Goal: Task Accomplishment & Management: Manage account settings

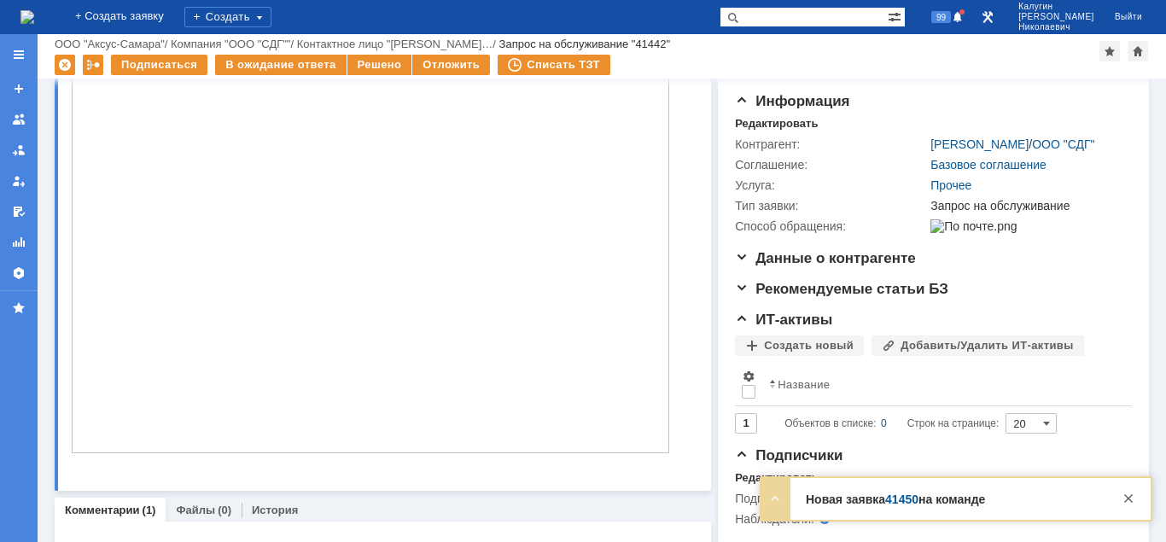
click at [459, 271] on img at bounding box center [370, 228] width 597 height 450
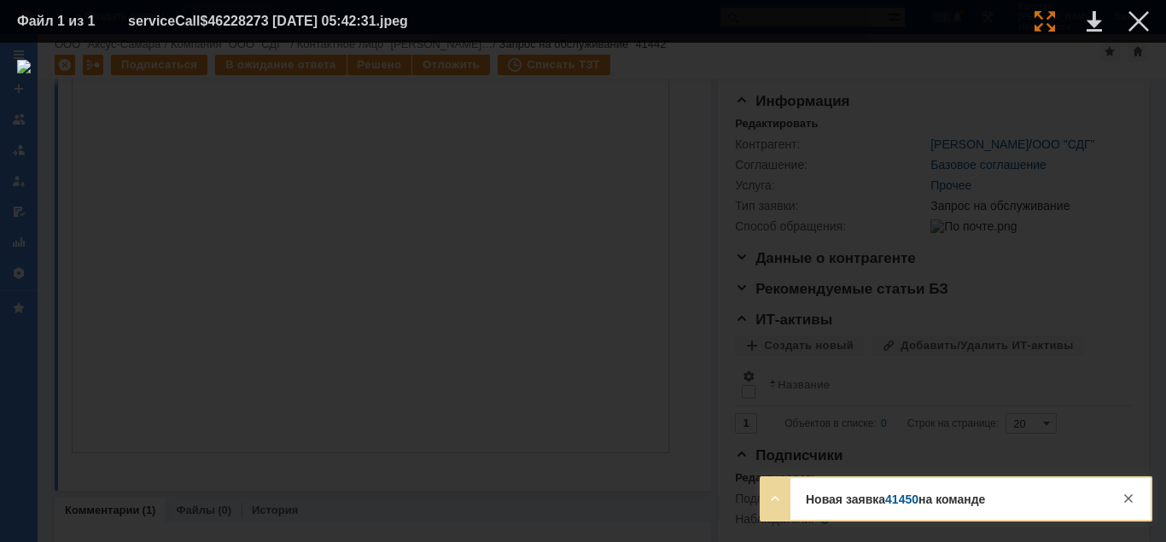
click at [1047, 23] on div at bounding box center [1044, 21] width 20 height 20
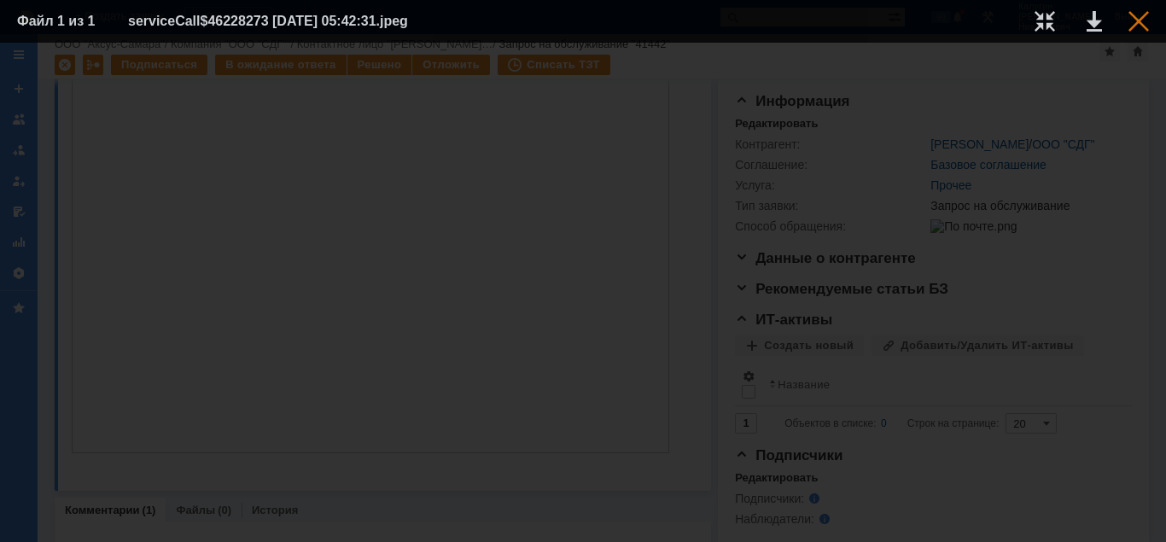
click at [1140, 17] on div at bounding box center [1138, 21] width 20 height 20
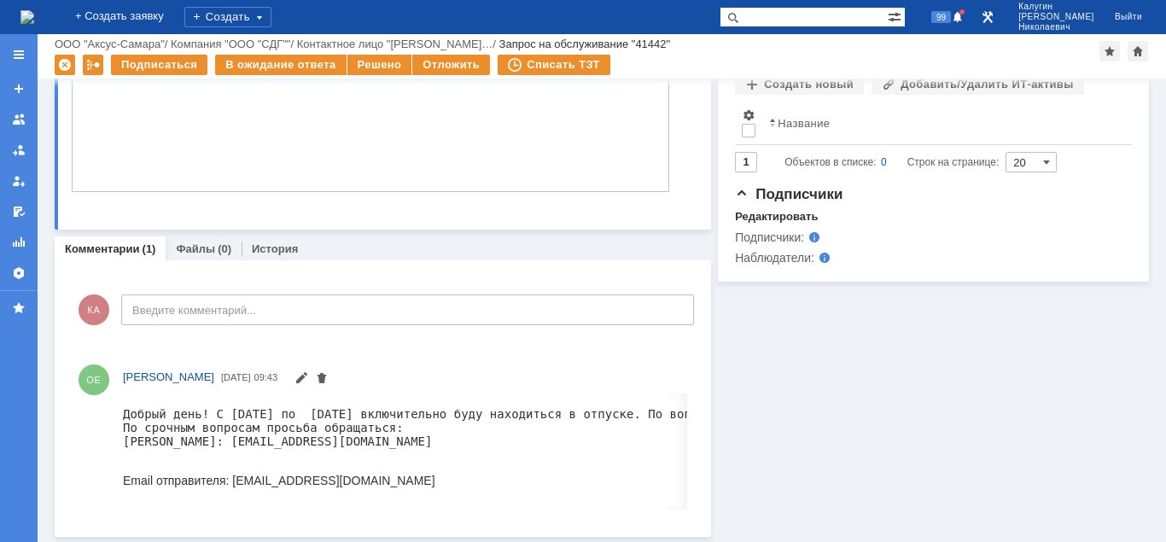
scroll to position [0, 0]
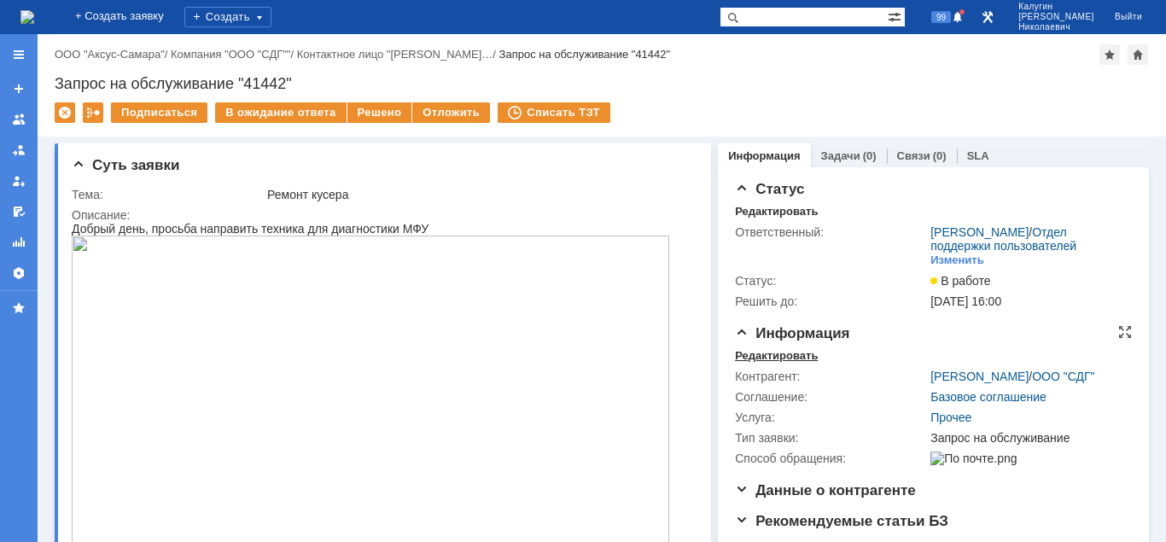
click at [751, 354] on div "Редактировать" at bounding box center [776, 356] width 83 height 14
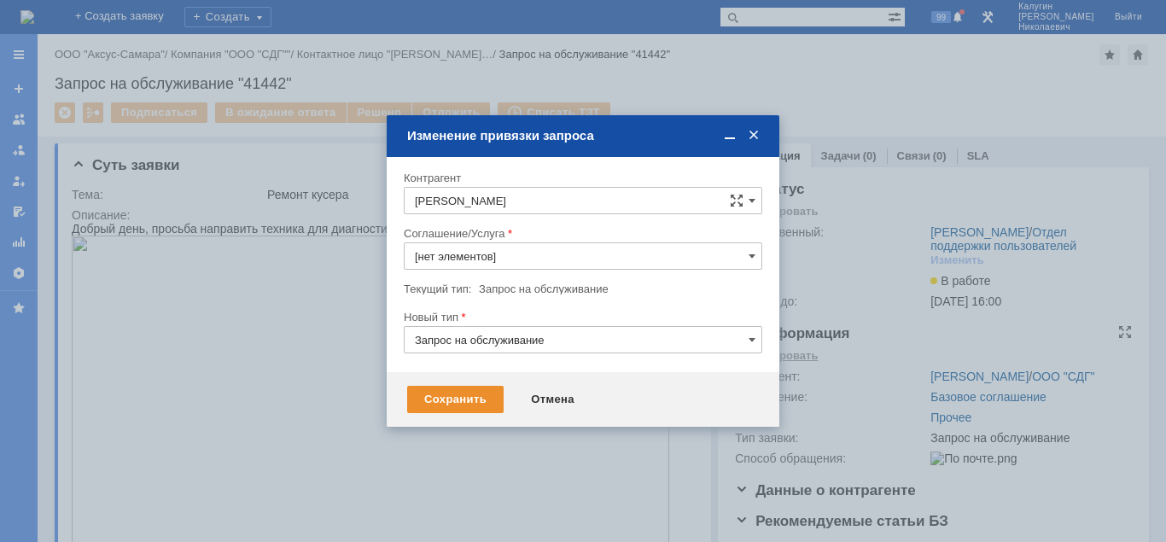
type input "Прочее"
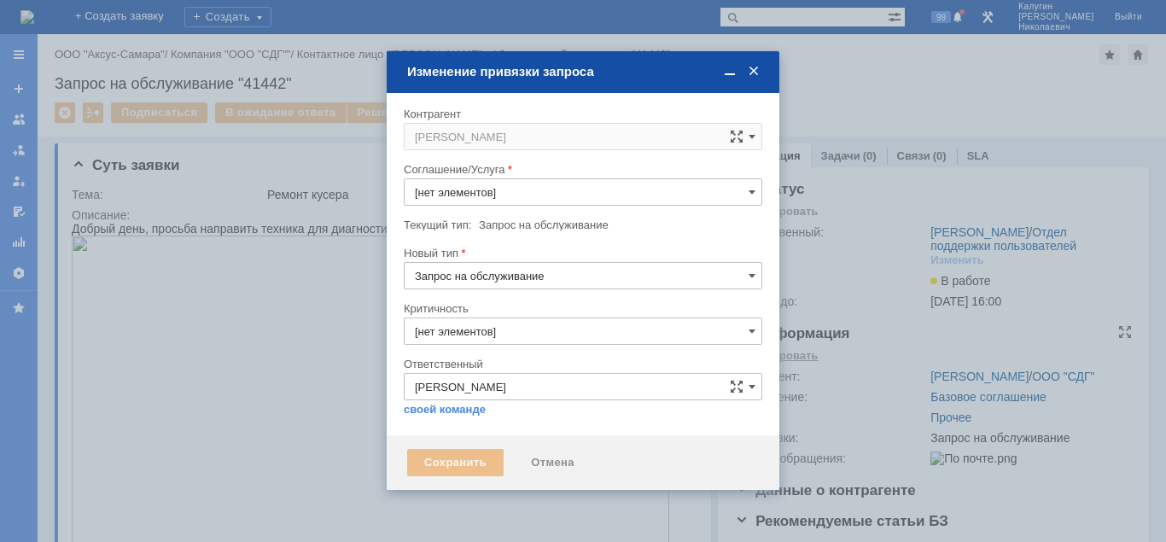
type input "3. Низкая"
type input "Прочее"
type input "[не указано]"
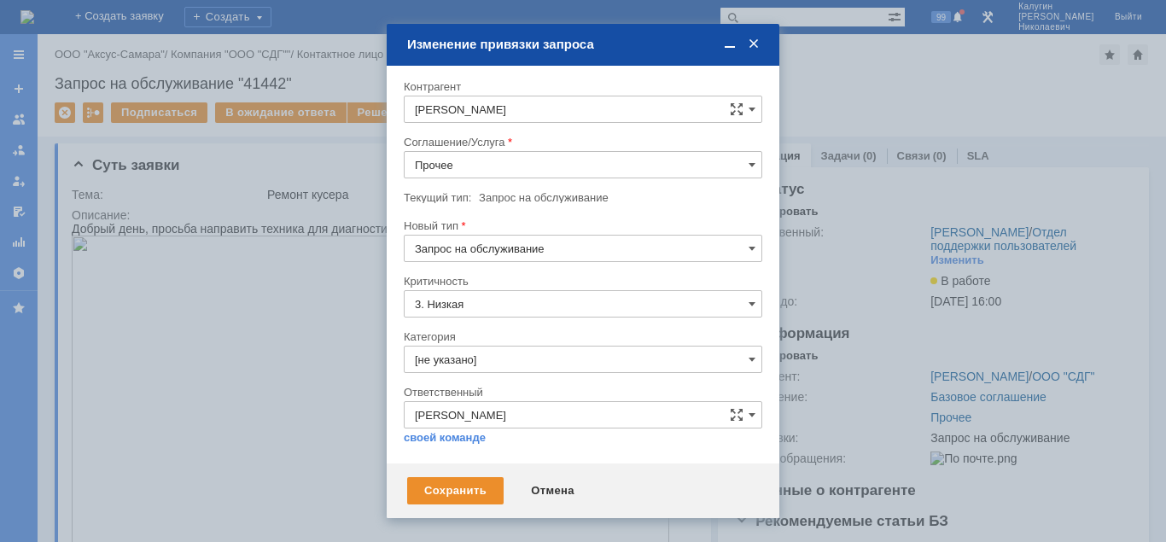
click at [436, 164] on input "Прочее" at bounding box center [583, 164] width 358 height 27
click at [505, 296] on span "ПТ_Диагностика" at bounding box center [583, 301] width 336 height 14
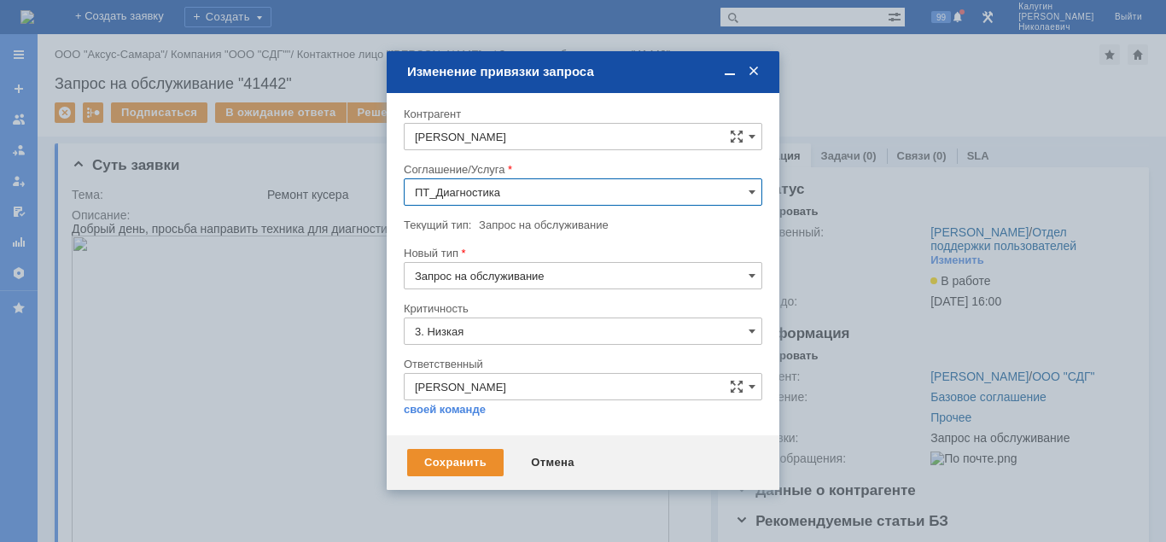
type input "ПТ_Диагностика"
click at [464, 459] on div "Сохранить" at bounding box center [455, 462] width 96 height 27
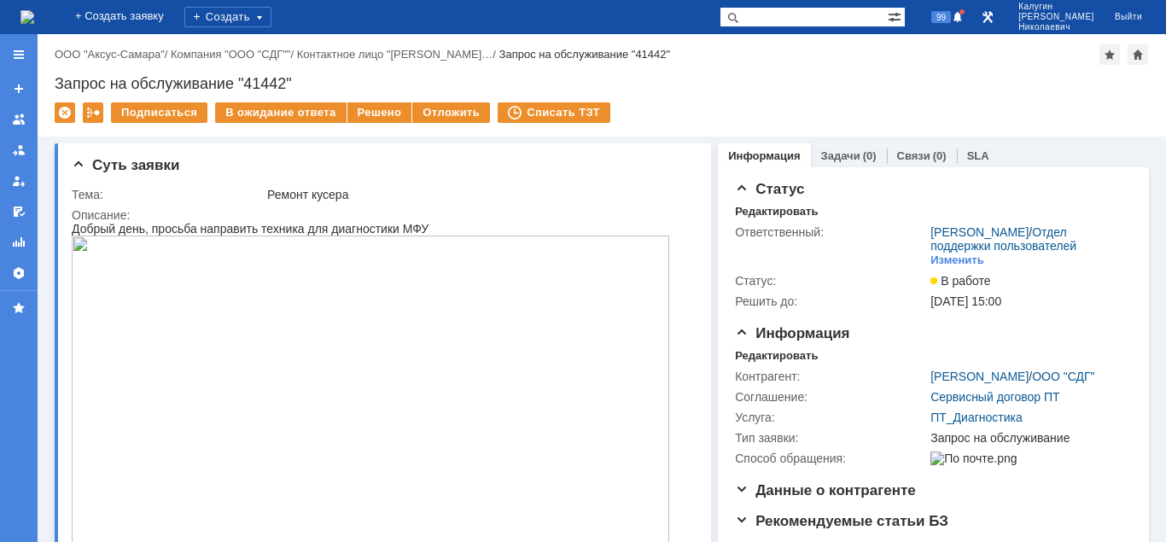
scroll to position [0, 0]
click at [842, 149] on link "Задачи" at bounding box center [840, 155] width 39 height 13
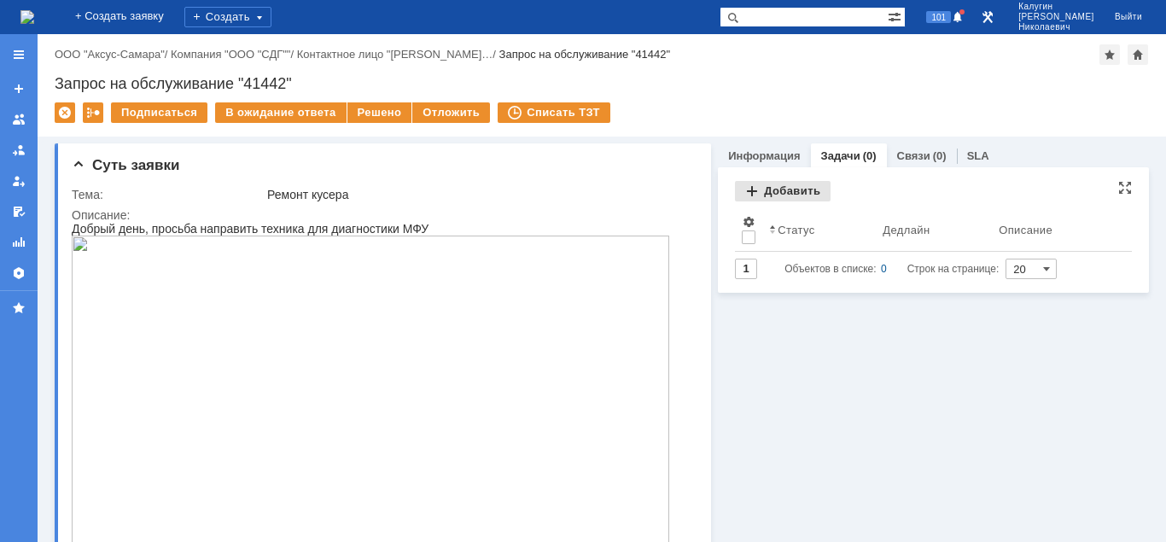
click at [755, 193] on div "Добавить" at bounding box center [783, 191] width 96 height 20
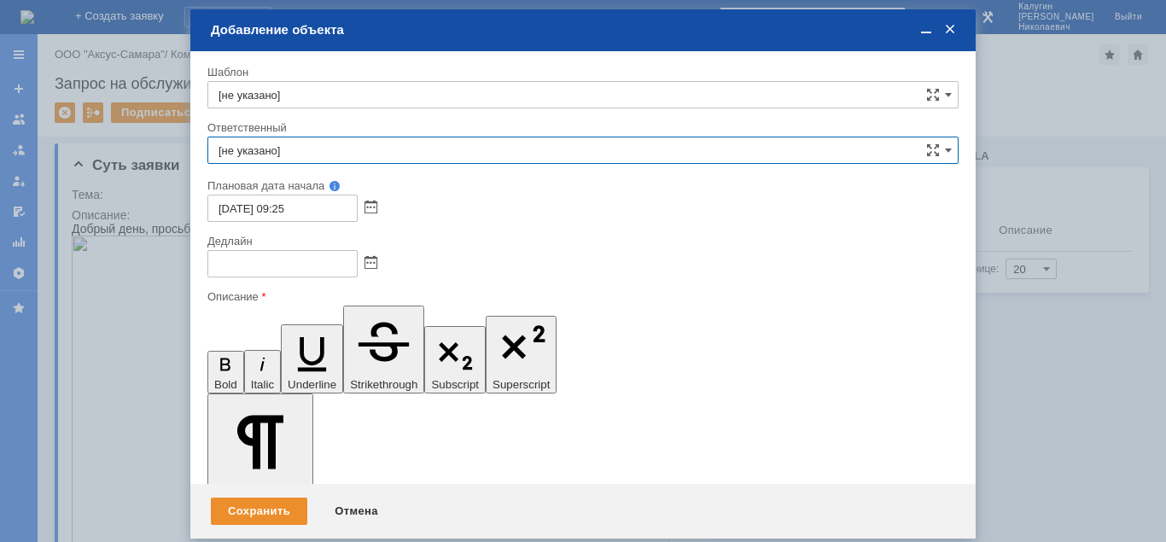
click at [286, 160] on input "[не указано]" at bounding box center [582, 150] width 751 height 27
click at [319, 275] on span "Иванов Иван Николаевич" at bounding box center [582, 275] width 729 height 14
type input "Иванов Иван Николаевич"
click at [368, 259] on span at bounding box center [370, 264] width 13 height 14
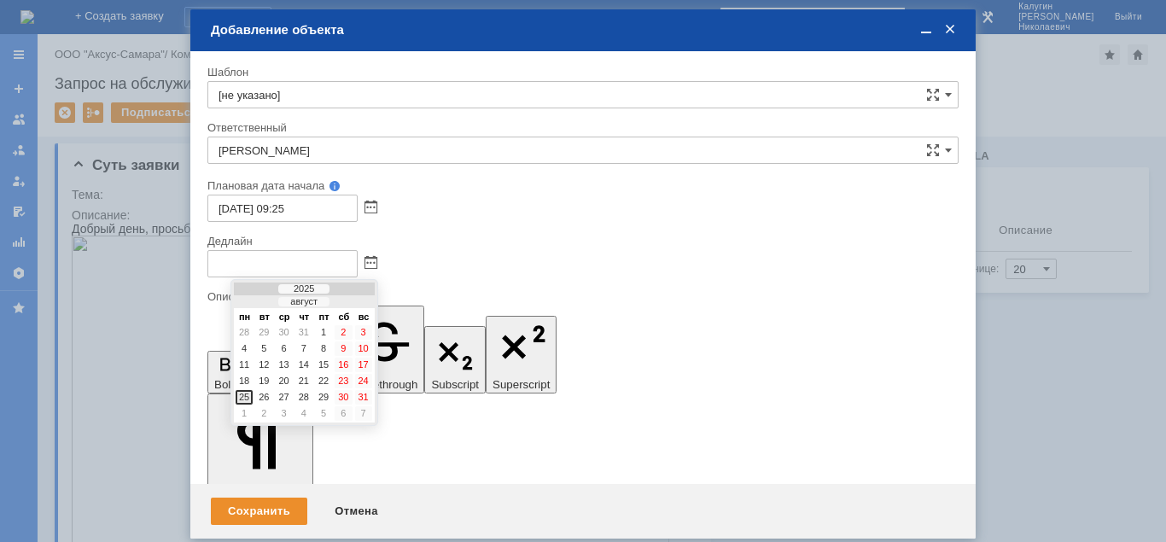
drag, startPoint x: 246, startPoint y: 396, endPoint x: 39, endPoint y: 61, distance: 393.8
click at [246, 396] on div "25" at bounding box center [243, 397] width 17 height 15
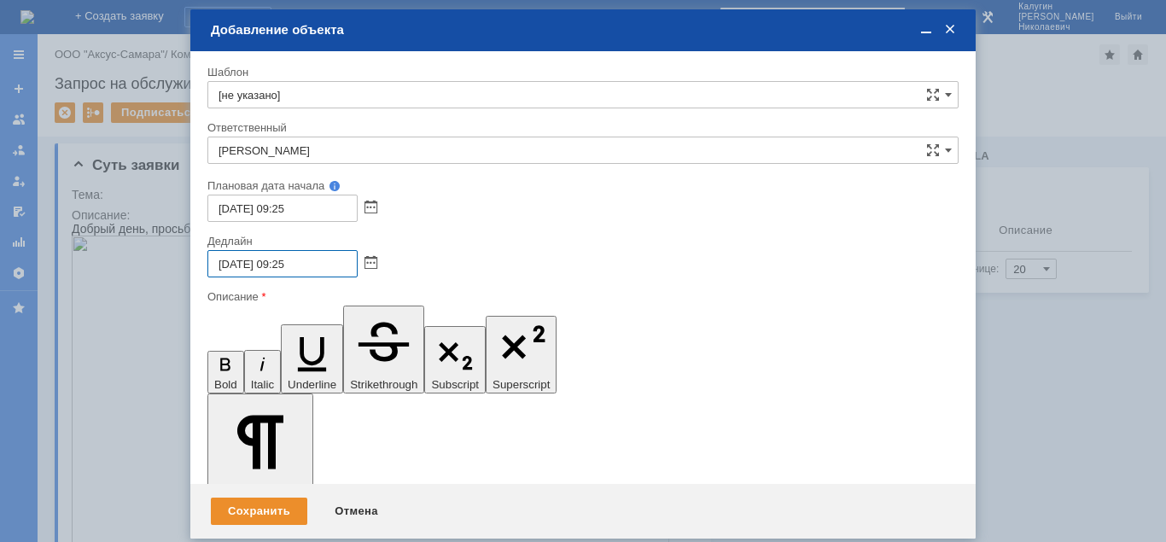
click at [279, 264] on input "25.08.2025 09:25" at bounding box center [282, 263] width 150 height 27
type input "25.08.2025 17:25"
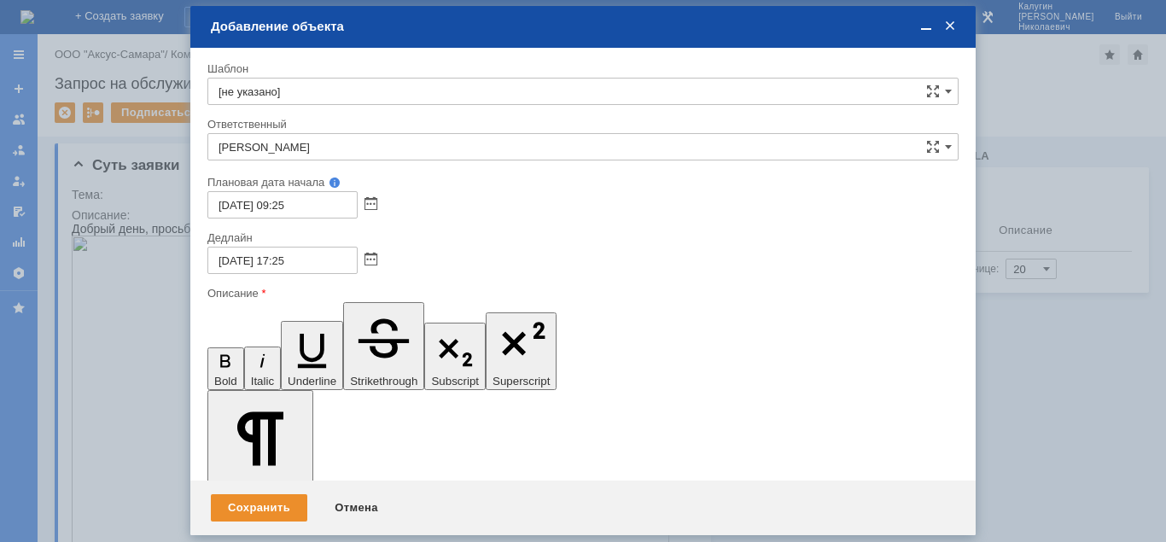
scroll to position [229, 0]
click at [261, 511] on div "Сохранить" at bounding box center [259, 507] width 96 height 27
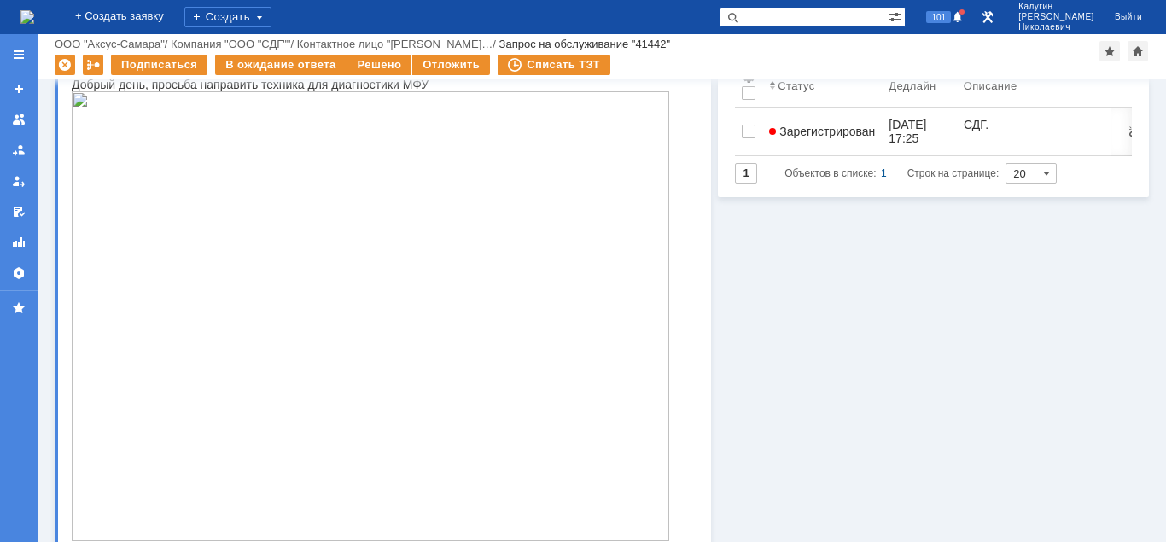
scroll to position [87, 0]
click at [444, 299] on img at bounding box center [370, 315] width 597 height 450
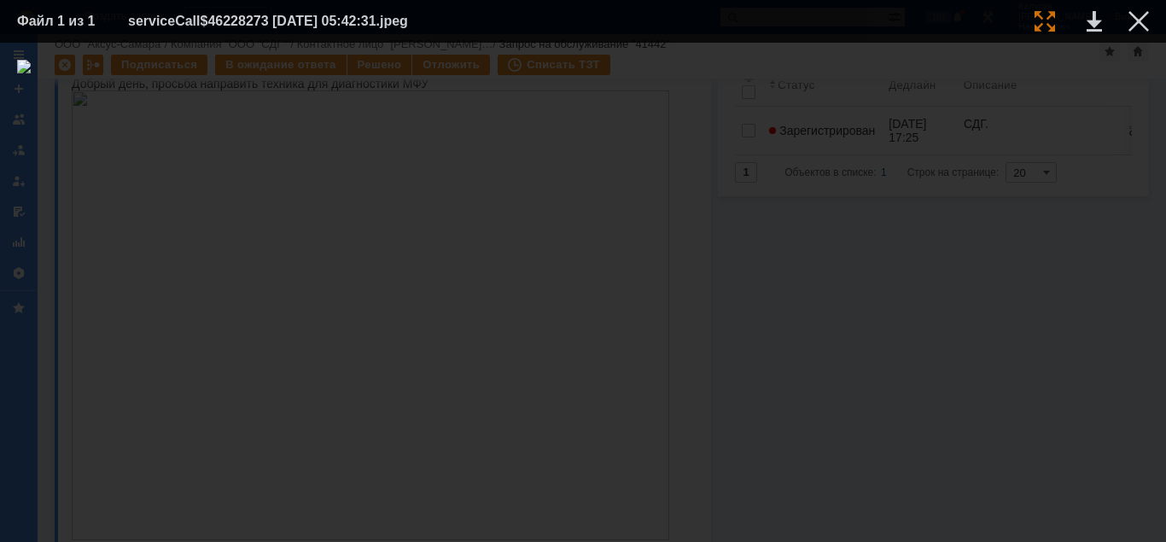
click at [1043, 22] on div at bounding box center [1044, 21] width 20 height 20
click at [1141, 22] on div at bounding box center [1138, 21] width 20 height 20
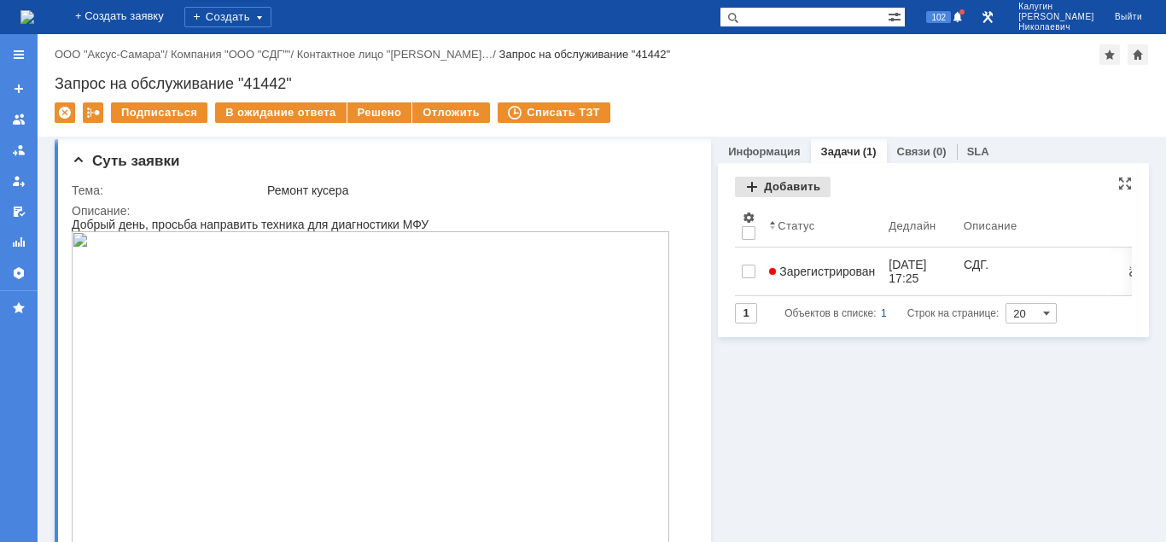
scroll to position [0, 0]
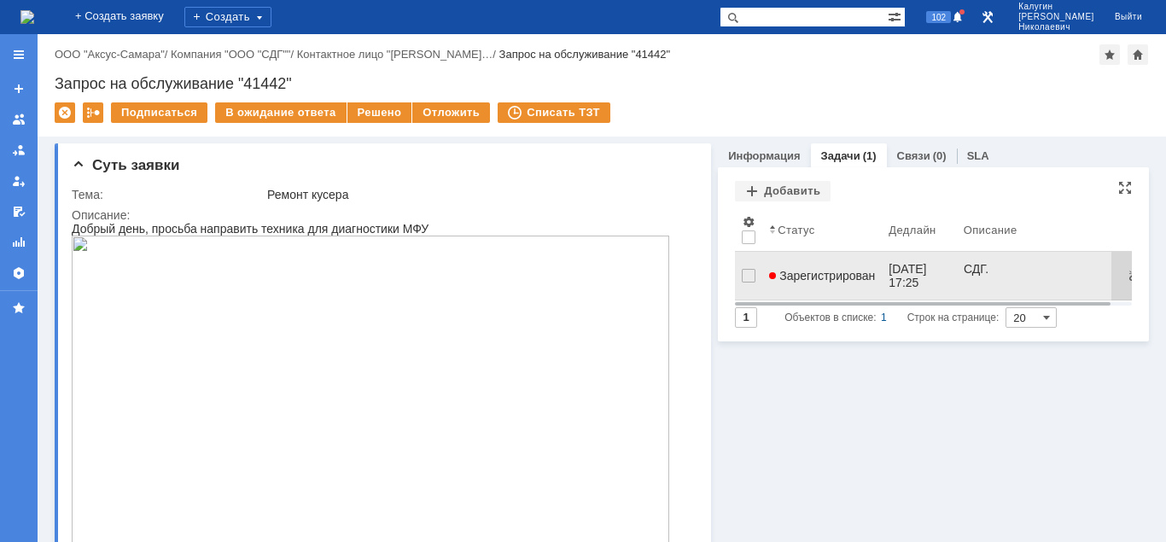
click at [821, 269] on span "Зарегистрирован" at bounding box center [822, 276] width 106 height 14
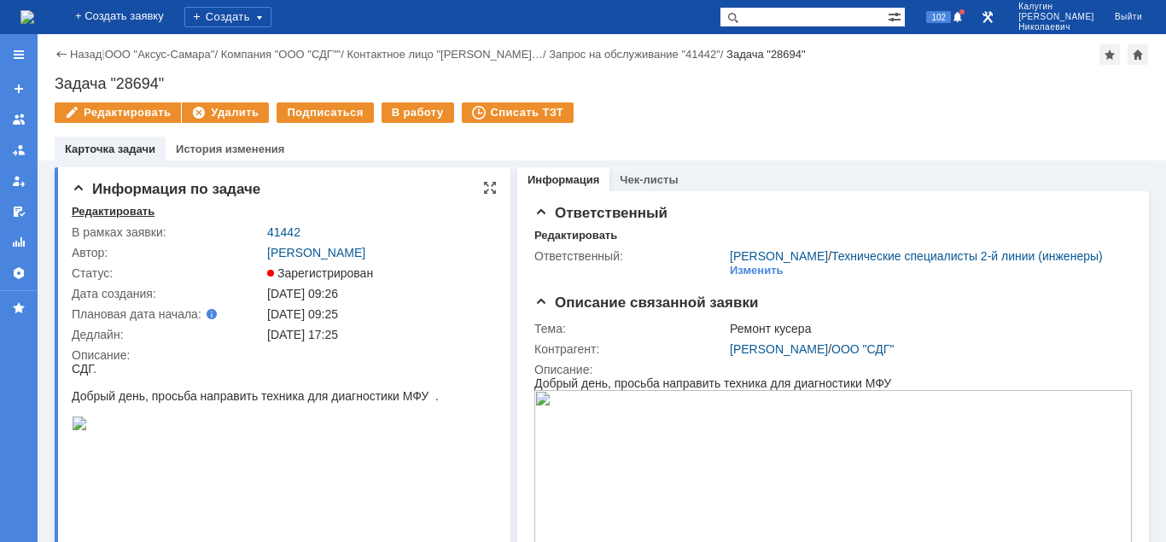
click at [110, 214] on div "Редактировать" at bounding box center [113, 212] width 83 height 14
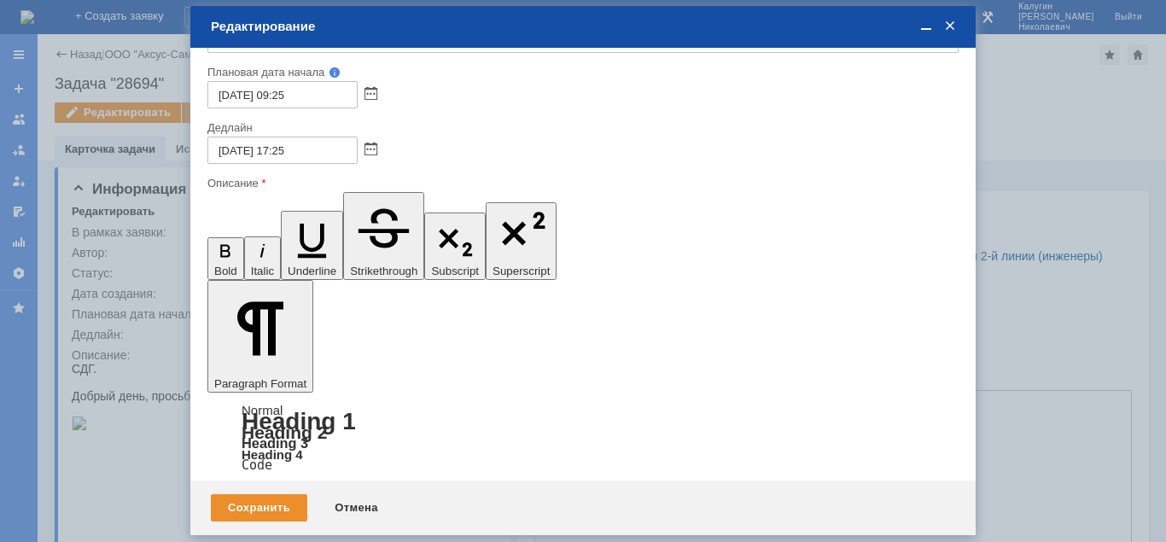
scroll to position [176, 0]
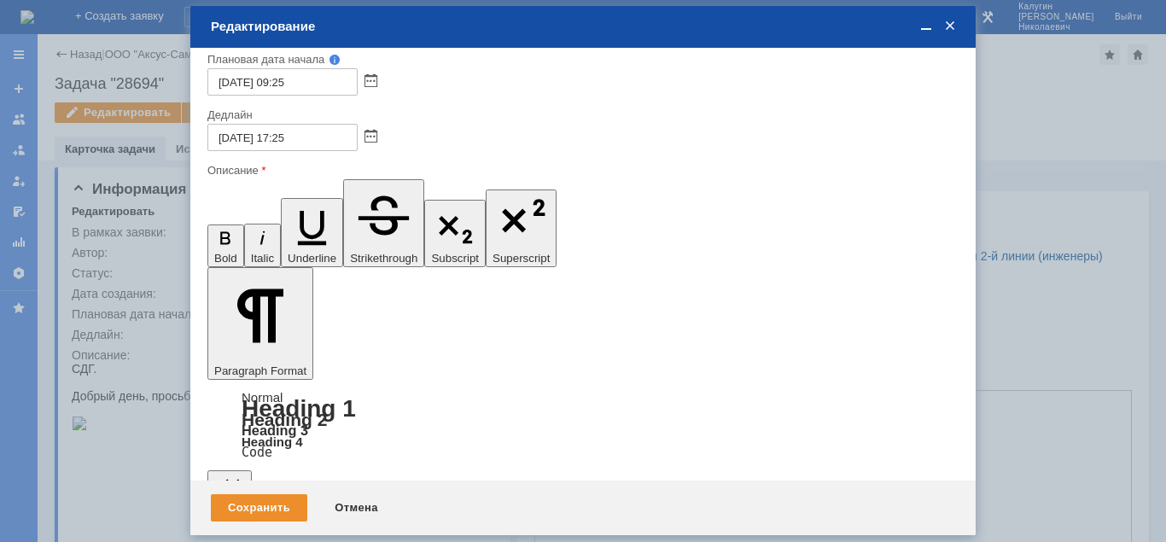
click at [256, 509] on div "Сохранить" at bounding box center [259, 507] width 96 height 27
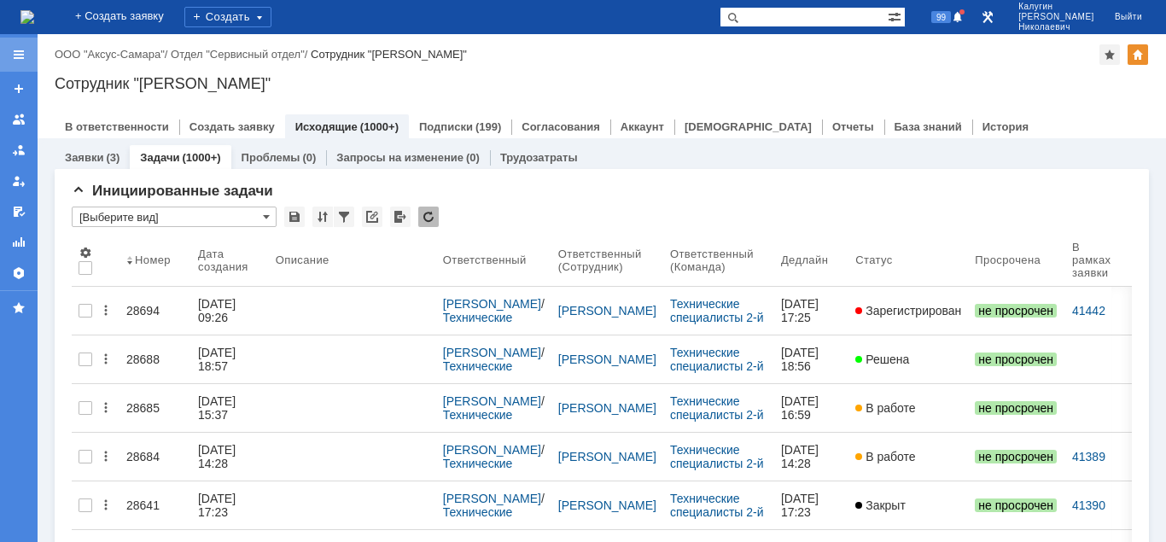
click at [20, 50] on div at bounding box center [19, 55] width 14 height 14
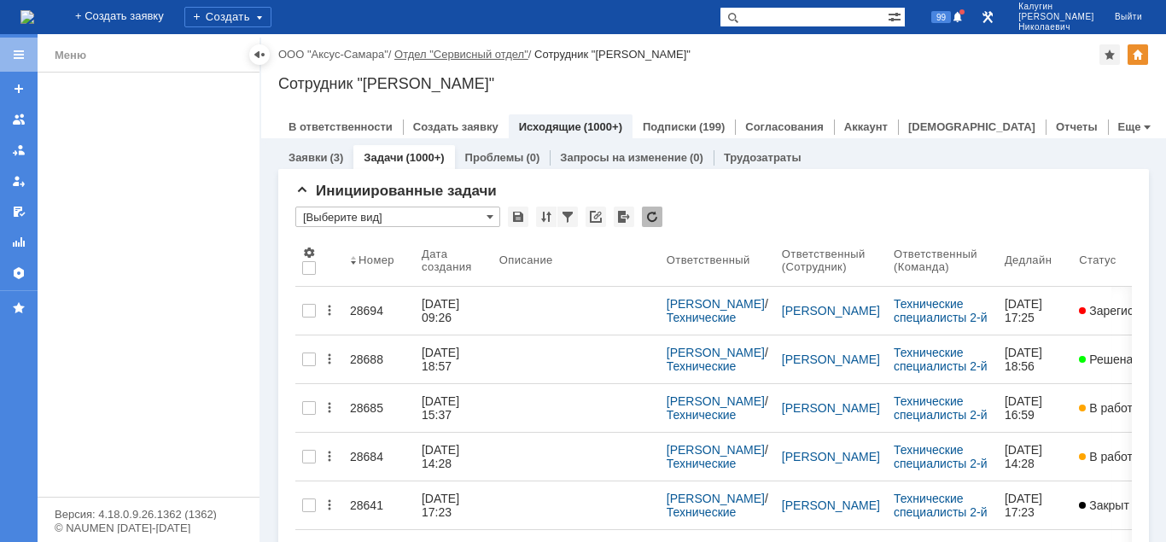
click at [254, 52] on div at bounding box center [260, 55] width 14 height 14
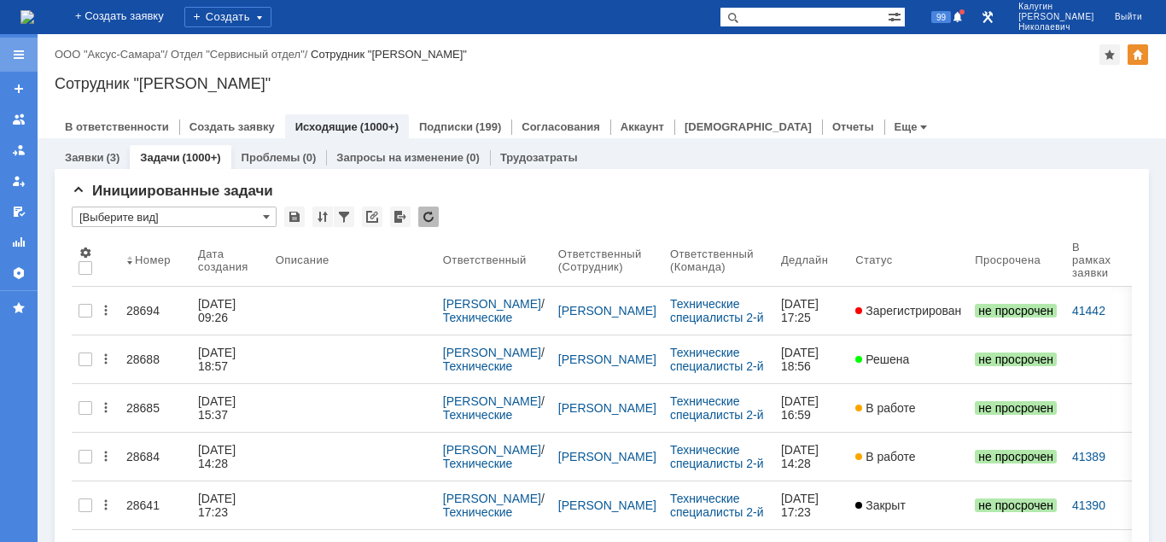
click at [19, 53] on div at bounding box center [19, 55] width 14 height 14
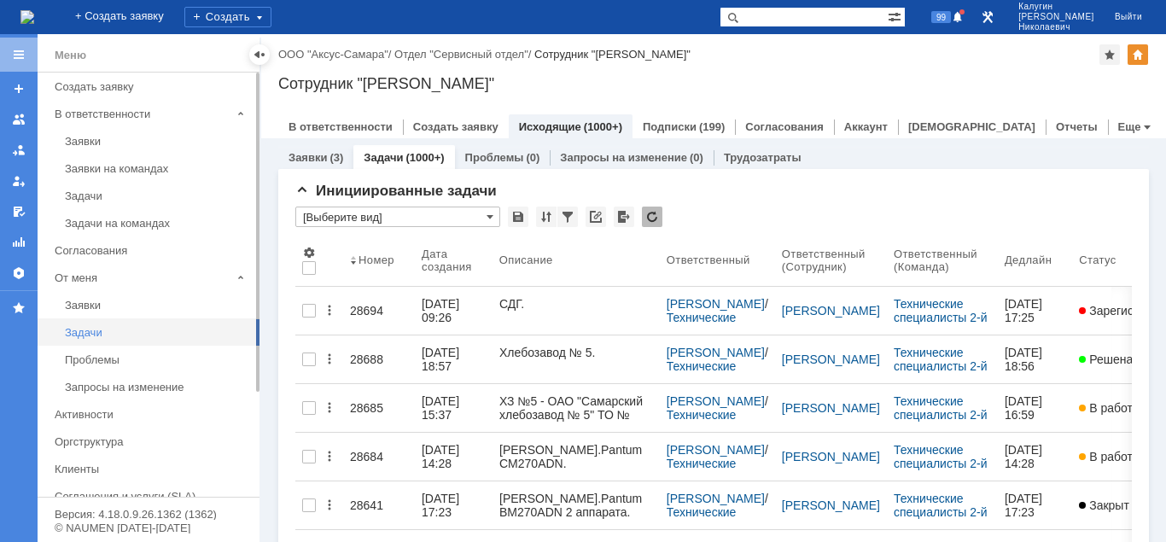
click at [91, 334] on div "Задачи" at bounding box center [157, 332] width 184 height 13
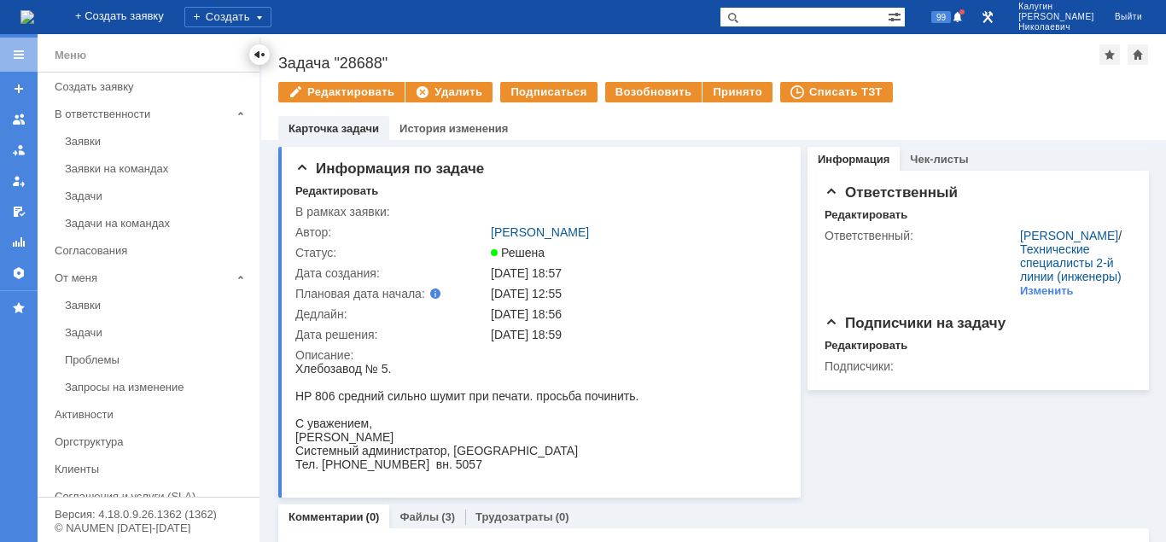
click at [254, 53] on div at bounding box center [260, 55] width 14 height 14
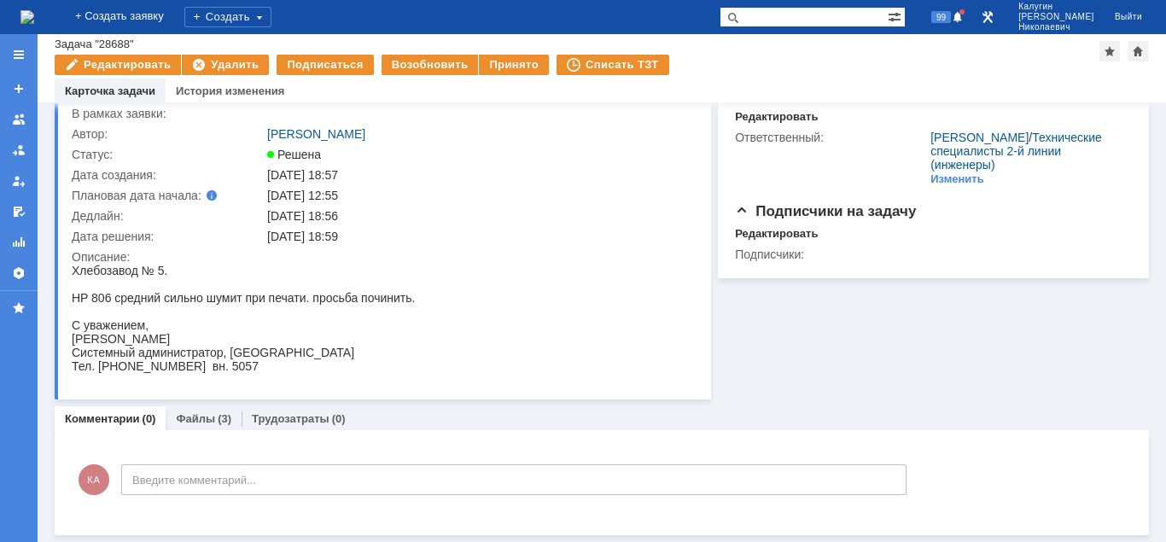
scroll to position [61, 0]
drag, startPoint x: 201, startPoint y: 418, endPoint x: 206, endPoint y: 61, distance: 357.5
click at [201, 418] on link "Файлы" at bounding box center [195, 418] width 39 height 13
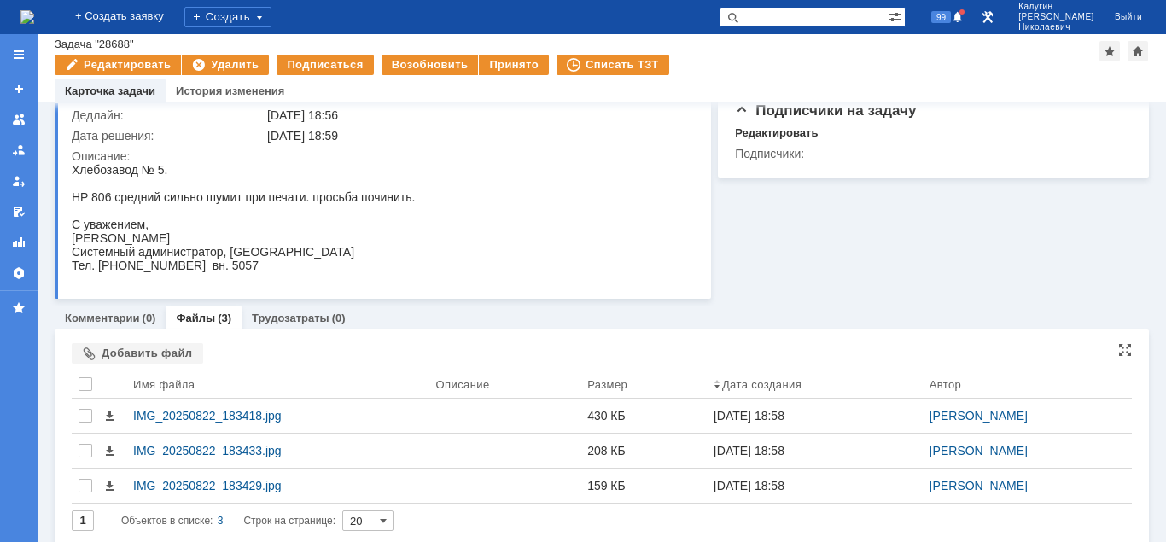
scroll to position [172, 0]
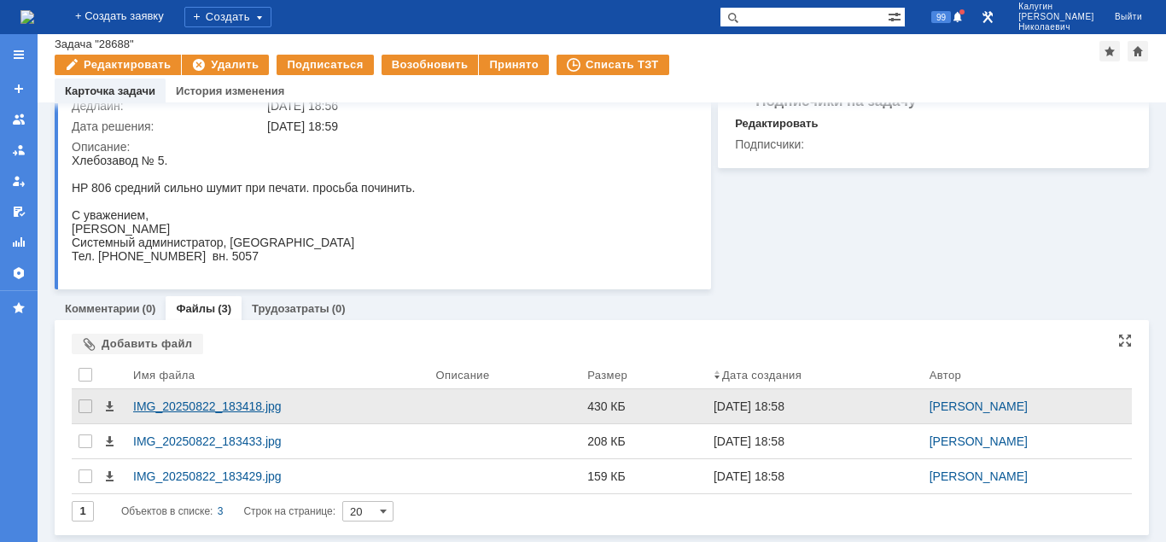
click at [218, 405] on div "IMG_20250822_183418.jpg" at bounding box center [277, 406] width 289 height 14
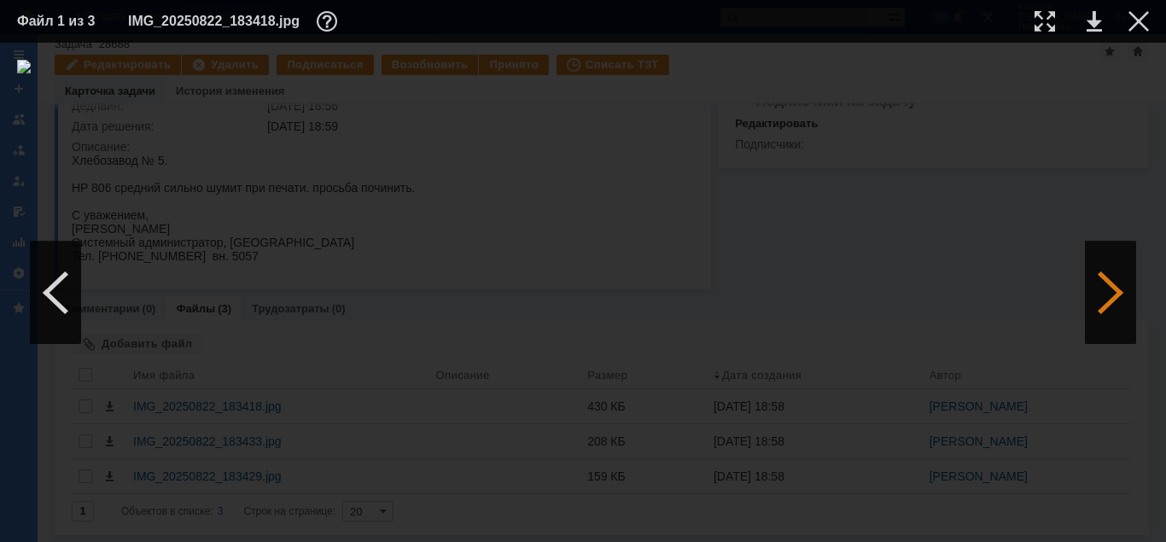
click at [1113, 296] on div at bounding box center [1109, 292] width 51 height 102
drag, startPoint x: 1140, startPoint y: 24, endPoint x: 1131, endPoint y: 31, distance: 10.9
click at [1140, 25] on div at bounding box center [1138, 21] width 20 height 20
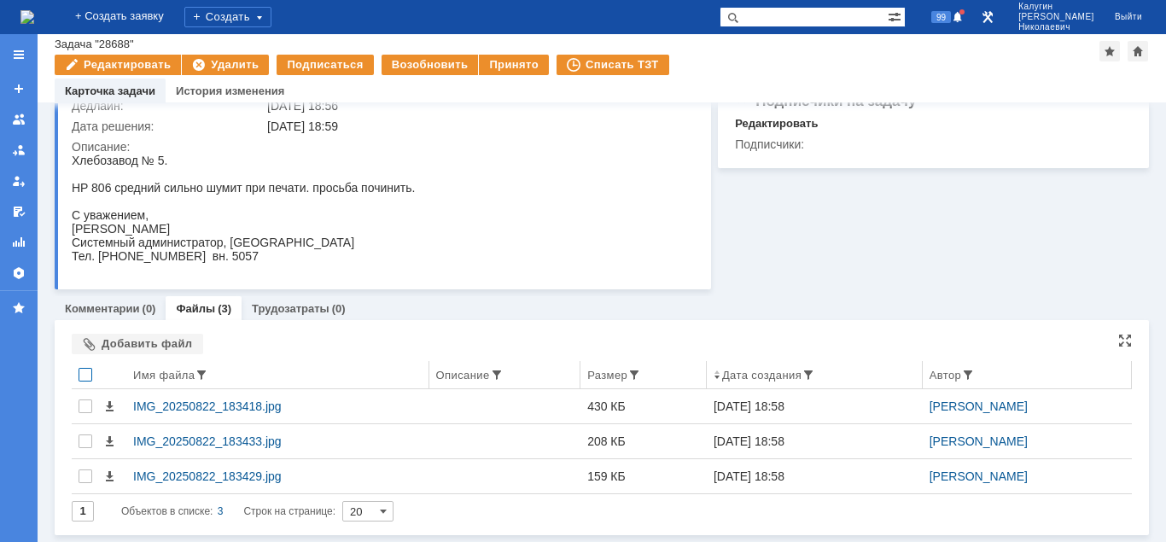
click at [84, 371] on div at bounding box center [85, 375] width 14 height 14
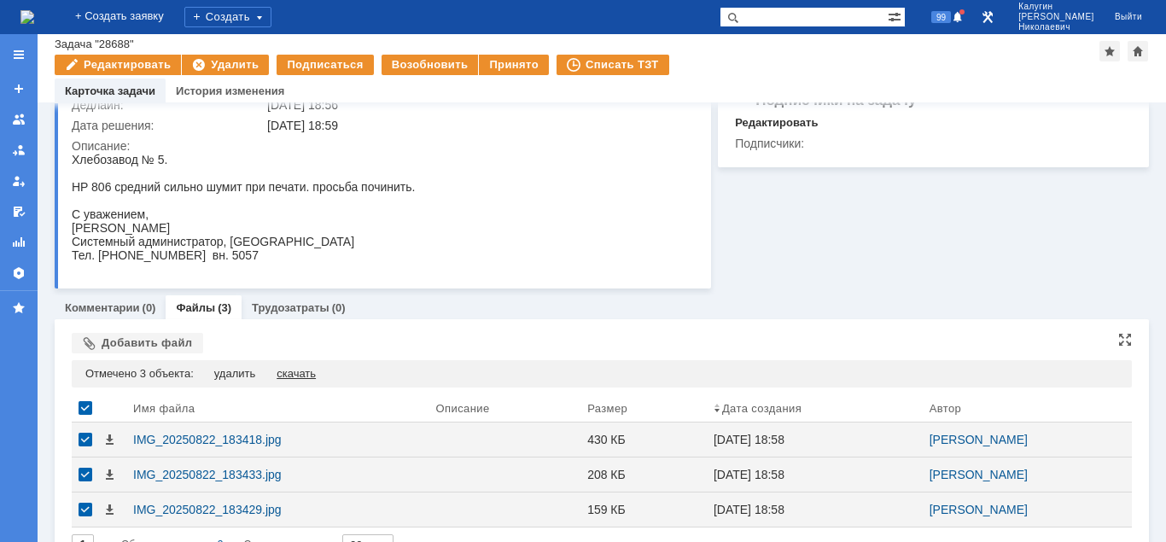
click at [302, 370] on div "скачать" at bounding box center [295, 374] width 39 height 14
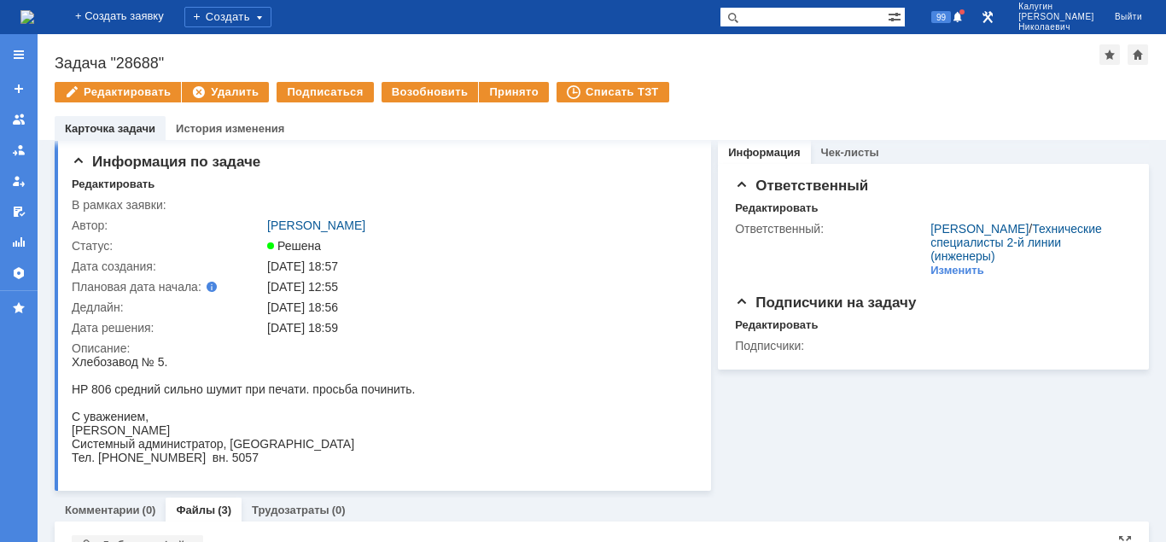
scroll to position [0, 0]
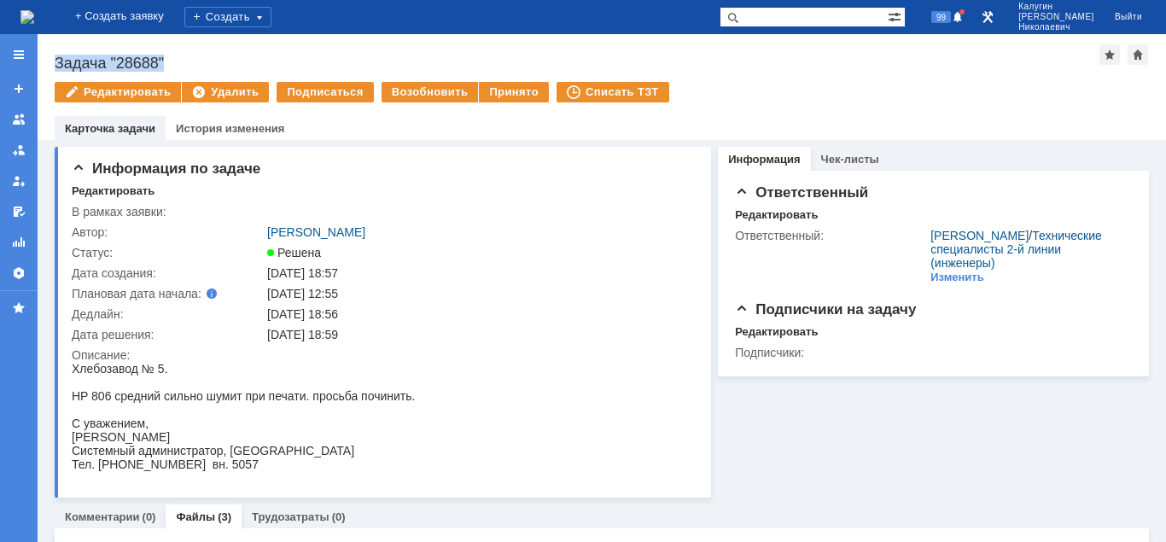
drag, startPoint x: 155, startPoint y: 60, endPoint x: 50, endPoint y: 55, distance: 105.1
click at [55, 55] on div "Задача "28688"" at bounding box center [577, 63] width 1044 height 17
copy div "Задача "28688""
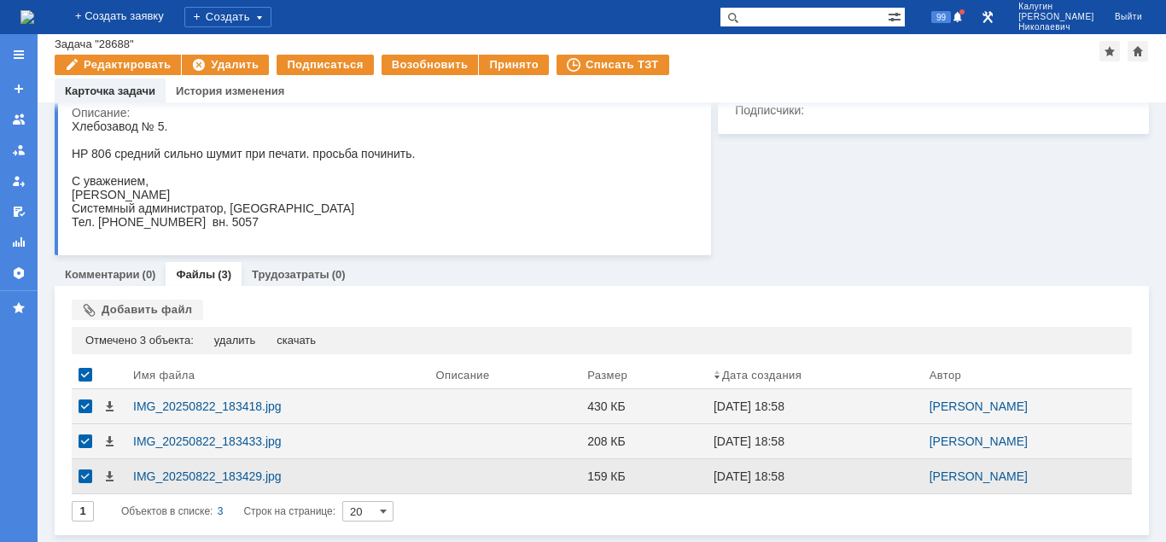
scroll to position [206, 0]
click at [12, 65] on div at bounding box center [19, 55] width 38 height 34
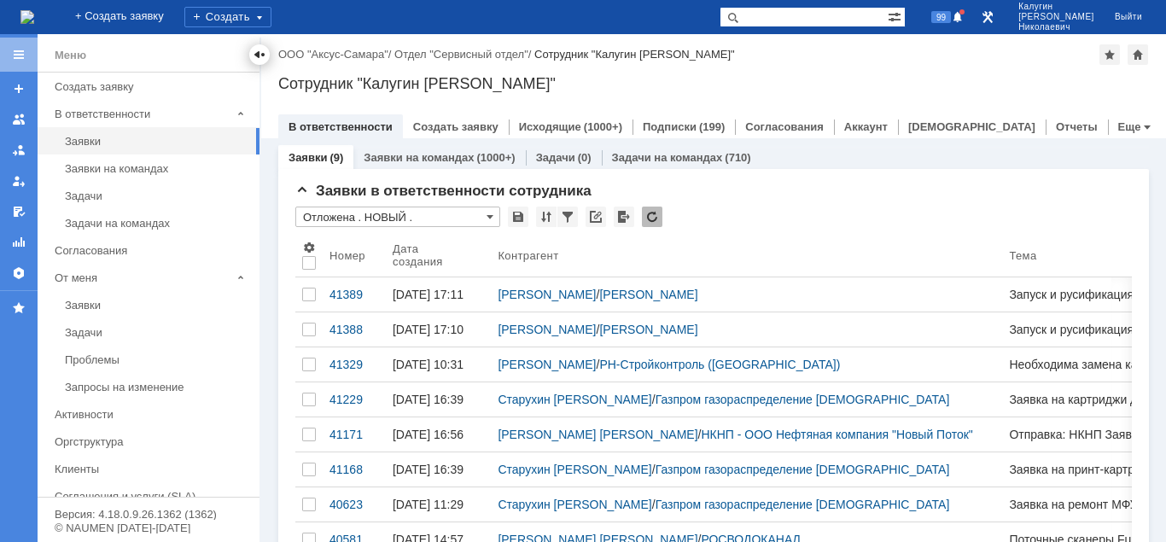
click at [258, 58] on div at bounding box center [260, 55] width 14 height 14
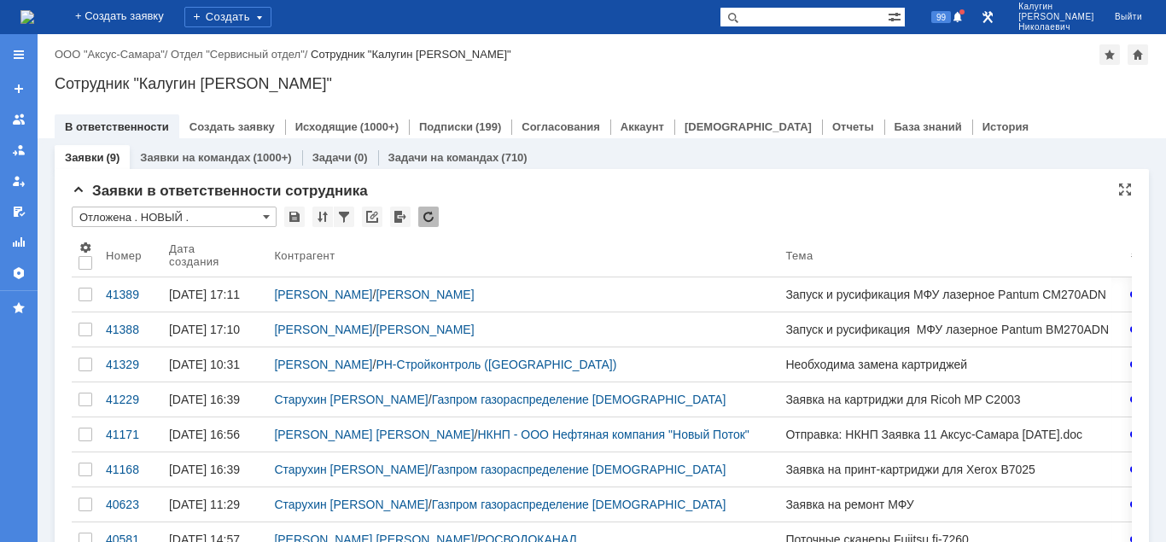
click at [132, 217] on input "Отложена . НОВЫЙ ." at bounding box center [174, 216] width 205 height 20
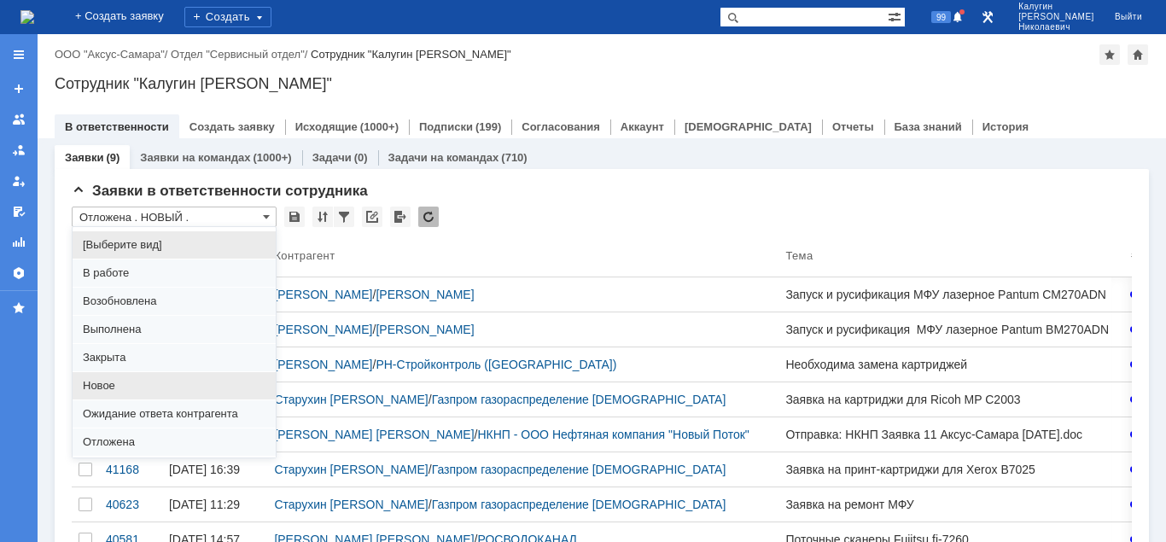
scroll to position [131, 0]
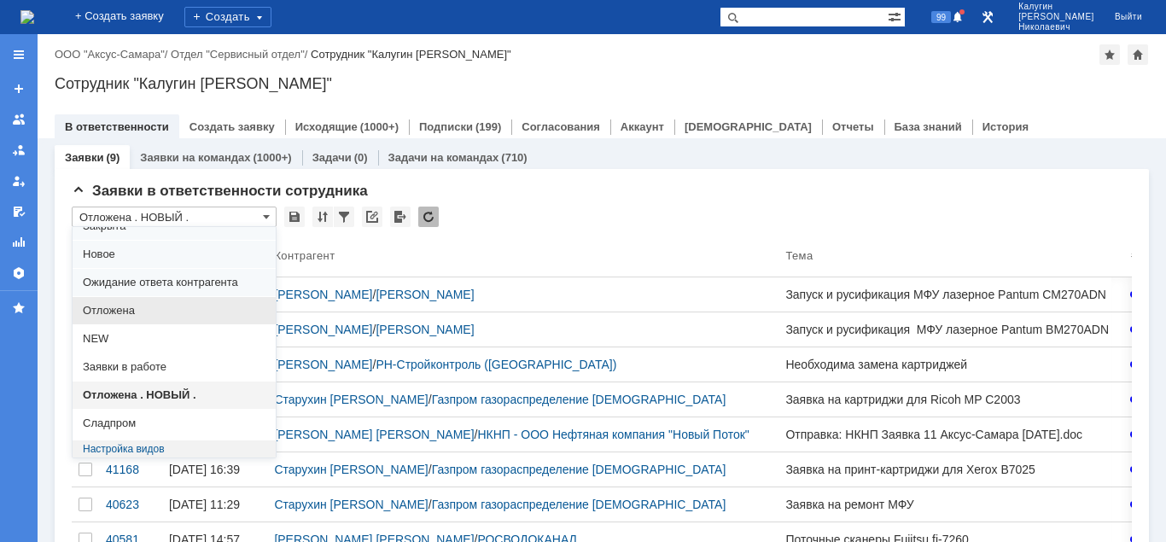
click at [127, 314] on span "Отложена" at bounding box center [174, 311] width 183 height 14
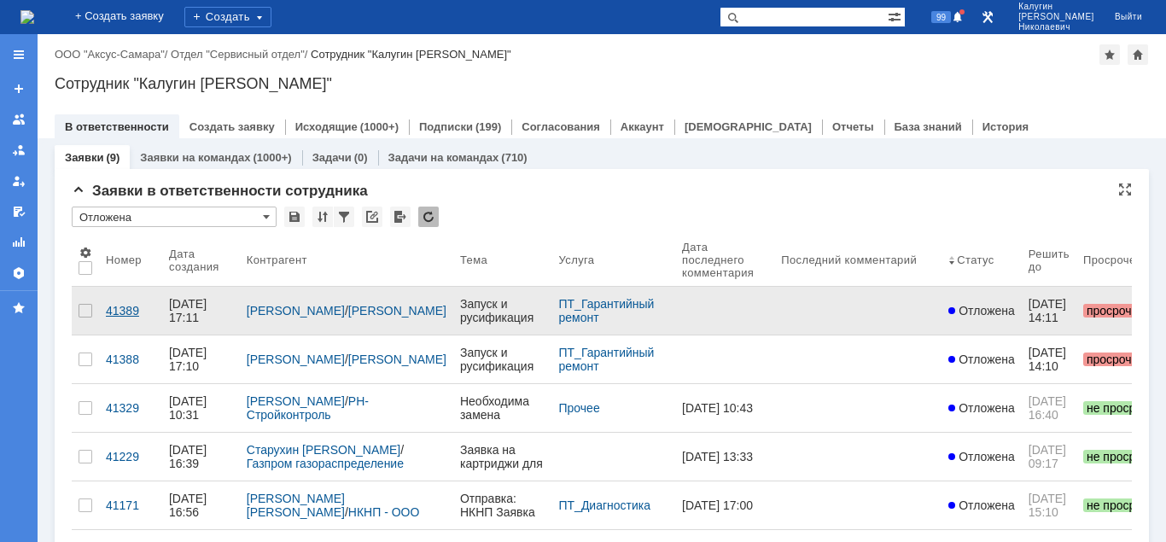
type input "Отложена"
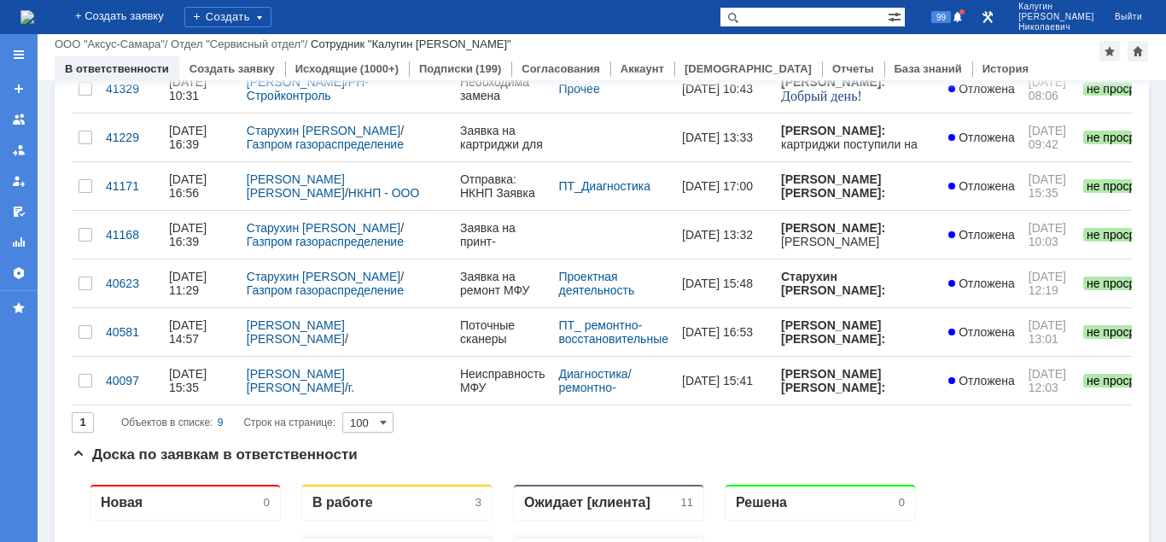
scroll to position [0, 0]
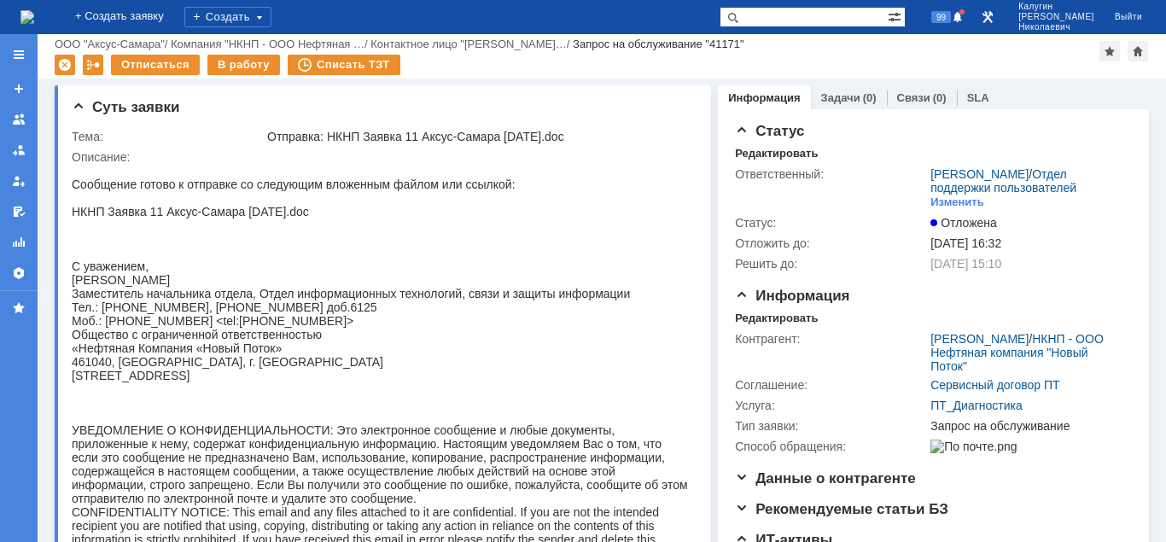
scroll to position [261, 0]
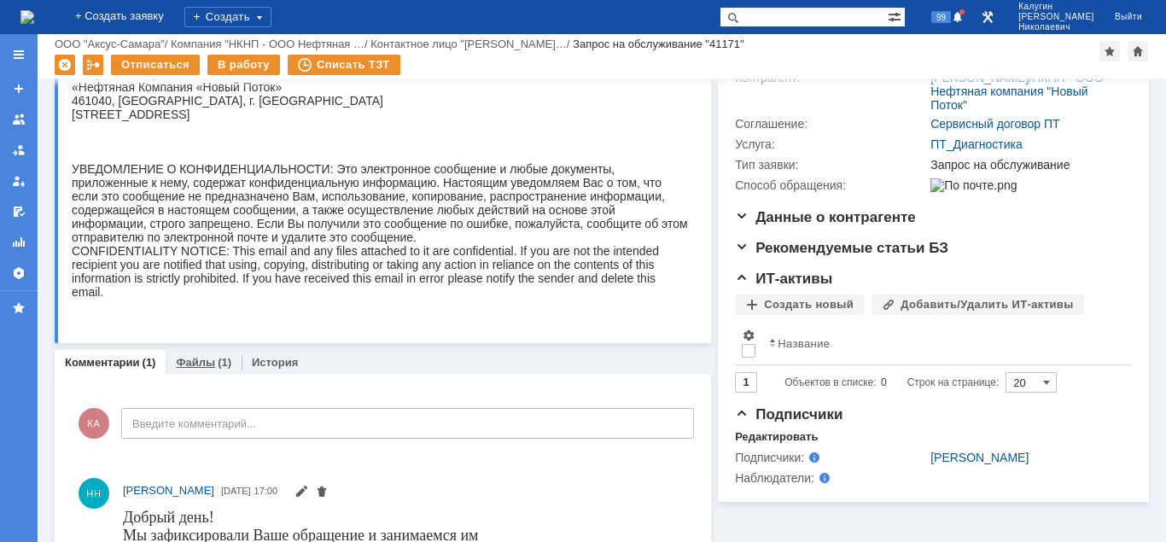
click at [190, 362] on link "Файлы" at bounding box center [195, 362] width 39 height 13
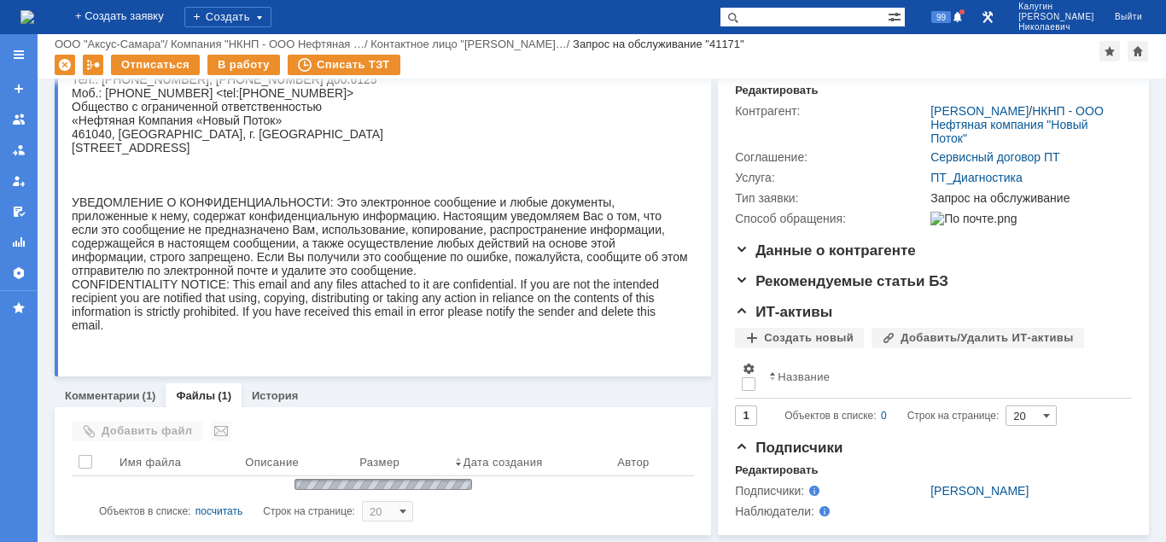
scroll to position [271, 0]
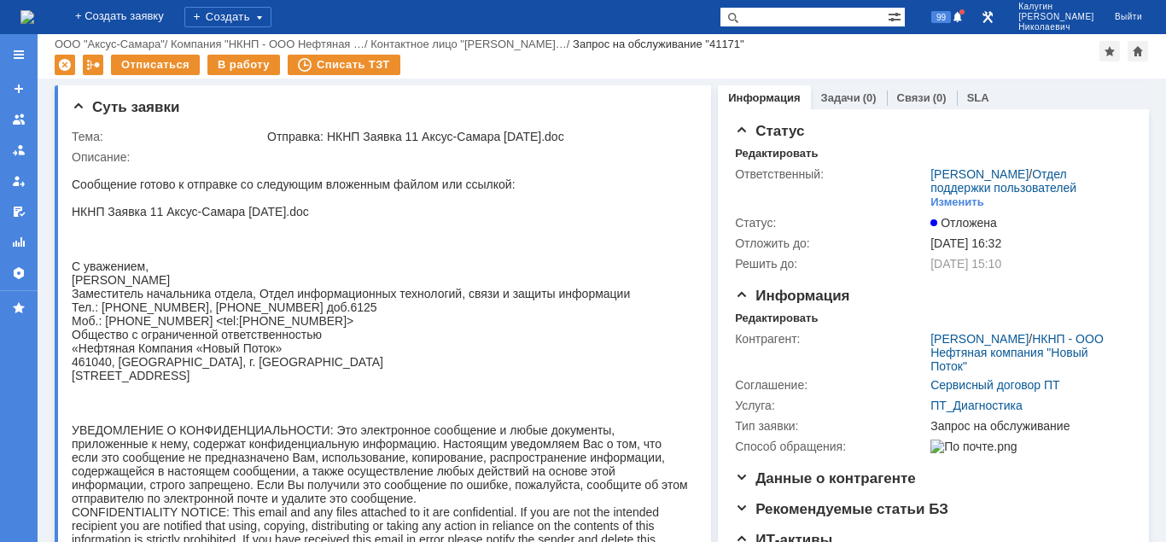
scroll to position [271, 0]
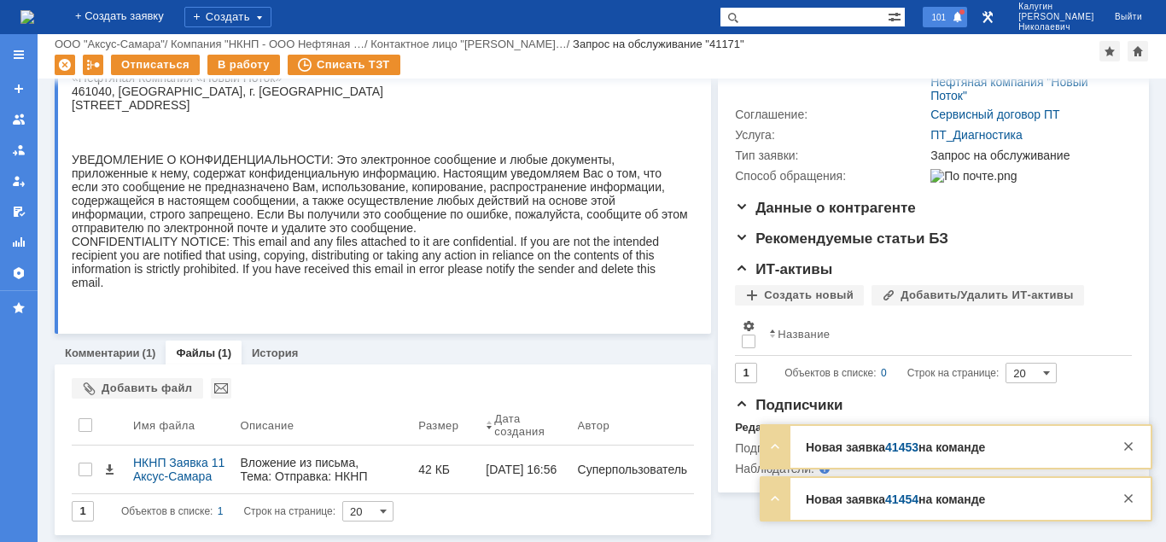
click at [951, 20] on span "101" at bounding box center [938, 17] width 25 height 12
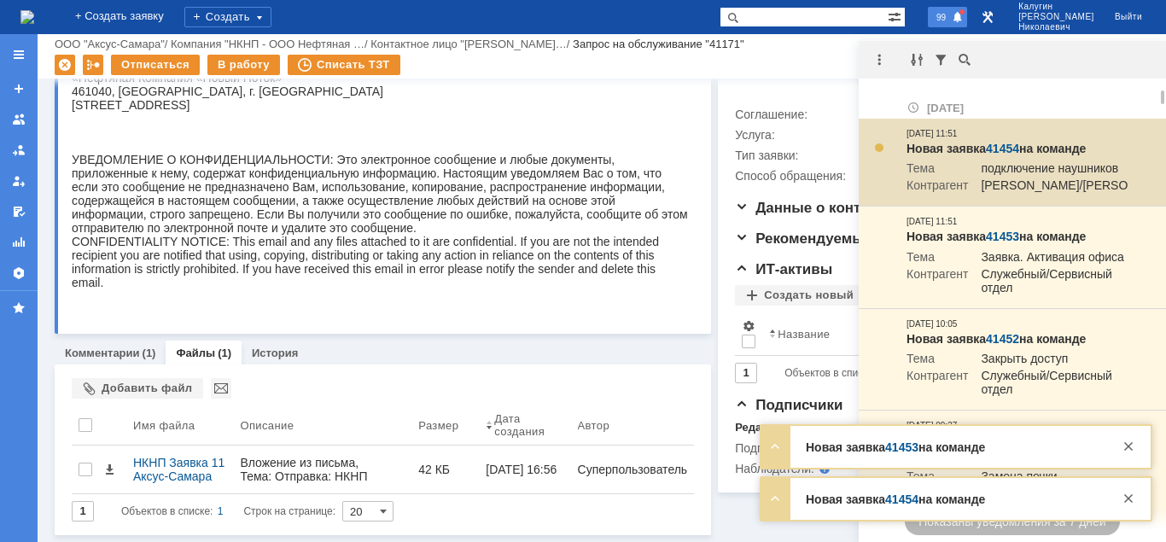
scroll to position [87, 0]
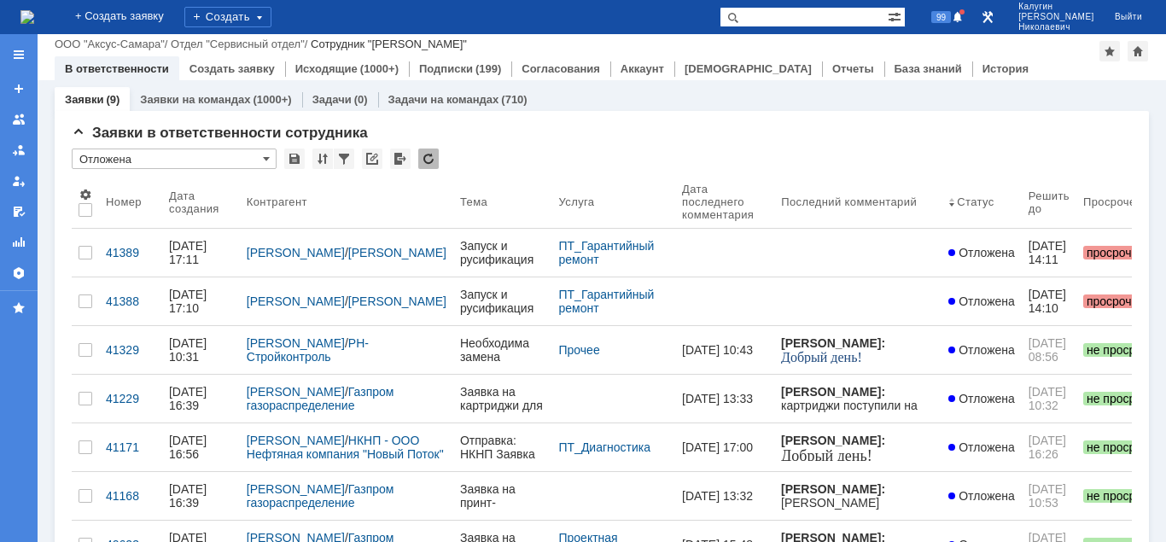
scroll to position [261, 0]
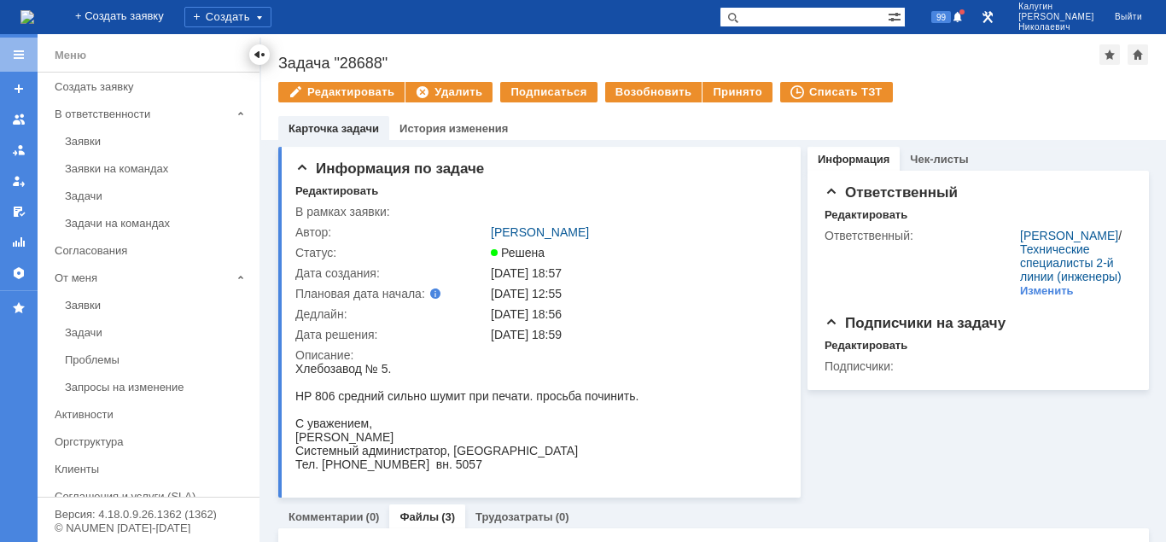
click at [261, 53] on div at bounding box center [260, 55] width 14 height 14
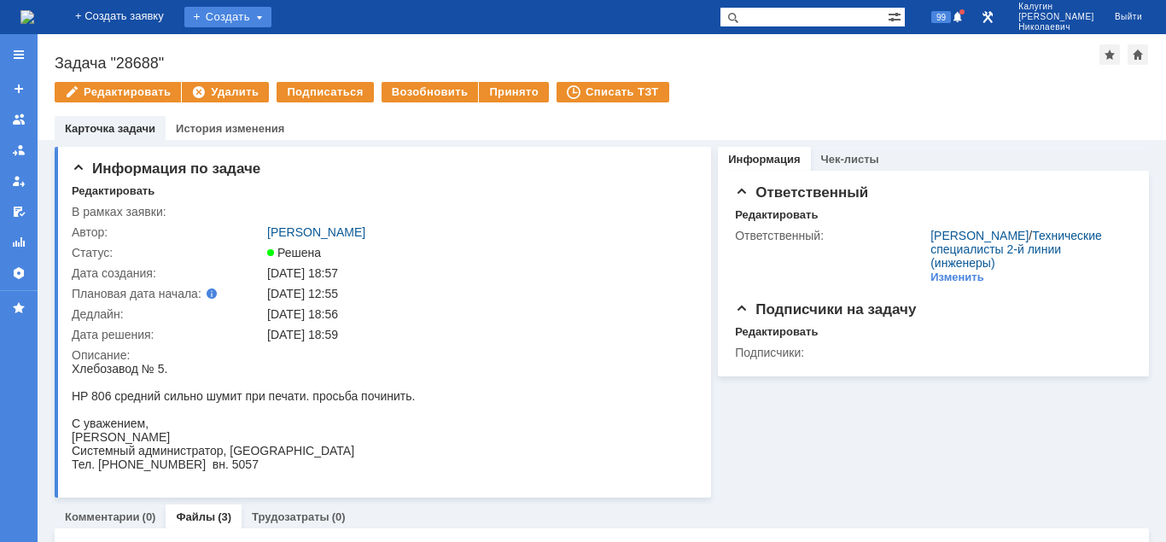
click at [247, 17] on div "Создать" at bounding box center [227, 17] width 87 height 20
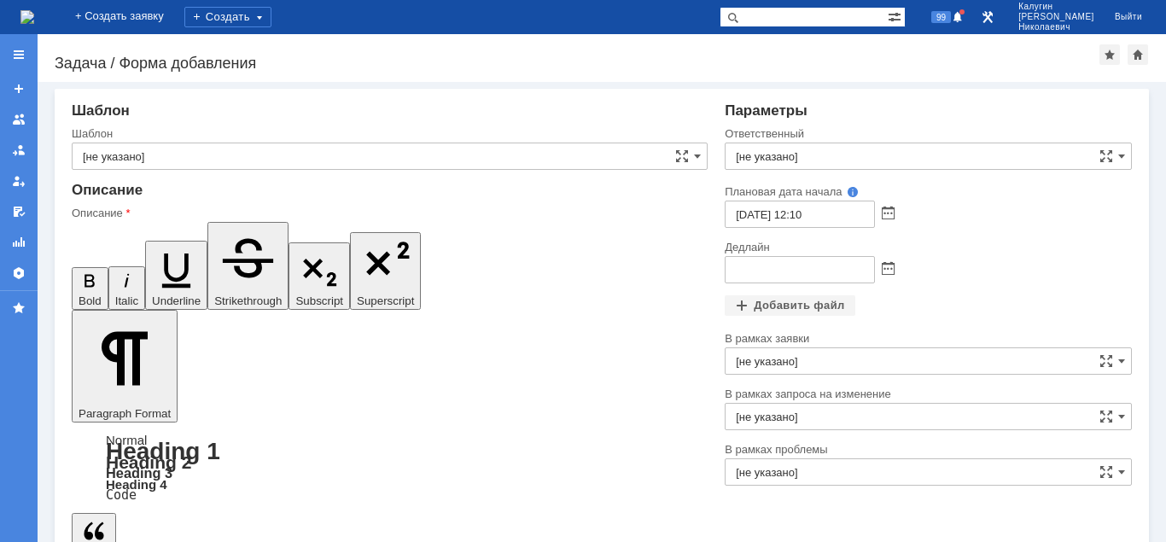
click at [791, 16] on input "text" at bounding box center [803, 17] width 168 height 20
type input "28383"
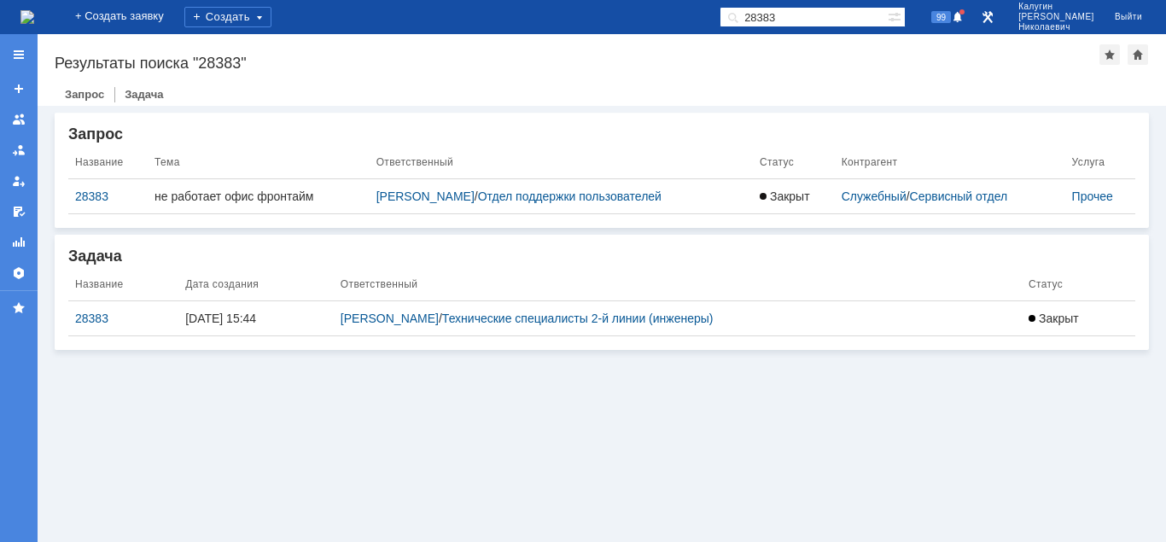
click at [95, 319] on div "28383" at bounding box center [123, 318] width 96 height 14
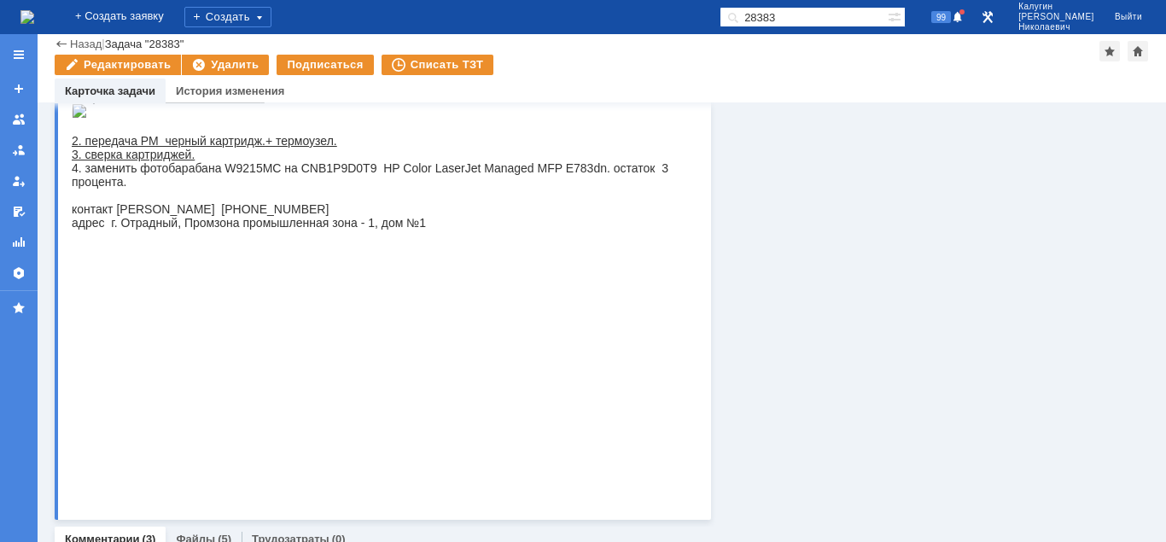
scroll to position [348, 0]
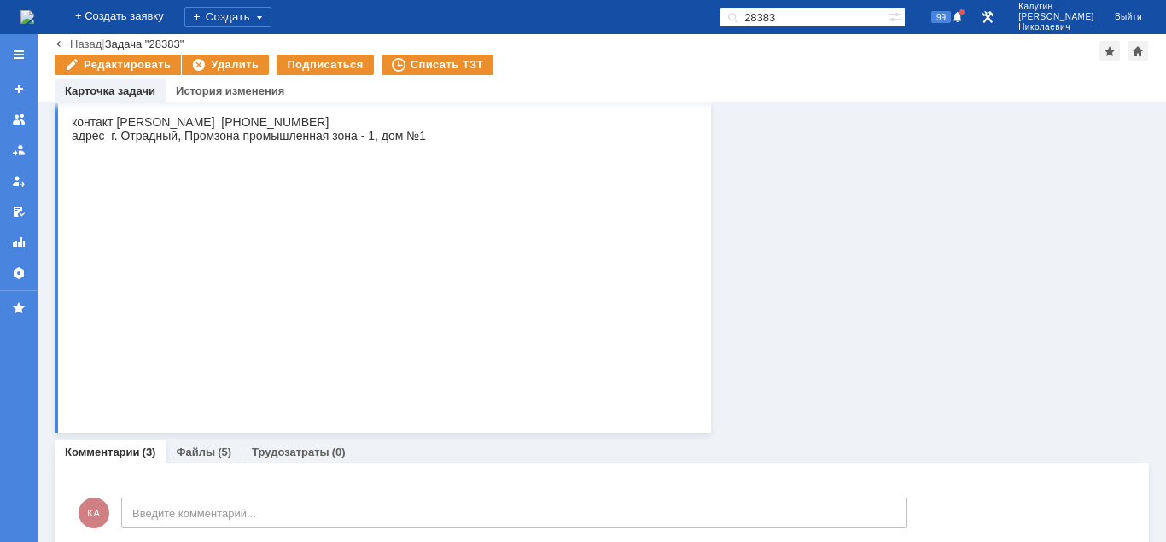
click at [195, 454] on link "Файлы" at bounding box center [195, 451] width 39 height 13
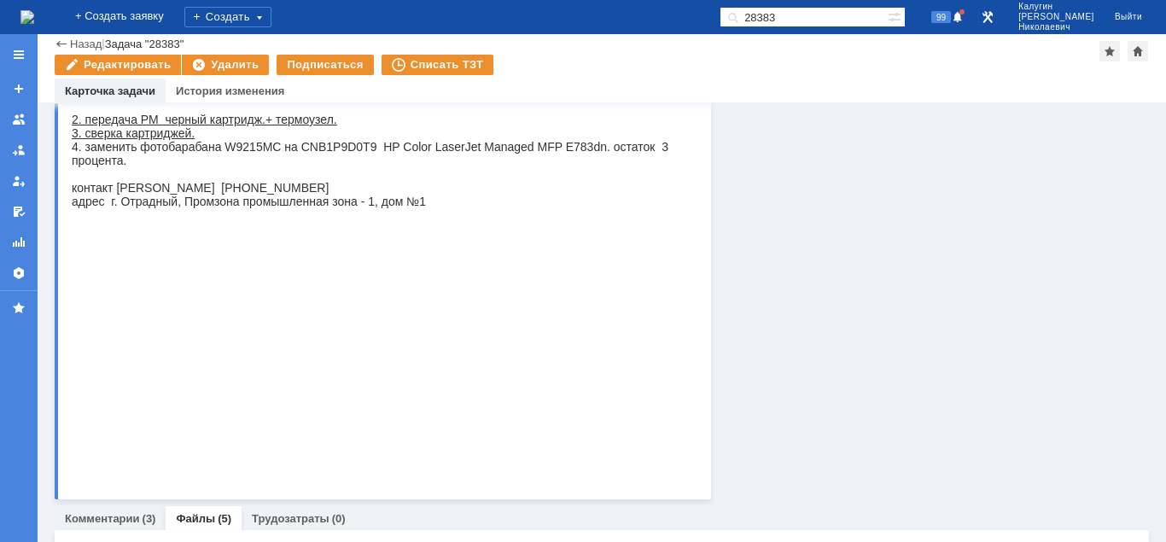
scroll to position [369, 0]
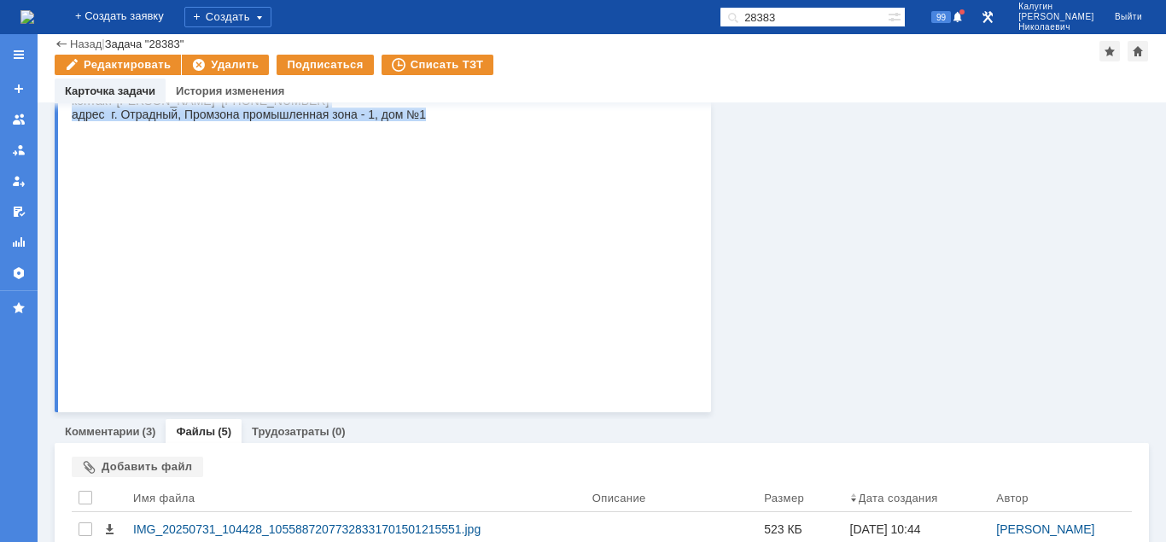
drag, startPoint x: 72, startPoint y: -39, endPoint x: 475, endPoint y: 387, distance: 587.3
click at [475, 121] on body "Таркетт - плановые работы по договору июнь 2025. выезд 30 июля 1. провести ТО с…" at bounding box center [381, 38] width 619 height 166
copy body "Таркетт - плановые работы по договору июнь 2025. выезд 30 июля 1. провести ТО с…"
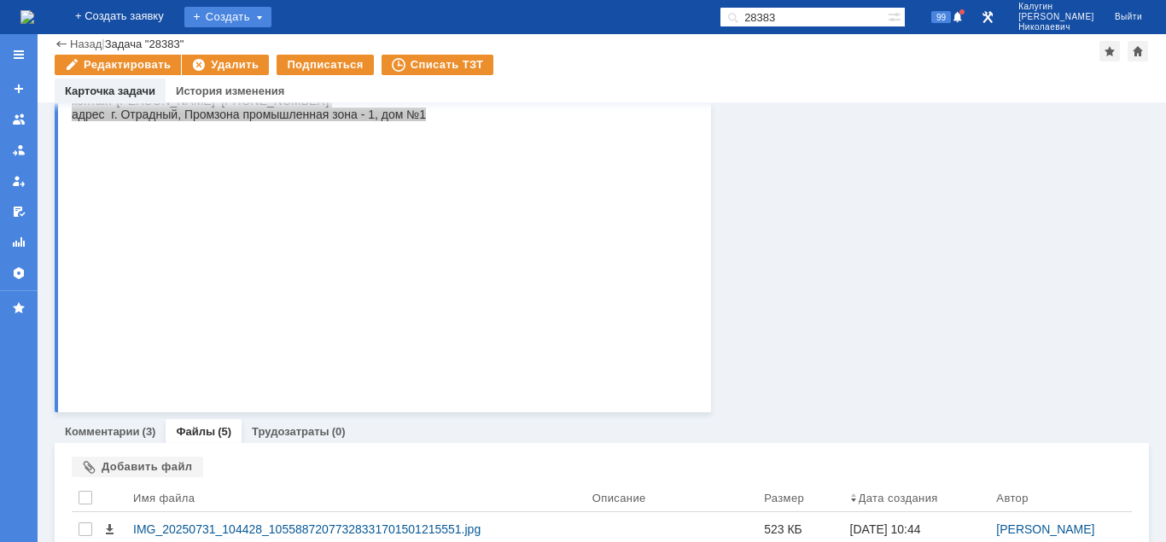
click at [271, 9] on div "Создать" at bounding box center [227, 17] width 87 height 20
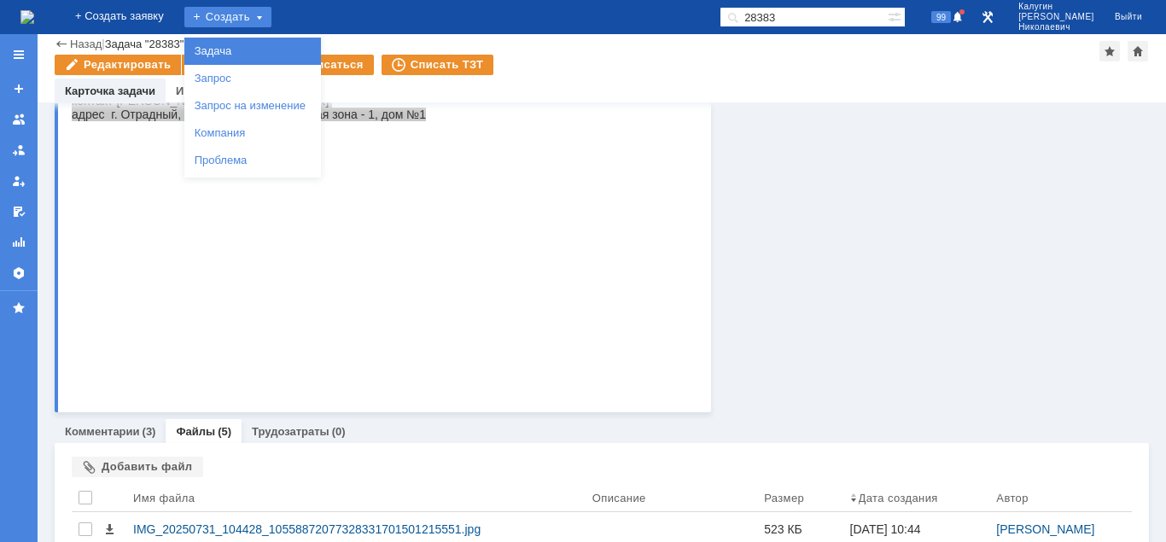
click at [274, 54] on link "Задача" at bounding box center [253, 51] width 130 height 20
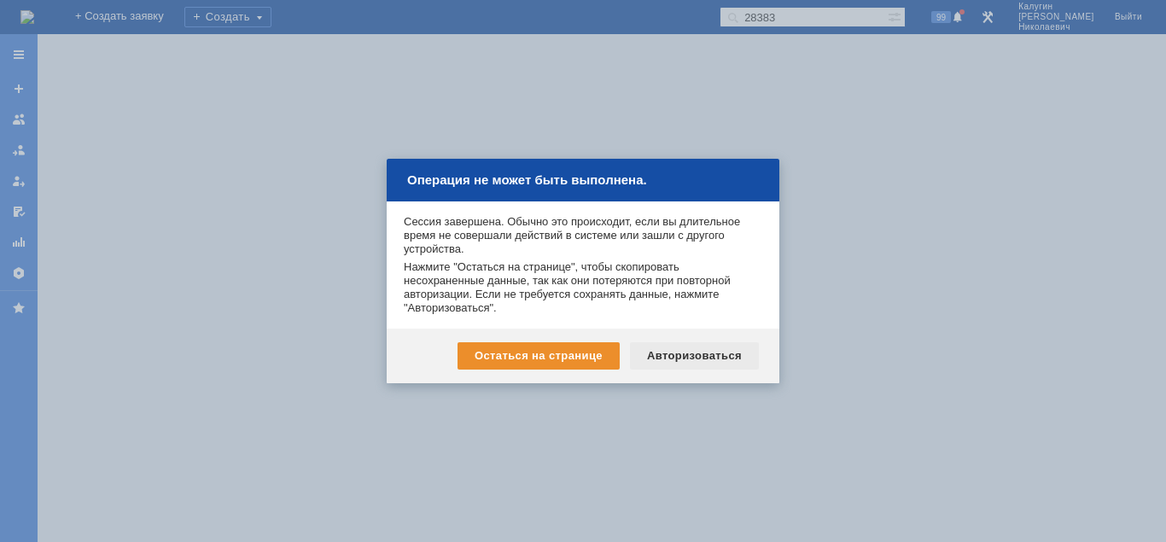
click at [698, 349] on div "Авторизоваться" at bounding box center [694, 355] width 129 height 27
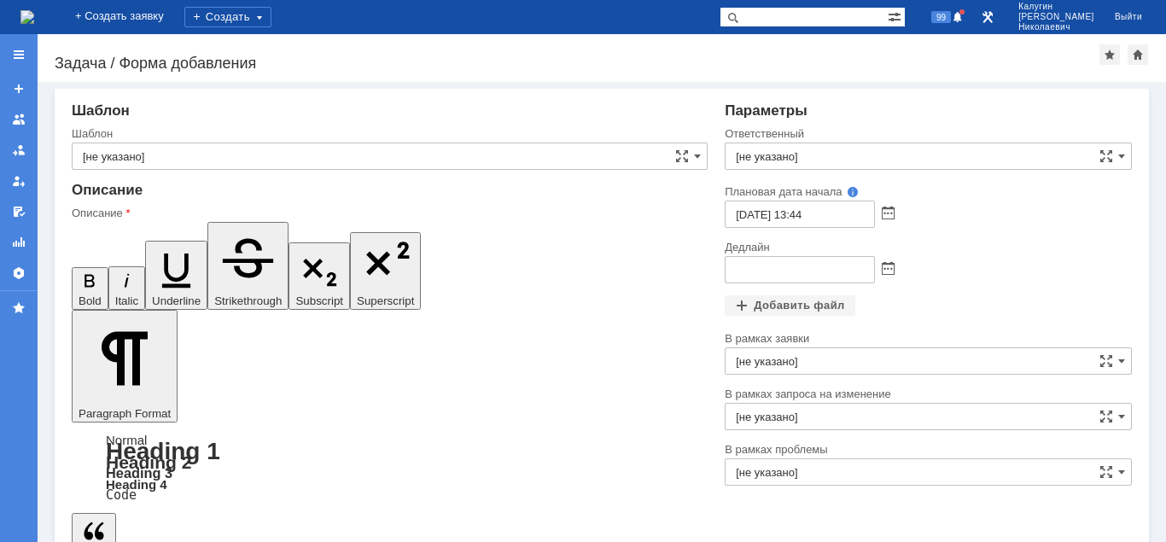
drag, startPoint x: 358, startPoint y: 4046, endPoint x: 344, endPoint y: 4047, distance: 14.5
drag, startPoint x: 363, startPoint y: 4046, endPoint x: 335, endPoint y: 4046, distance: 27.3
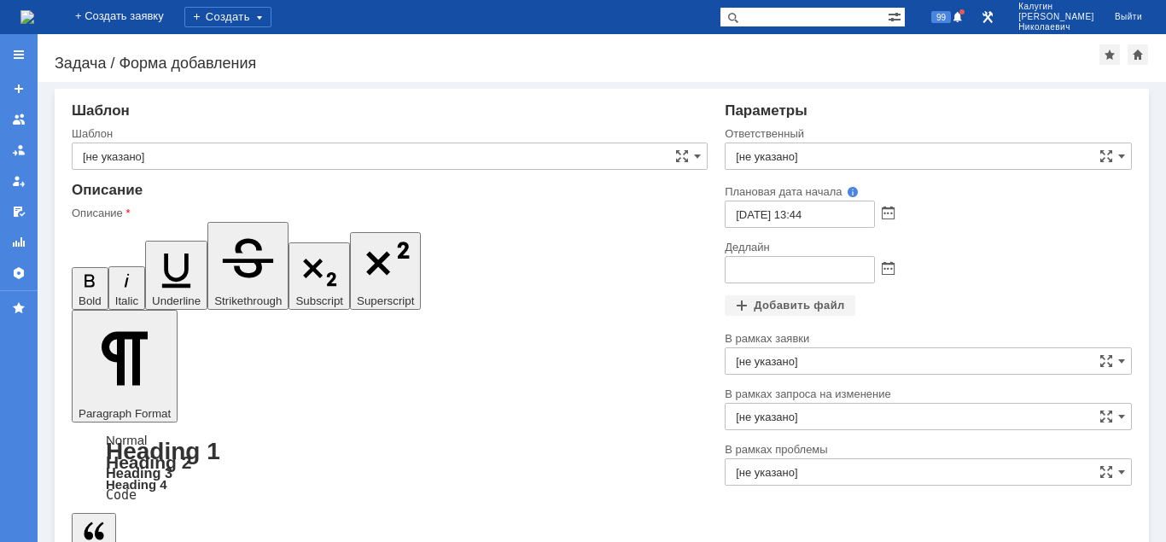
drag, startPoint x: 464, startPoint y: 4044, endPoint x: 454, endPoint y: 4047, distance: 10.6
drag, startPoint x: 503, startPoint y: 4045, endPoint x: 470, endPoint y: 4048, distance: 33.4
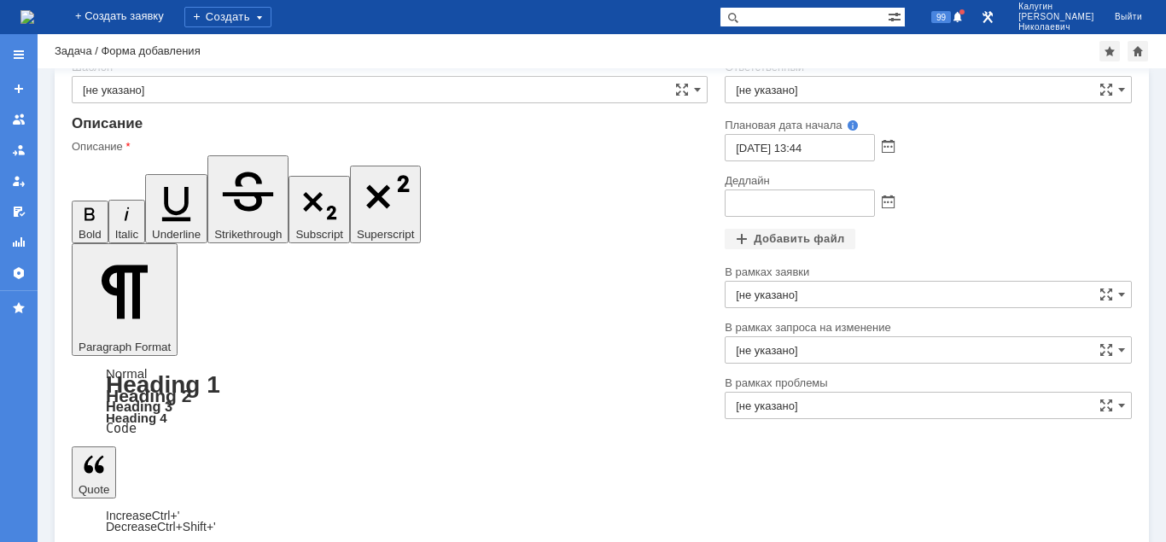
scroll to position [46, 0]
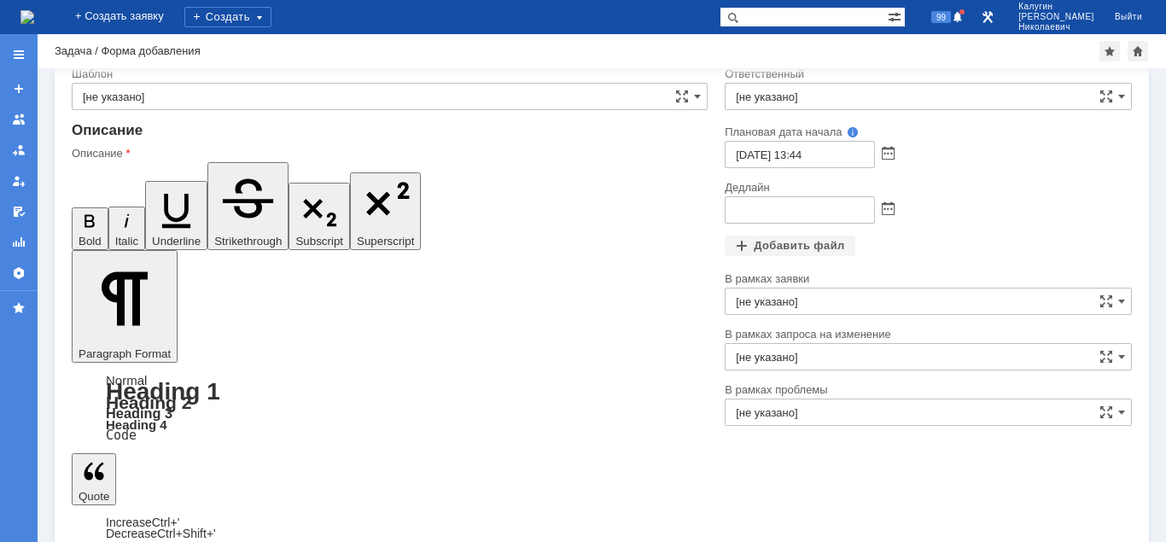
drag, startPoint x: 355, startPoint y: 4123, endPoint x: 288, endPoint y: 4128, distance: 66.7
drag, startPoint x: 473, startPoint y: 4124, endPoint x: 478, endPoint y: 4150, distance: 26.9
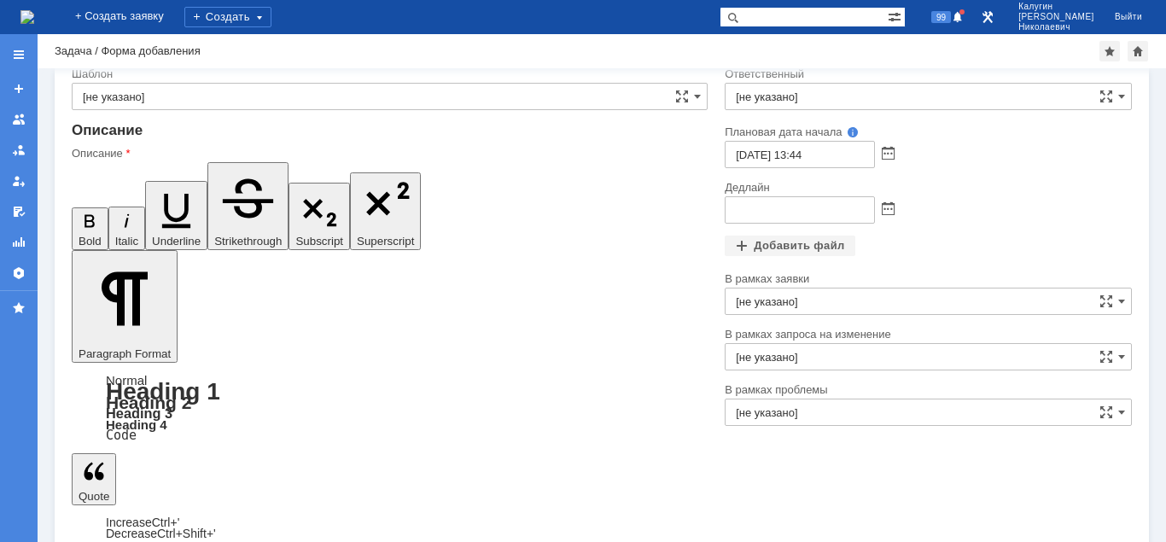
drag, startPoint x: 89, startPoint y: 4154, endPoint x: 159, endPoint y: 4164, distance: 70.6
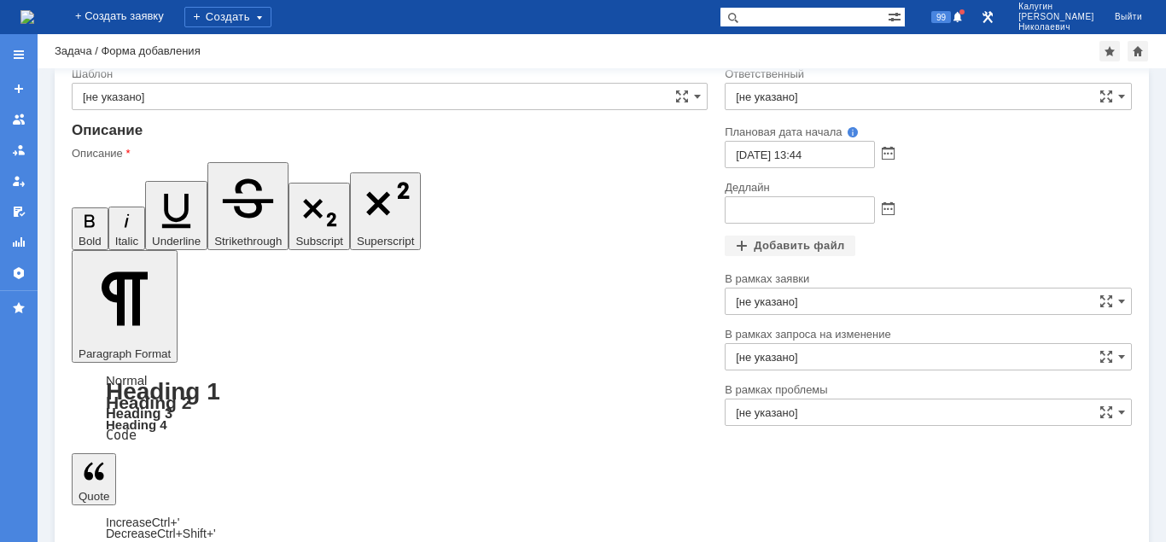
scroll to position [197, 0]
drag, startPoint x: 362, startPoint y: 4194, endPoint x: 135, endPoint y: 4195, distance: 227.0
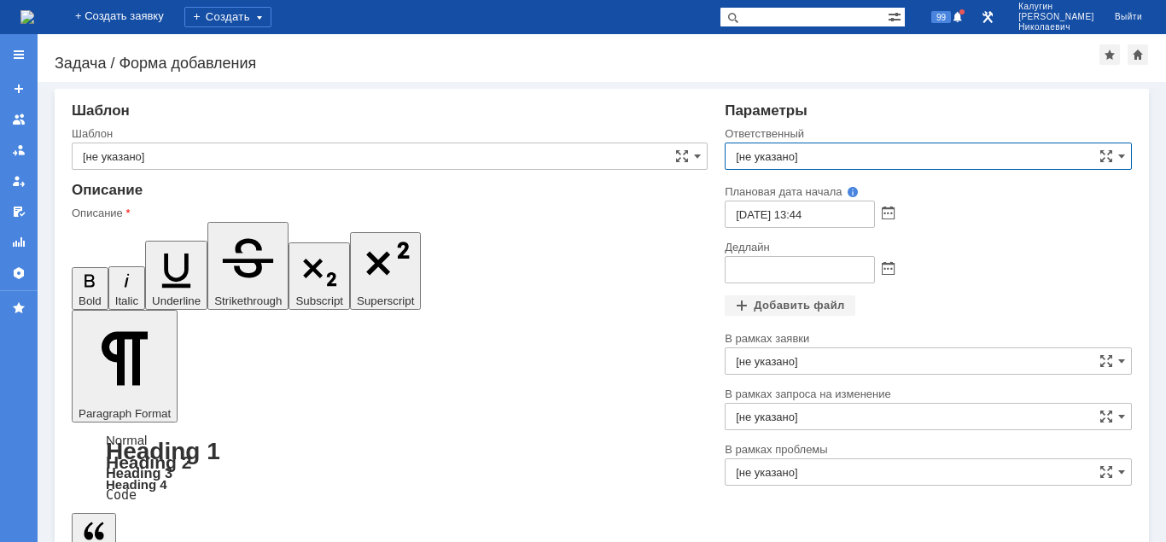
click at [828, 156] on input "[не указано]" at bounding box center [927, 155] width 407 height 27
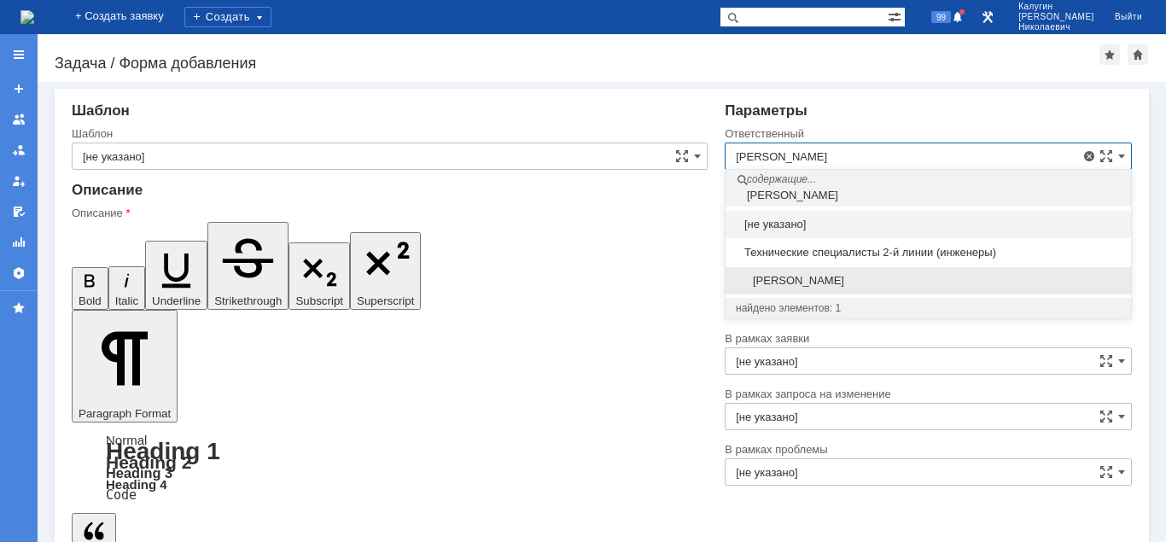
click at [831, 281] on span "Иванов Иван Николаевич" at bounding box center [927, 281] width 385 height 14
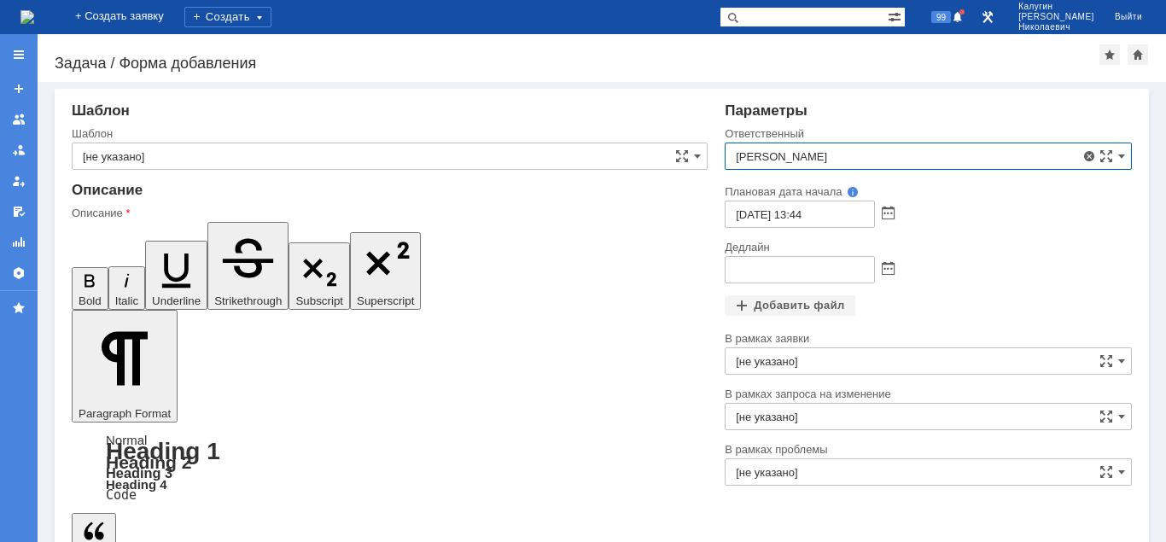
type input "Иванов Иван Николаевич"
click at [889, 270] on span at bounding box center [887, 270] width 13 height 14
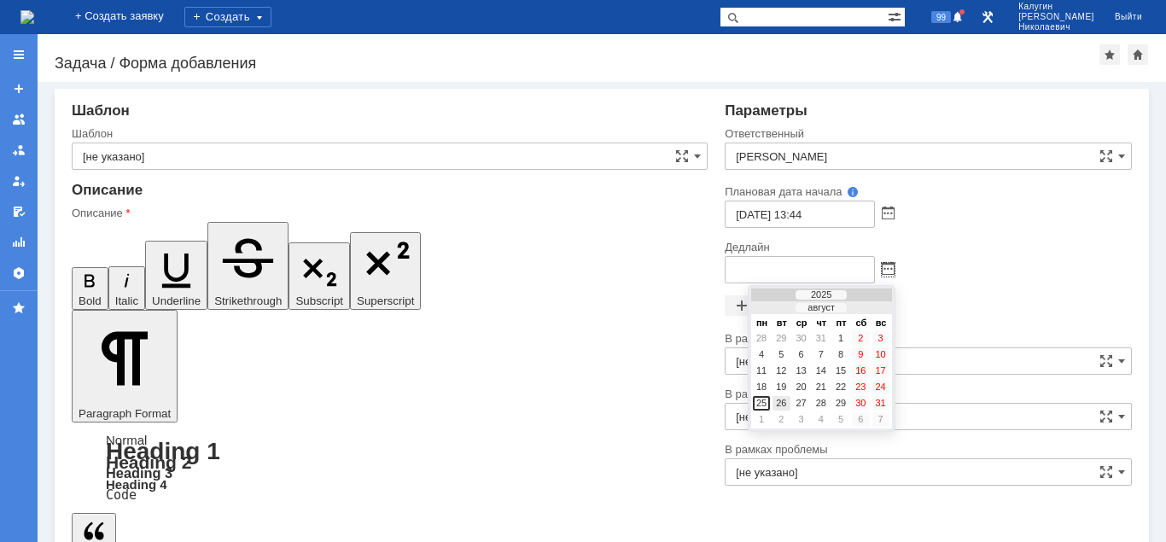
click at [782, 404] on div "26" at bounding box center [780, 403] width 17 height 15
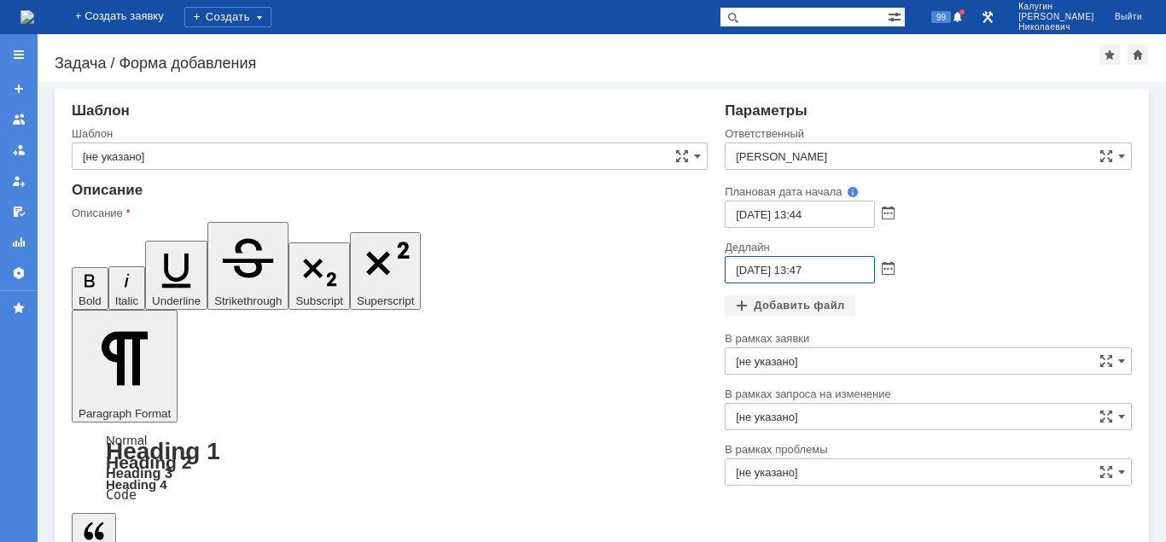
click at [798, 270] on input "26.08.2025 13:47" at bounding box center [799, 269] width 150 height 27
click at [886, 270] on span at bounding box center [887, 270] width 13 height 14
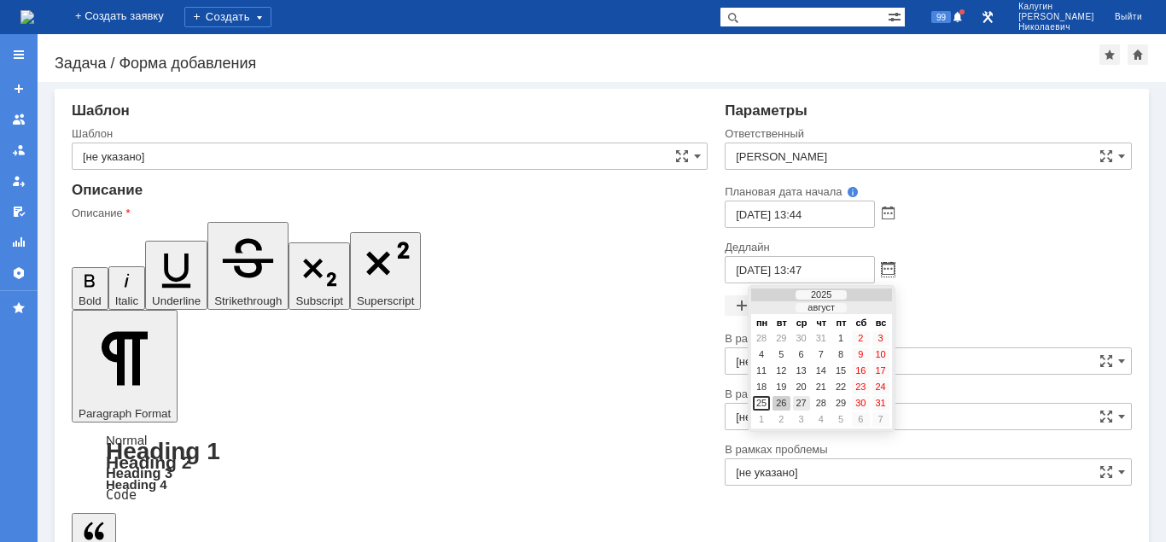
drag, startPoint x: 801, startPoint y: 400, endPoint x: 800, endPoint y: 387, distance: 12.8
click at [801, 398] on div "27" at bounding box center [801, 403] width 17 height 15
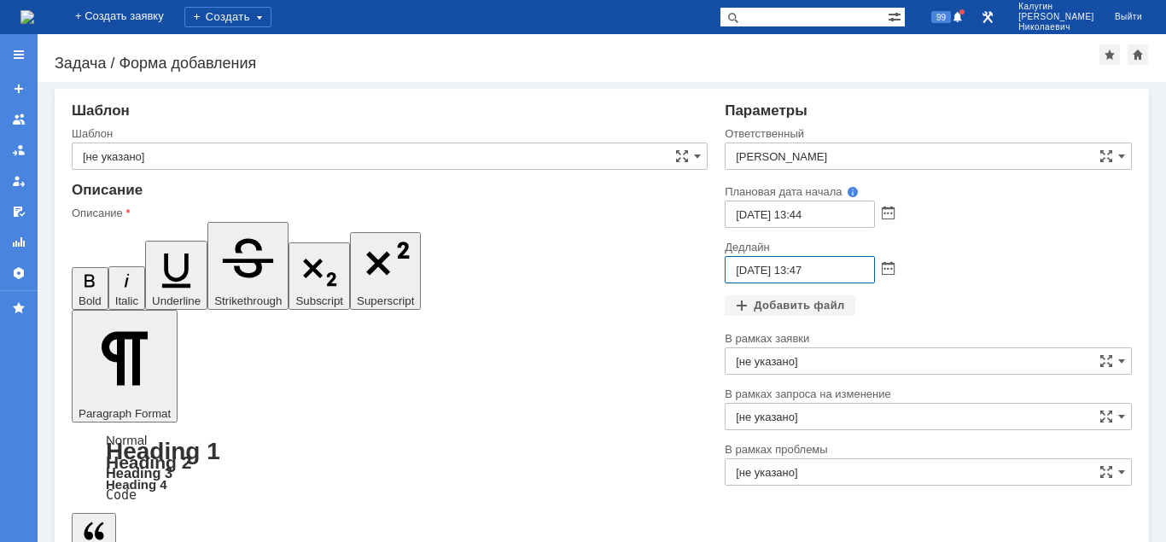
click at [799, 269] on input "27.08.2025 13:47" at bounding box center [799, 269] width 150 height 27
drag, startPoint x: 821, startPoint y: 269, endPoint x: 809, endPoint y: 272, distance: 12.4
click at [809, 271] on input "27.08.2025 12:47" at bounding box center [799, 269] width 150 height 27
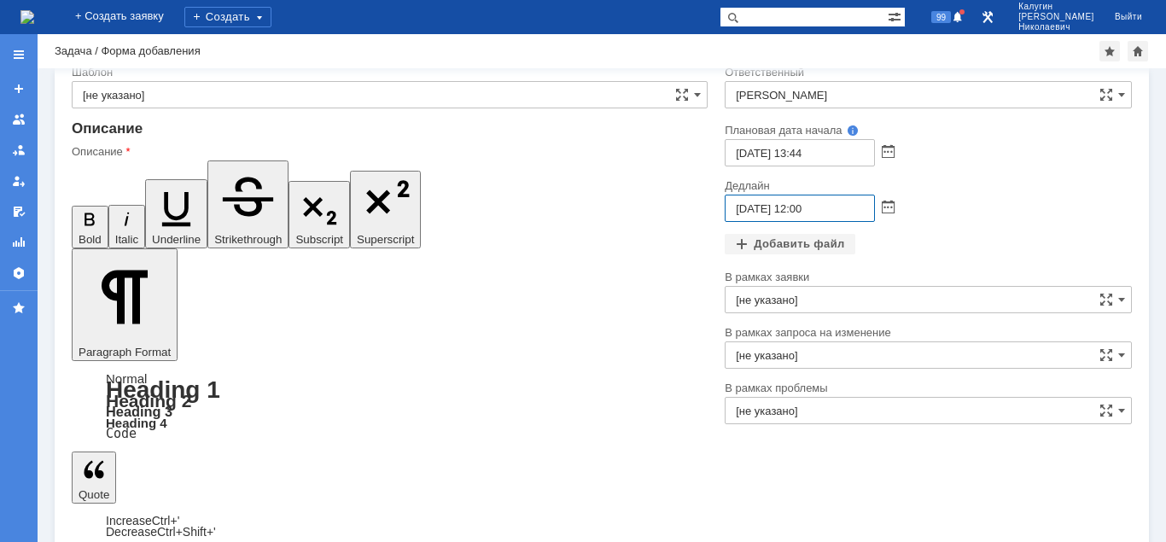
scroll to position [46, 0]
type input "[DATE] 12:00"
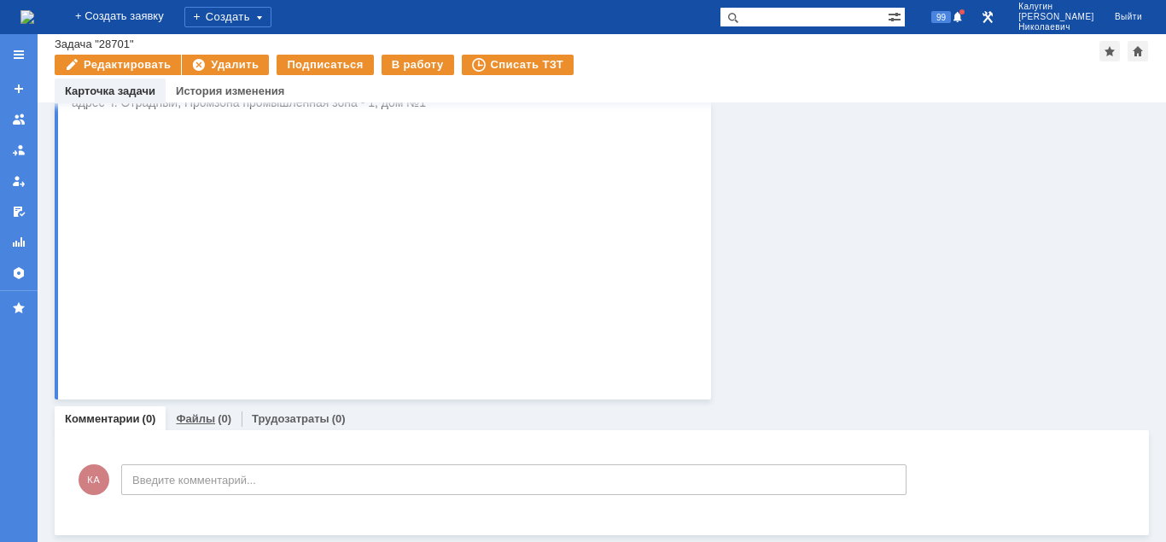
click at [208, 421] on link "Файлы" at bounding box center [195, 418] width 39 height 13
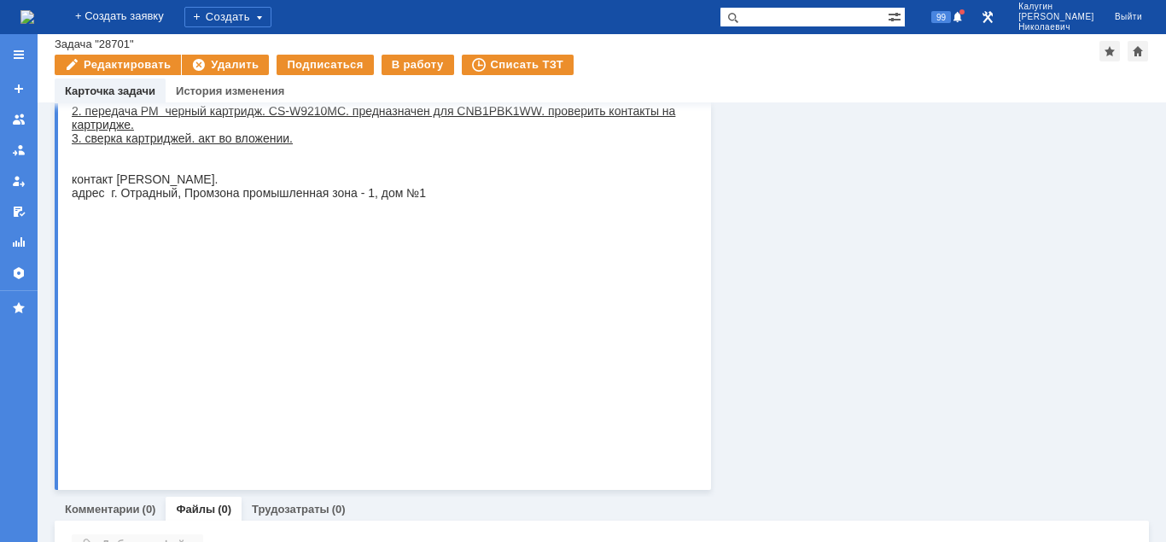
scroll to position [367, 0]
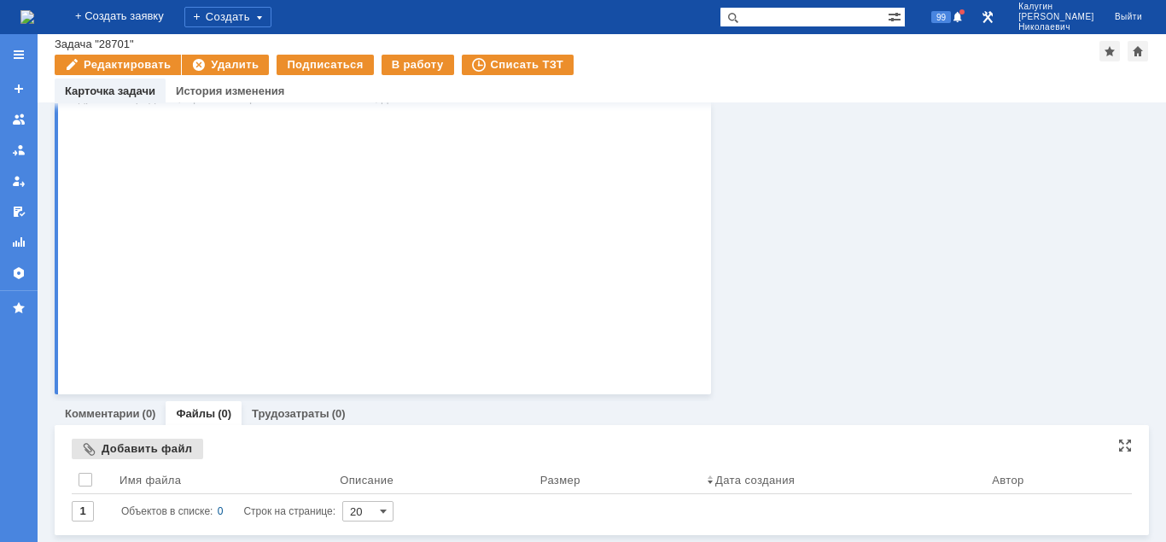
click at [142, 451] on div "Добавить файл" at bounding box center [137, 449] width 131 height 20
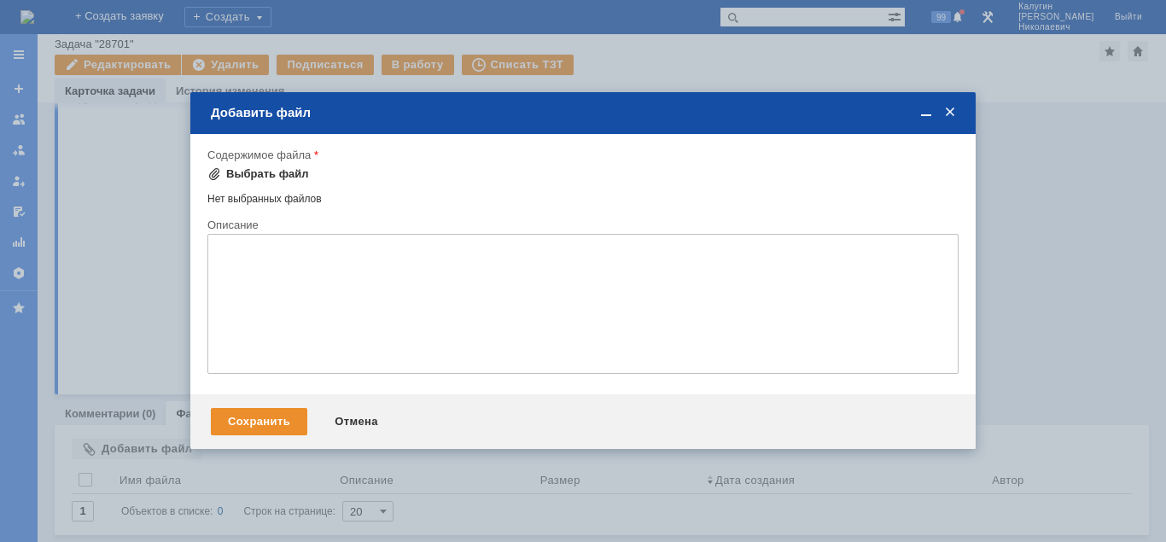
click at [263, 173] on div "Выбрать файл" at bounding box center [267, 174] width 83 height 14
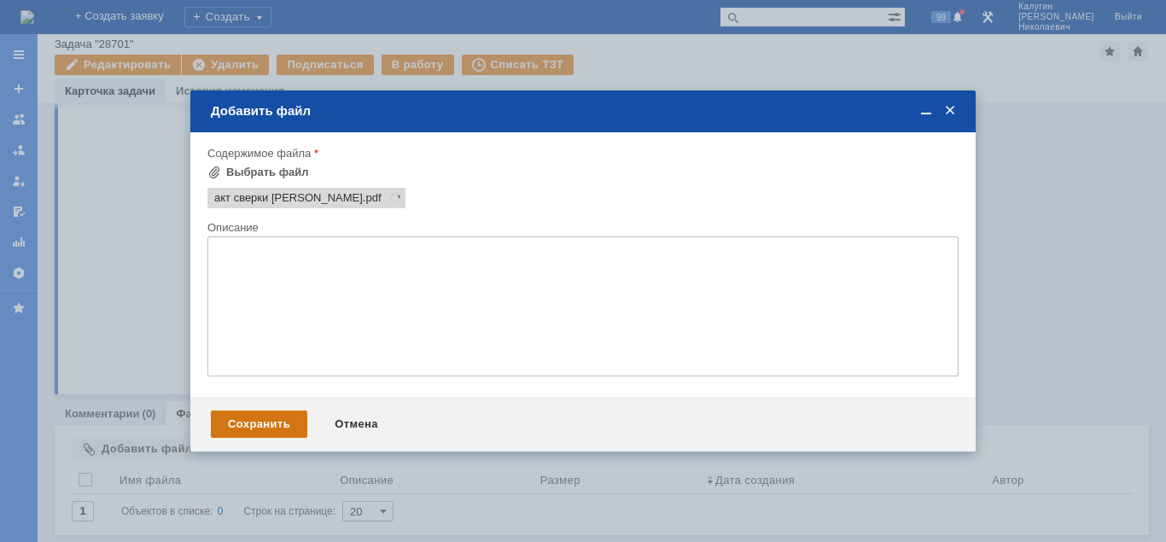
click at [252, 429] on div "Сохранить" at bounding box center [259, 423] width 96 height 27
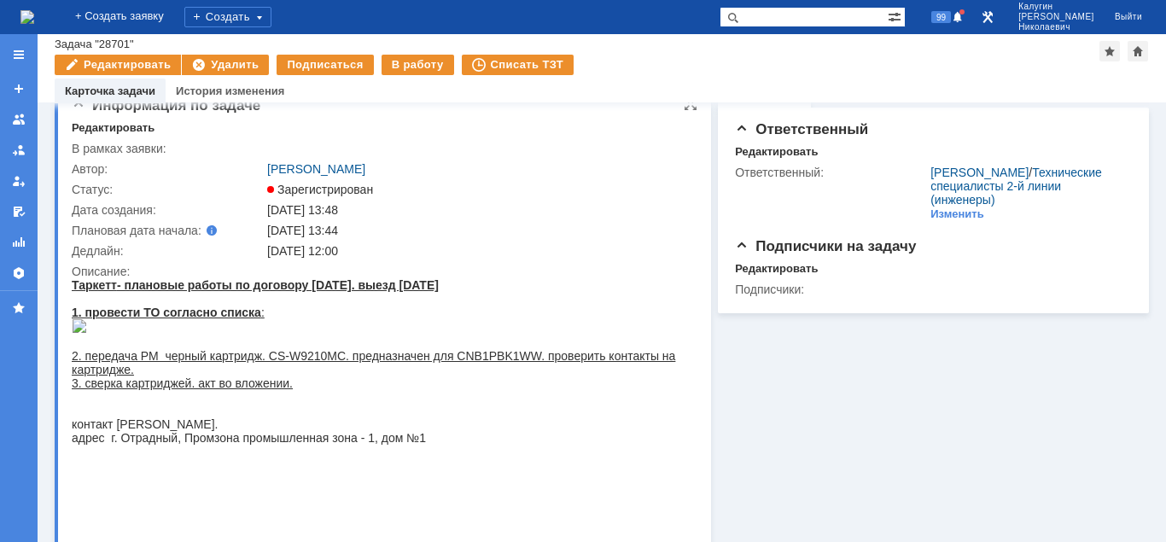
scroll to position [0, 0]
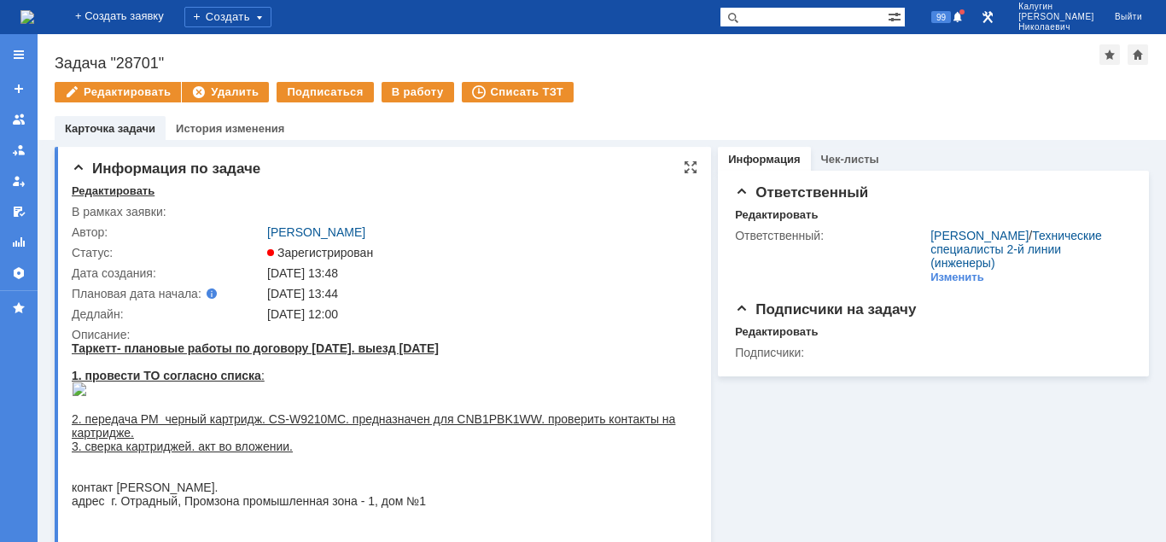
click at [125, 189] on div "Редактировать" at bounding box center [113, 191] width 83 height 14
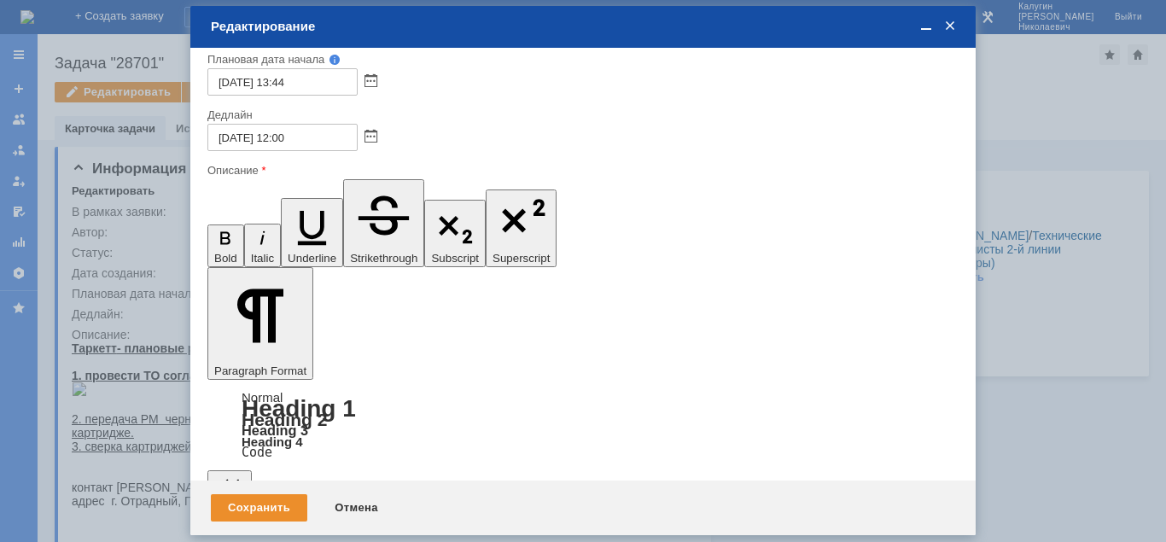
scroll to position [183, 0]
click at [296, 503] on div "Сохранить" at bounding box center [259, 507] width 96 height 27
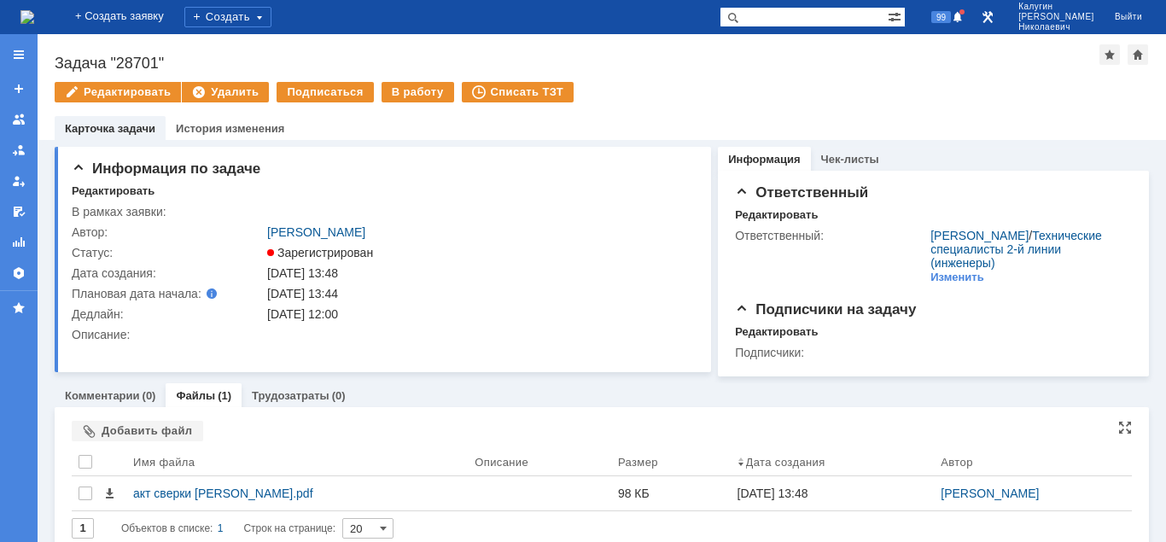
scroll to position [0, 0]
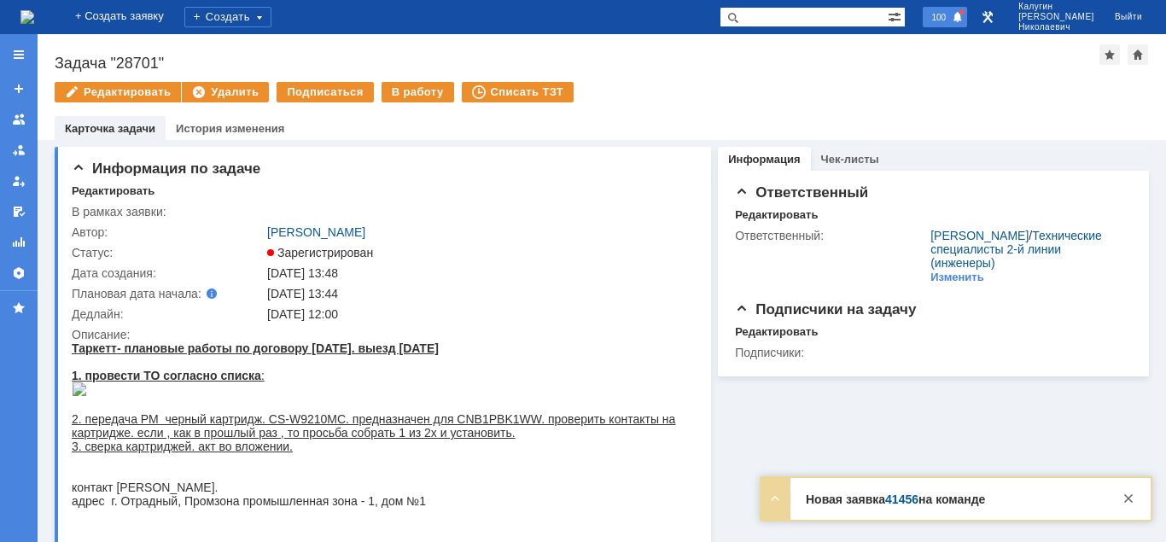
click at [963, 15] on span at bounding box center [957, 18] width 12 height 14
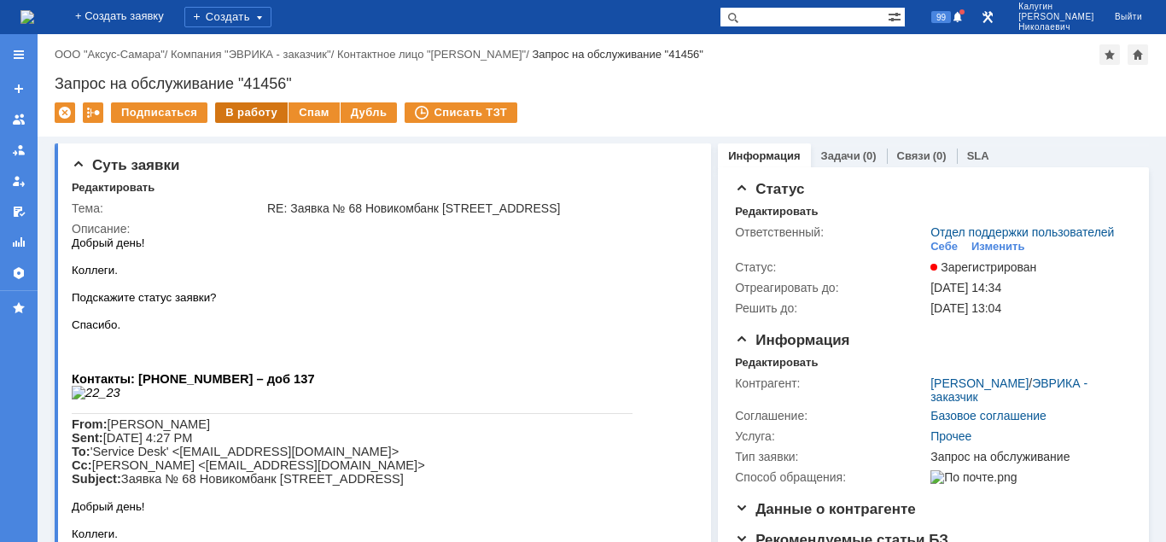
click at [239, 120] on div "В работу" at bounding box center [251, 112] width 73 height 20
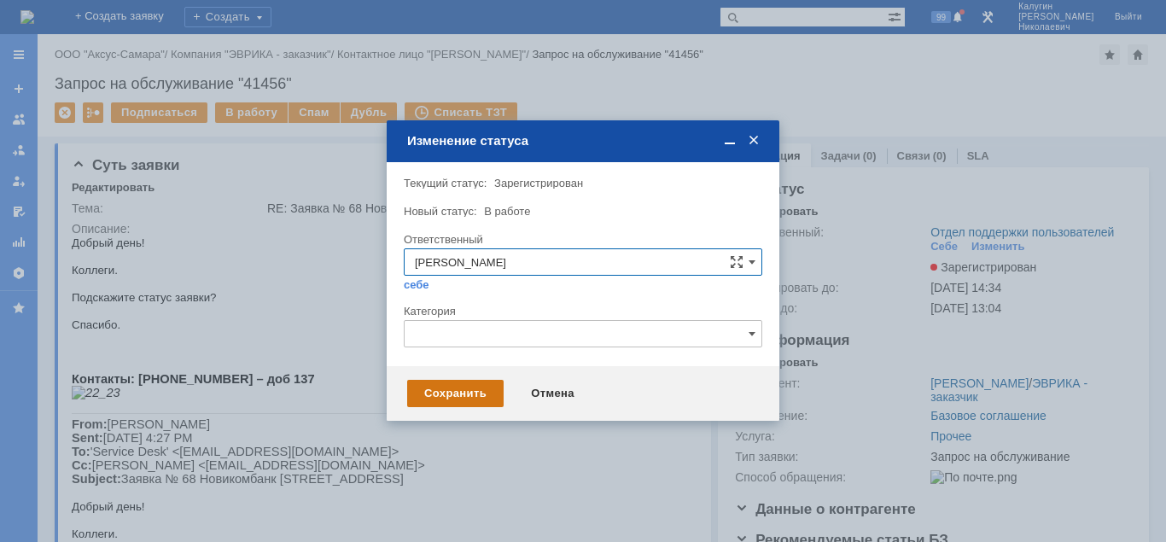
click at [437, 396] on div "Сохранить" at bounding box center [455, 393] width 96 height 27
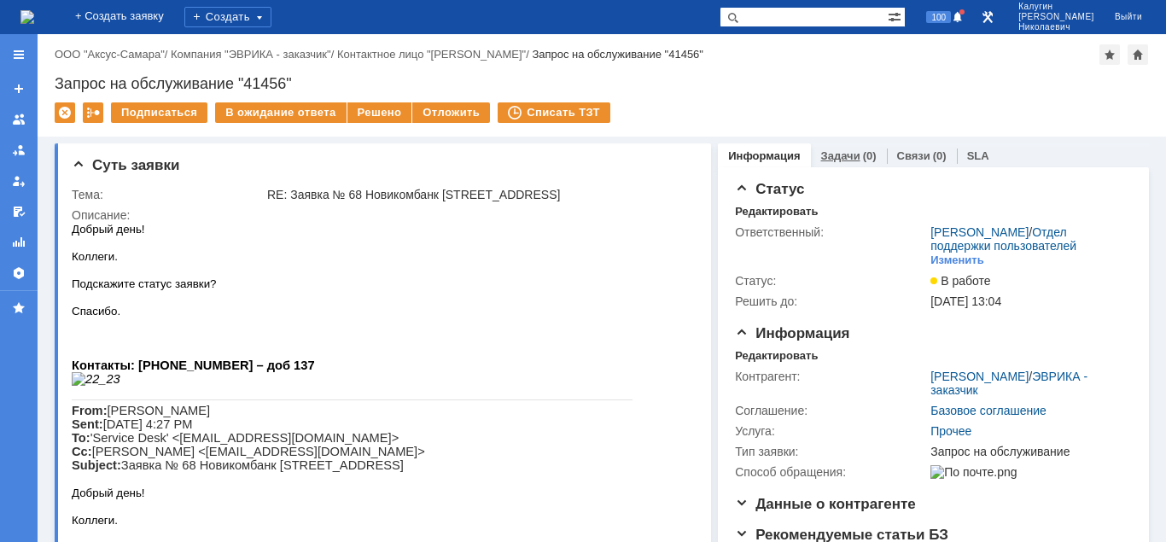
click at [847, 160] on link "Задачи" at bounding box center [840, 155] width 39 height 13
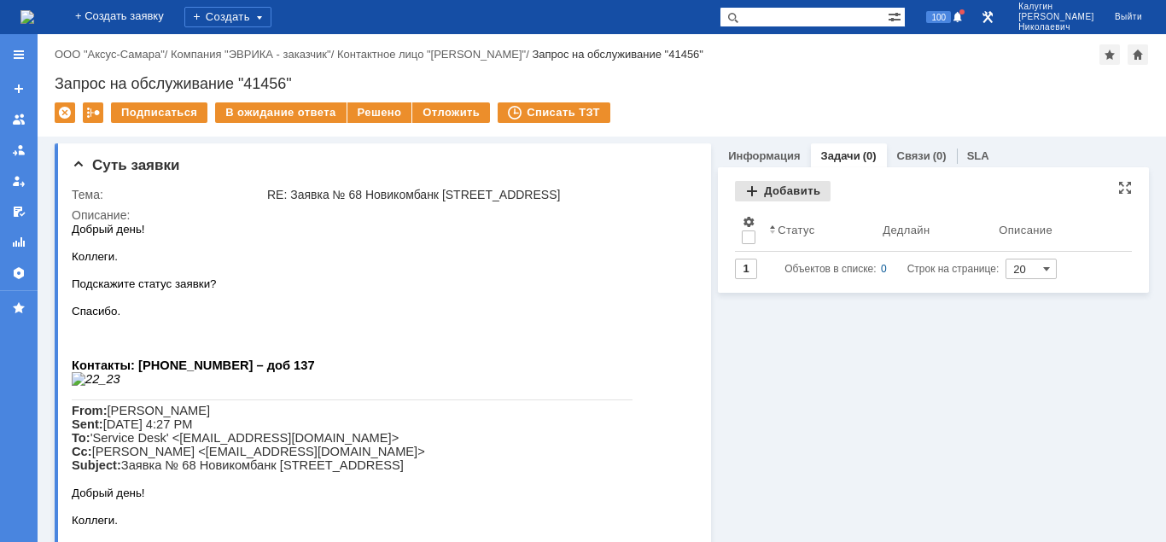
click at [788, 191] on div "Добавить" at bounding box center [783, 191] width 96 height 20
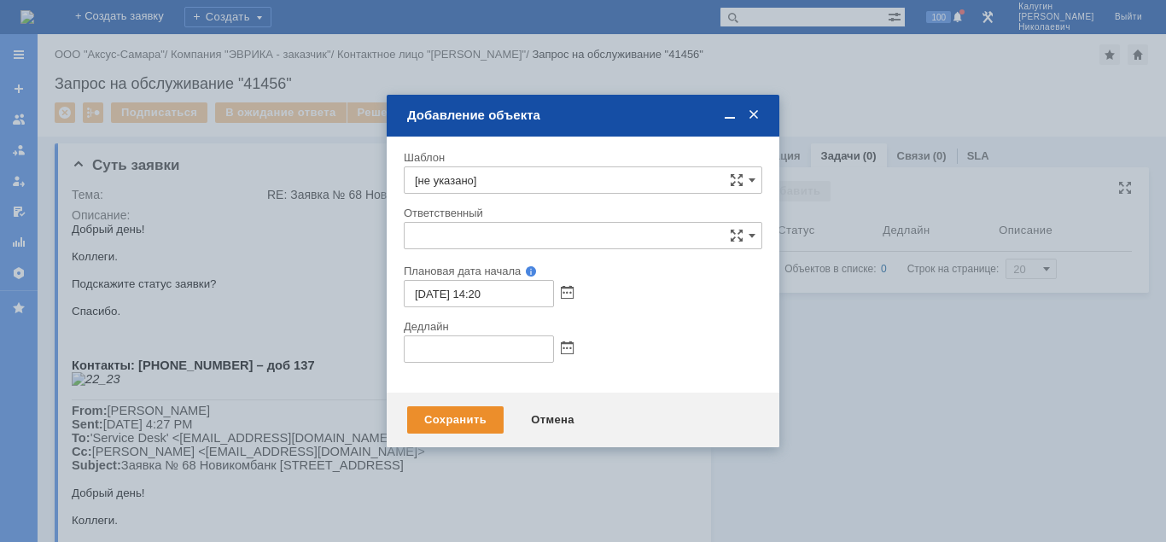
type input "[не указано]"
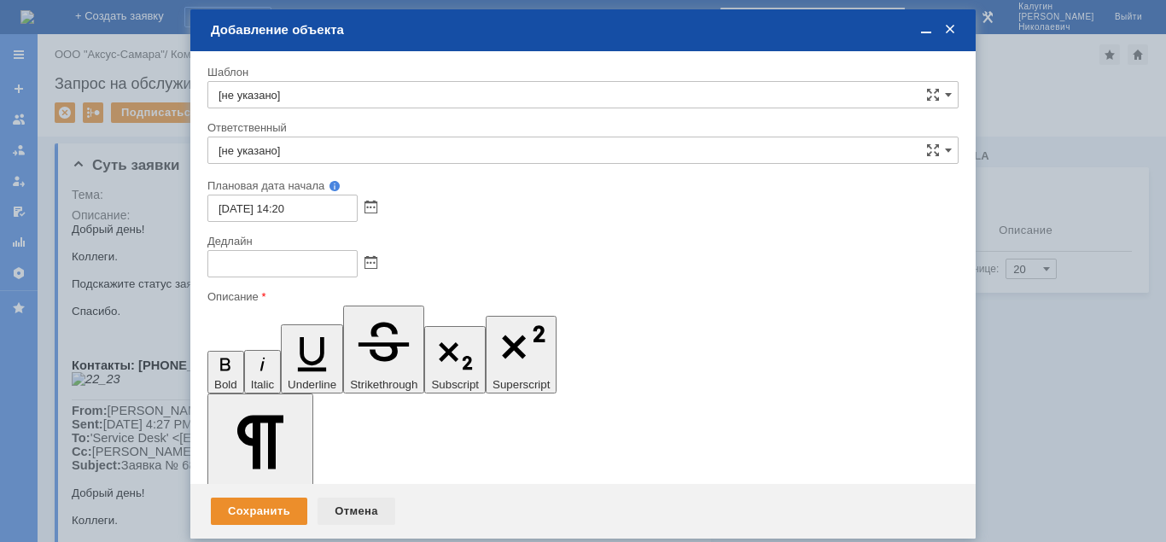
click at [343, 503] on div "Отмена" at bounding box center [356, 510] width 78 height 27
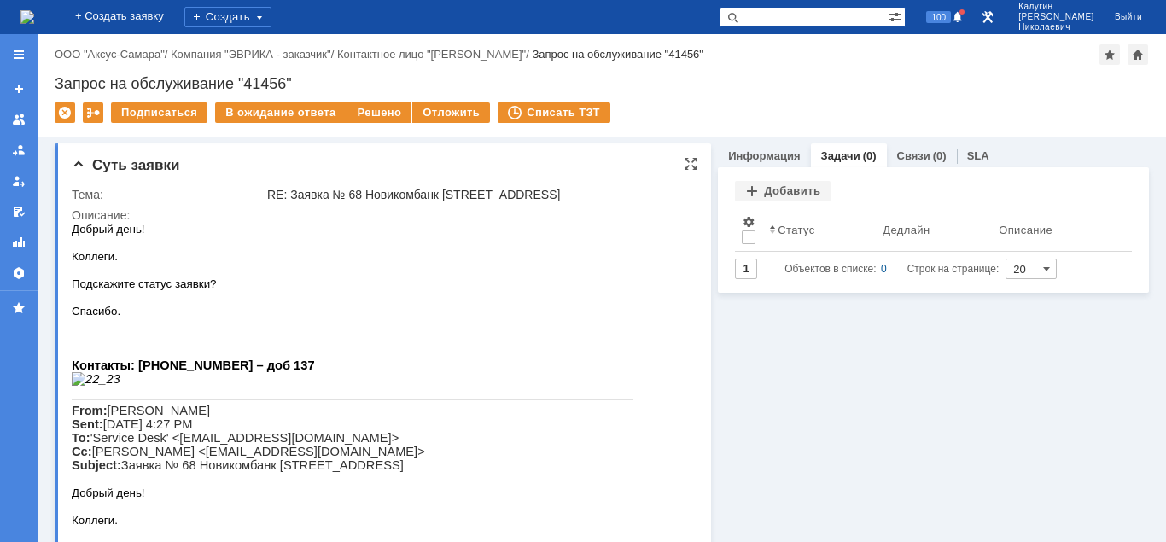
drag, startPoint x: 361, startPoint y: 194, endPoint x: 577, endPoint y: 192, distance: 215.9
click at [577, 192] on div "RE: Заявка № 68 Новикомбанк Самара Садовая ул. 219" at bounding box center [477, 195] width 421 height 14
copy div "Новикомбанк Самара Садовая ул. 219"
click at [798, 190] on div "Добавить" at bounding box center [783, 191] width 96 height 20
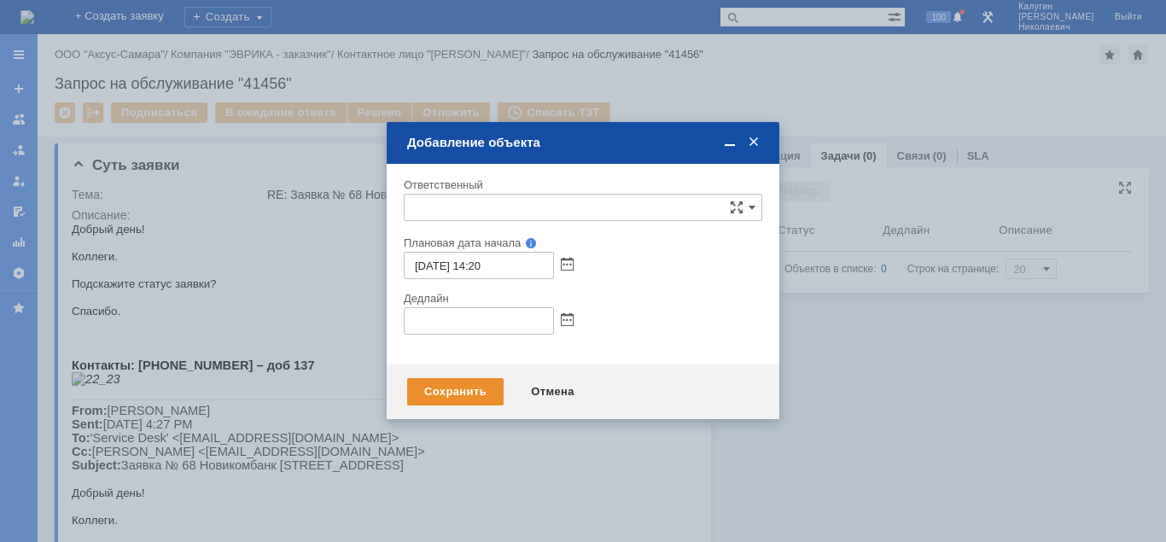
type input "[не указано]"
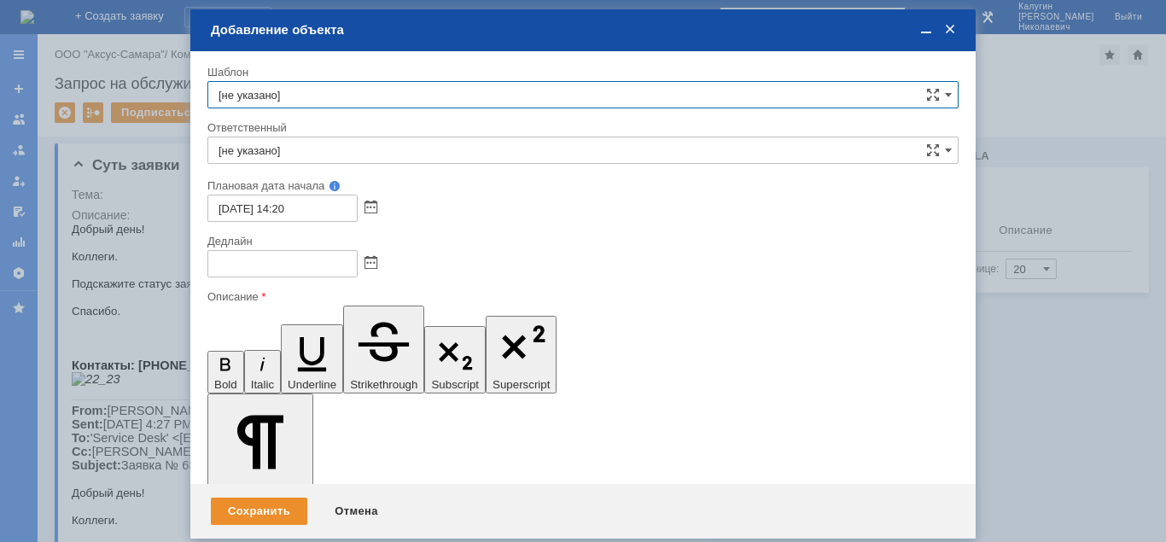
click at [279, 157] on input "[не указано]" at bounding box center [582, 150] width 751 height 27
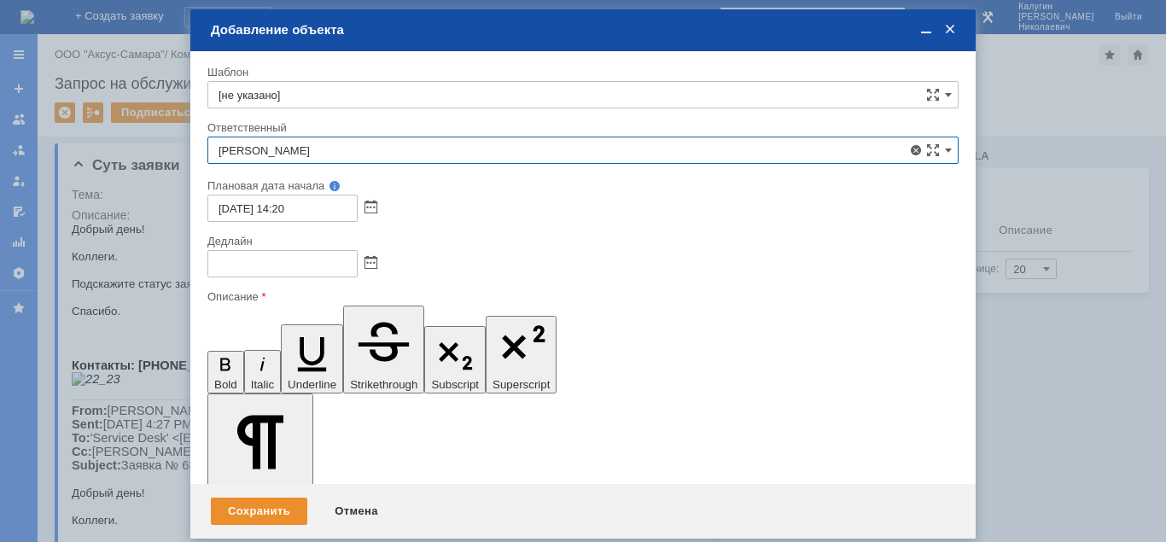
click at [305, 269] on span "[PERSON_NAME]" at bounding box center [582, 275] width 729 height 14
type input "[PERSON_NAME]"
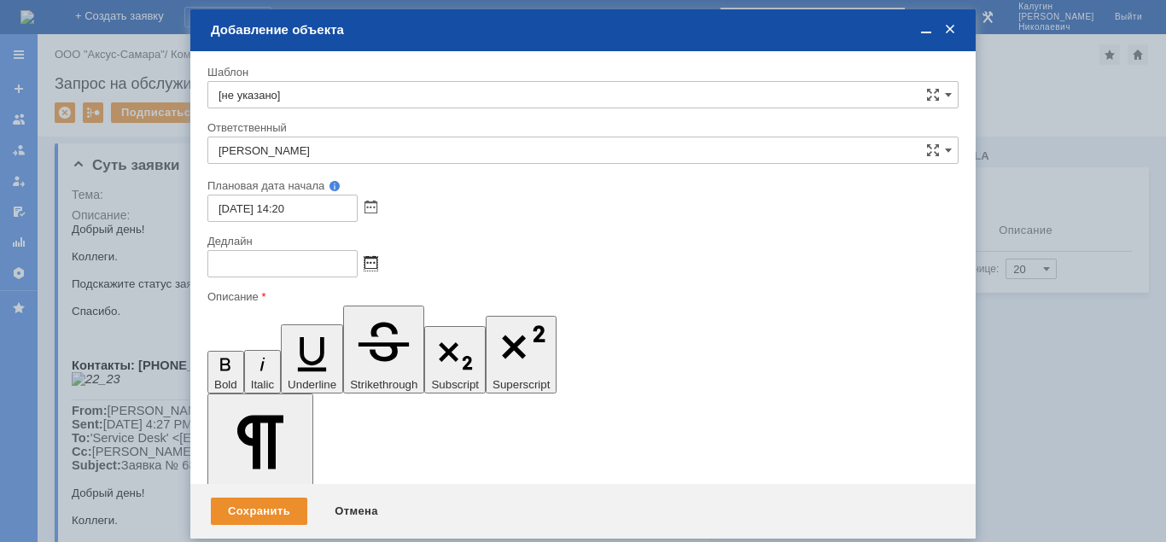
click at [369, 263] on span at bounding box center [370, 264] width 13 height 14
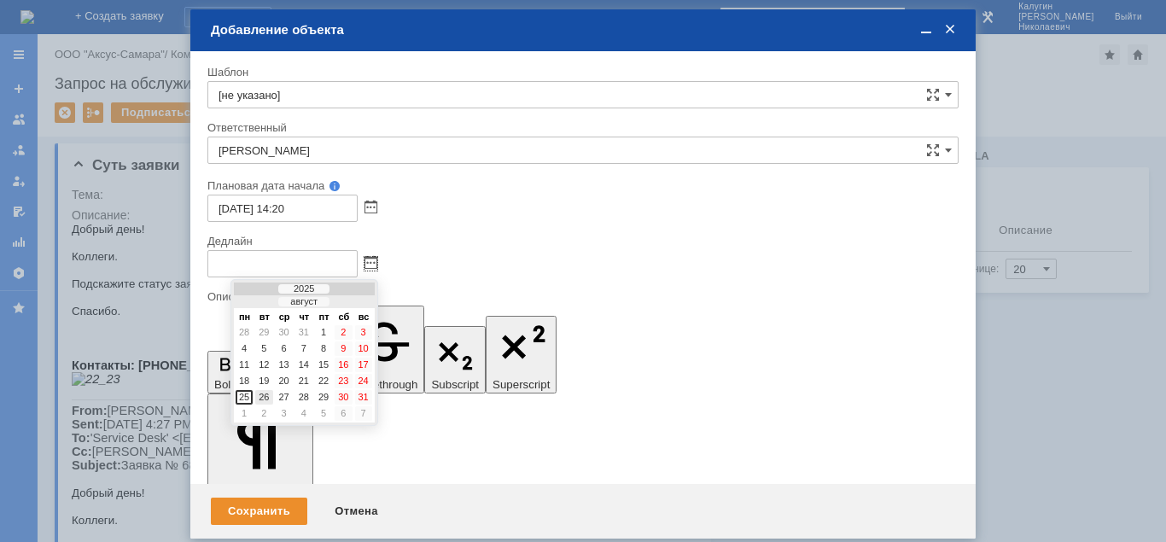
click at [265, 392] on div "26" at bounding box center [263, 397] width 17 height 15
type input "26.08.2025 14:20"
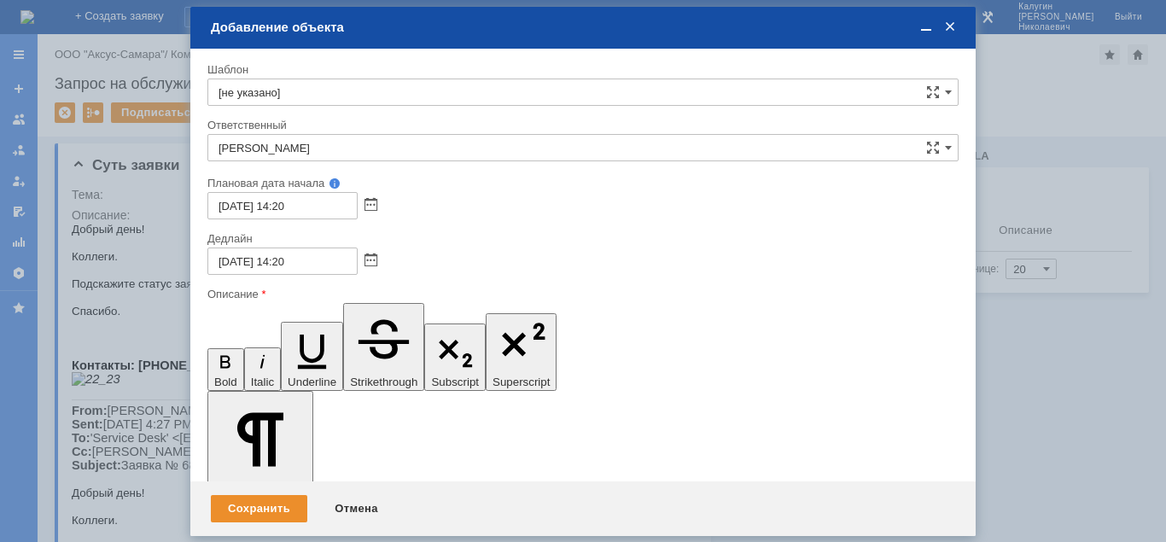
scroll to position [2508, 7]
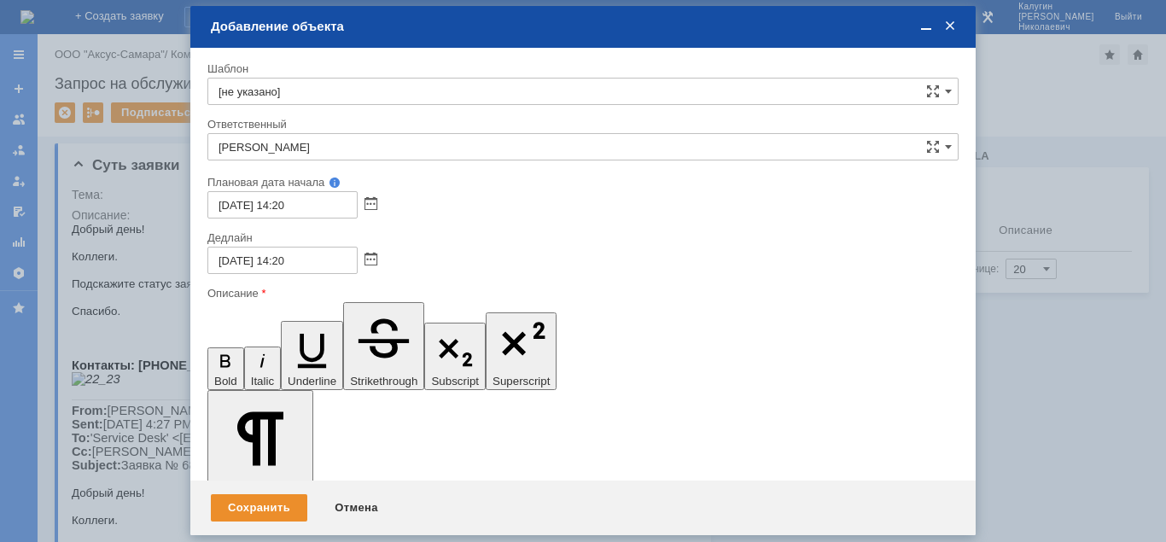
drag, startPoint x: 558, startPoint y: 4647, endPoint x: 571, endPoint y: 4691, distance: 46.2
drag, startPoint x: 923, startPoint y: 26, endPoint x: 655, endPoint y: 218, distance: 329.1
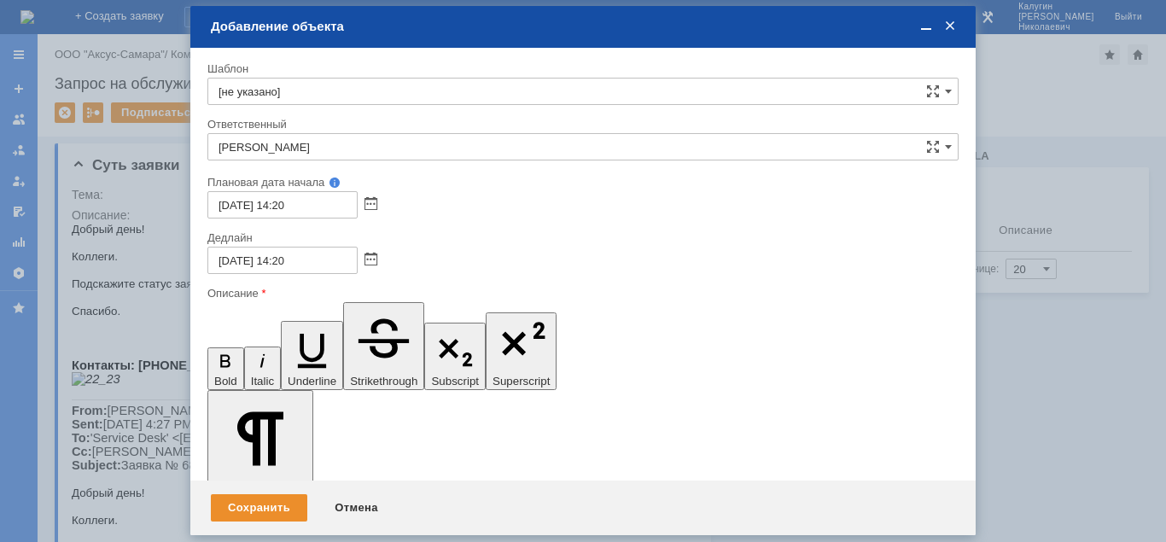
click at [922, 26] on span at bounding box center [925, 26] width 17 height 15
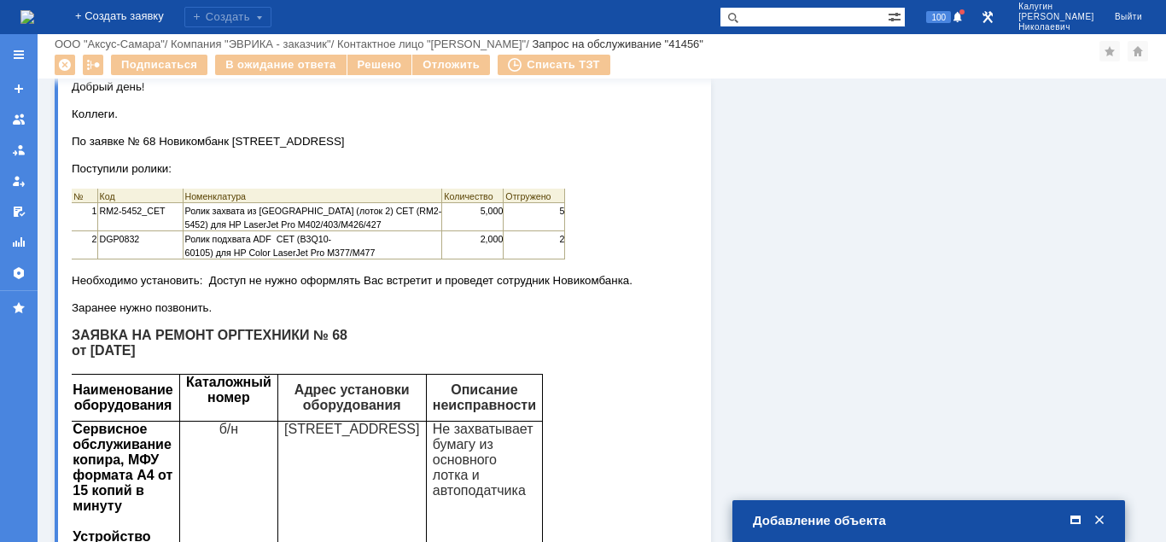
scroll to position [522, 0]
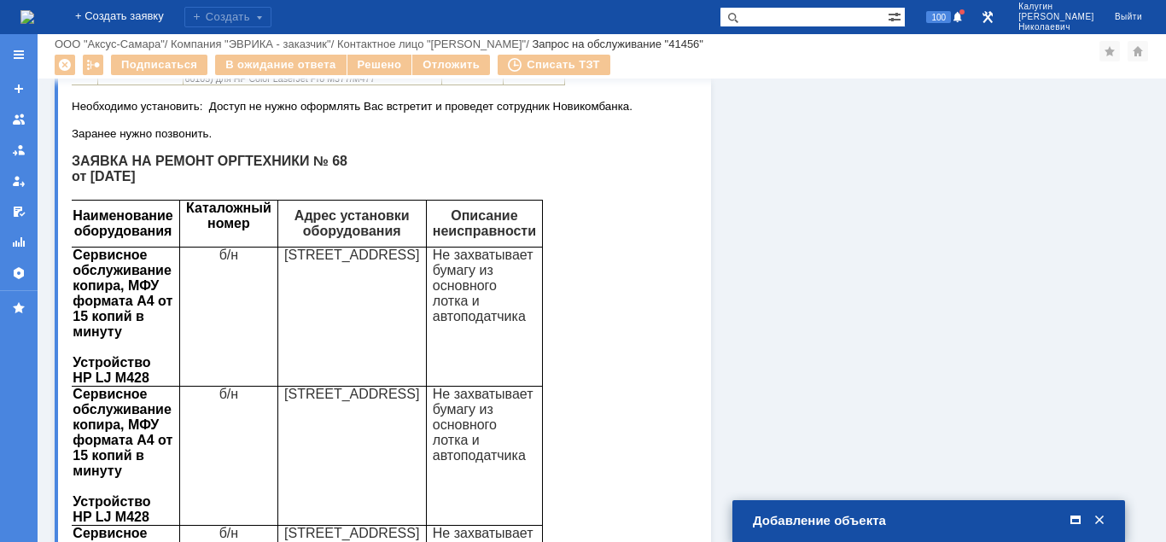
click at [147, 71] on p "DGP0832" at bounding box center [141, 64] width 83 height 14
copy span "DGP0832"
click at [887, 525] on div "Добавление объекта" at bounding box center [930, 520] width 355 height 15
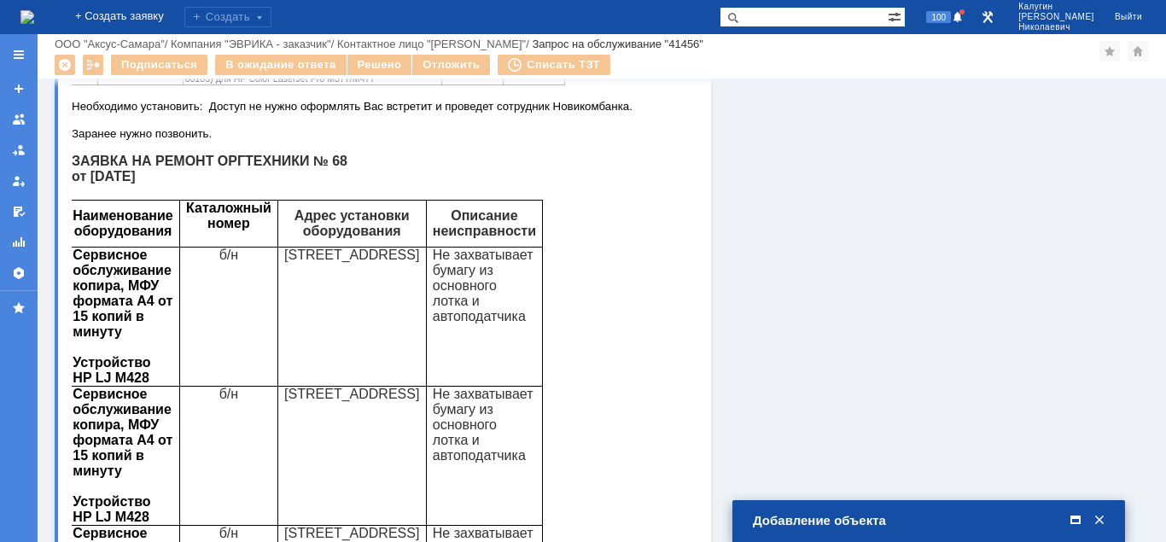
click at [887, 525] on div "Добавление объекта" at bounding box center [930, 520] width 355 height 15
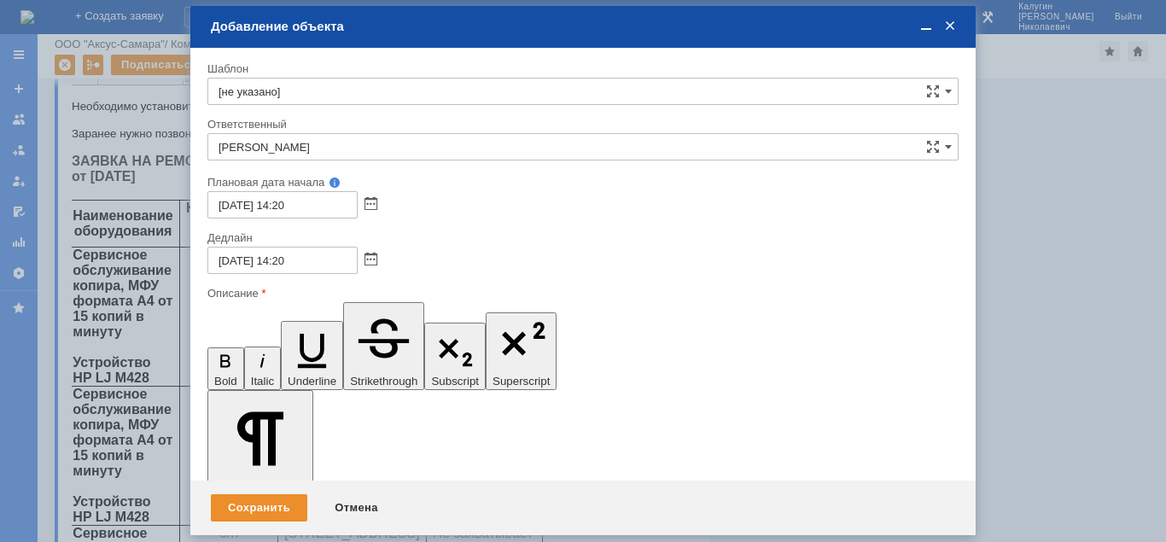
scroll to position [2493, 7]
drag, startPoint x: 695, startPoint y: 4647, endPoint x: 695, endPoint y: 4704, distance: 57.2
click at [244, 514] on div "Сохранить" at bounding box center [259, 507] width 96 height 27
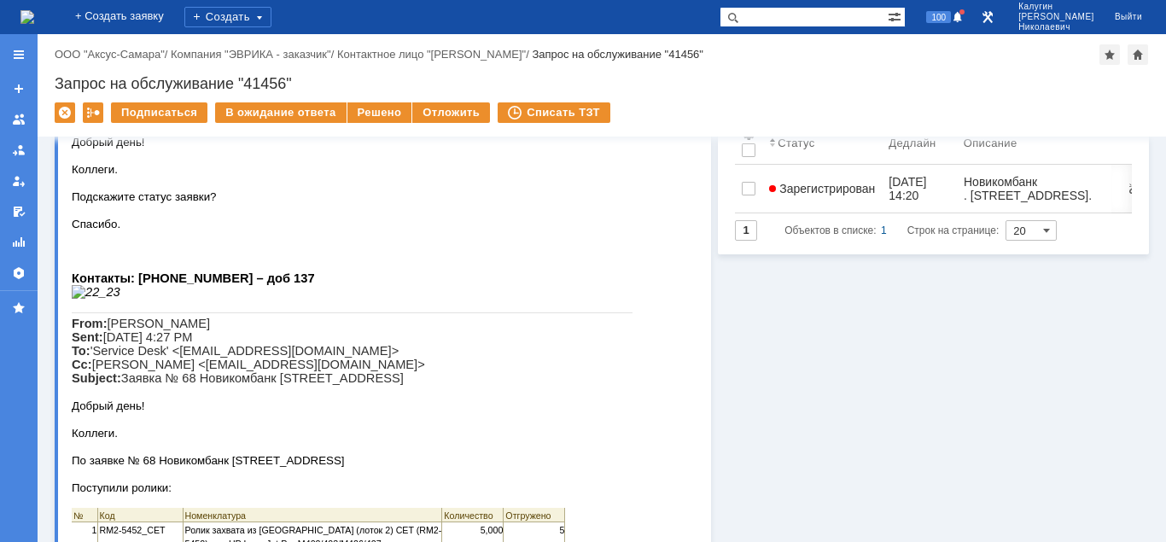
scroll to position [0, 0]
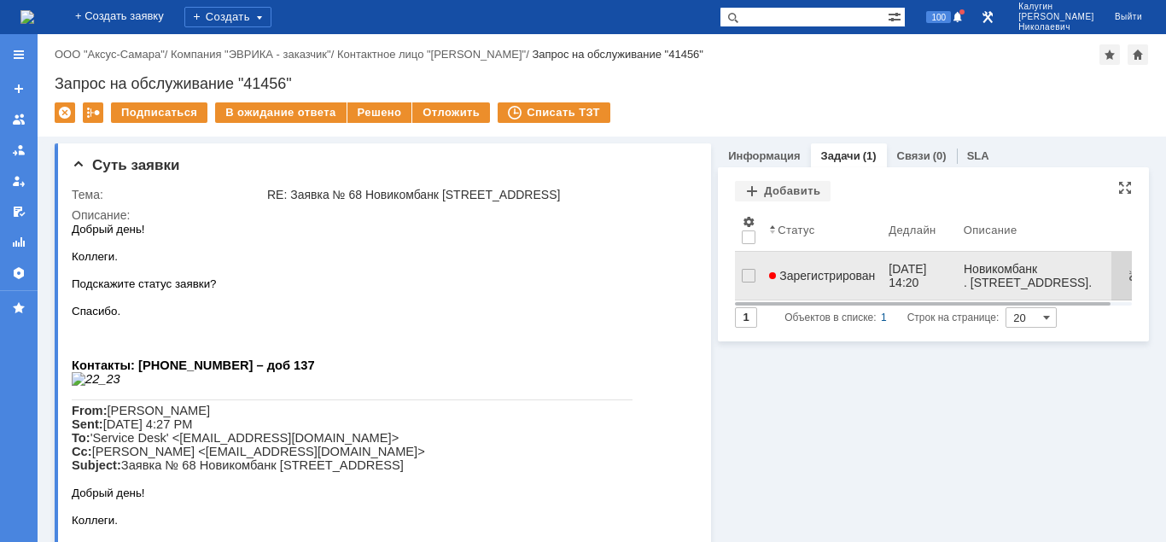
click at [808, 274] on span "Зарегистрирован" at bounding box center [822, 276] width 106 height 14
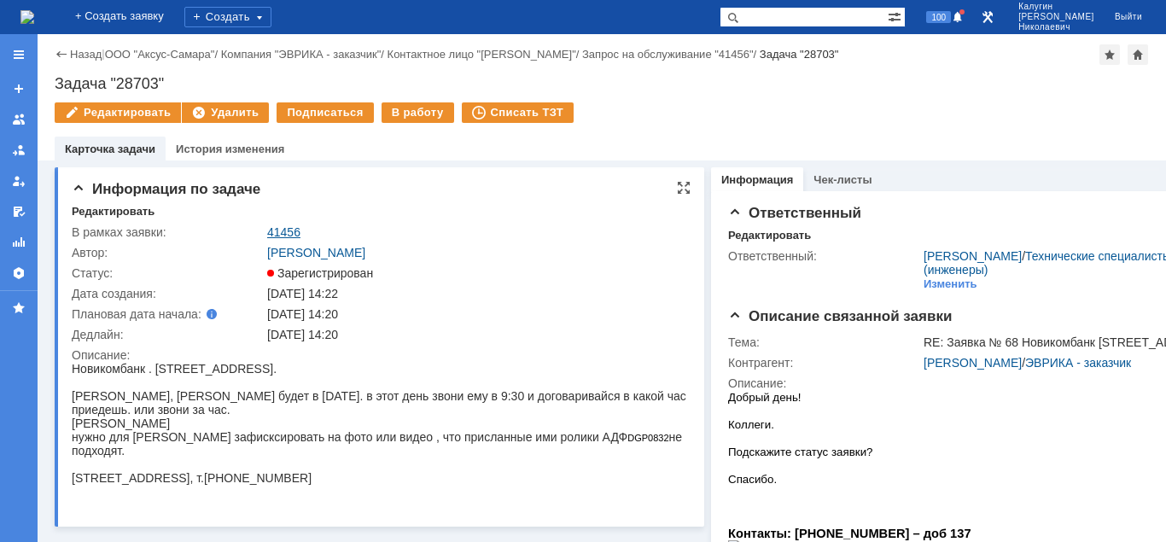
click at [288, 229] on link "41456" at bounding box center [283, 232] width 33 height 14
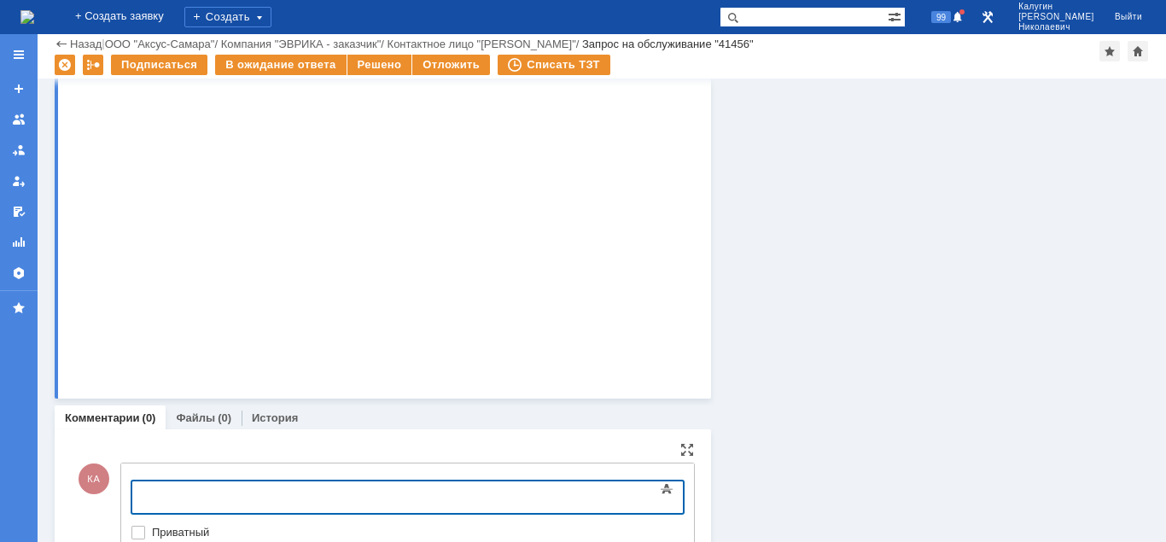
click at [181, 493] on div at bounding box center [270, 495] width 242 height 14
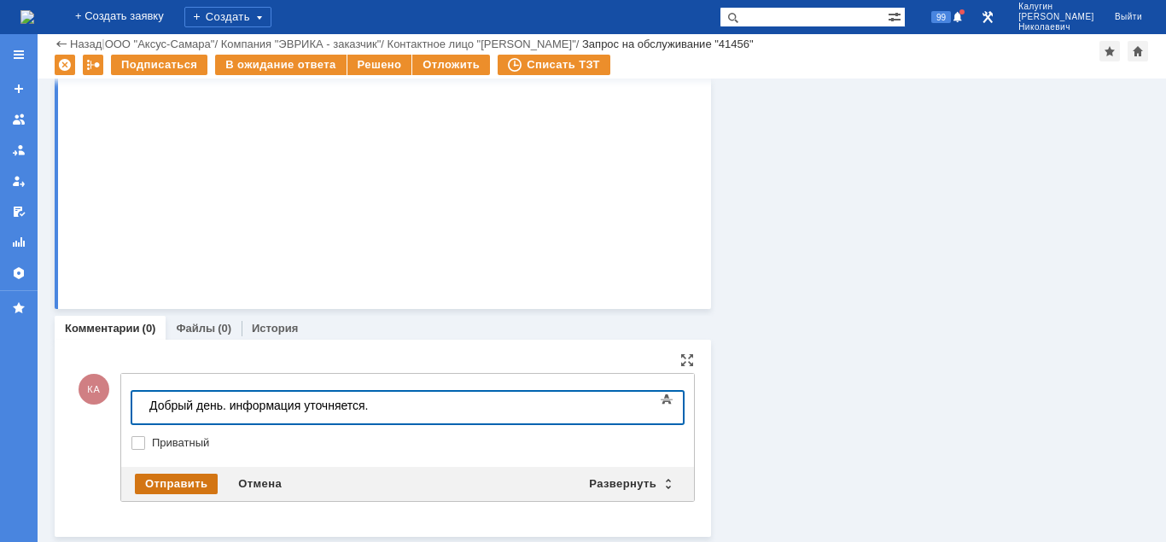
click at [163, 488] on div "Отправить" at bounding box center [176, 484] width 83 height 20
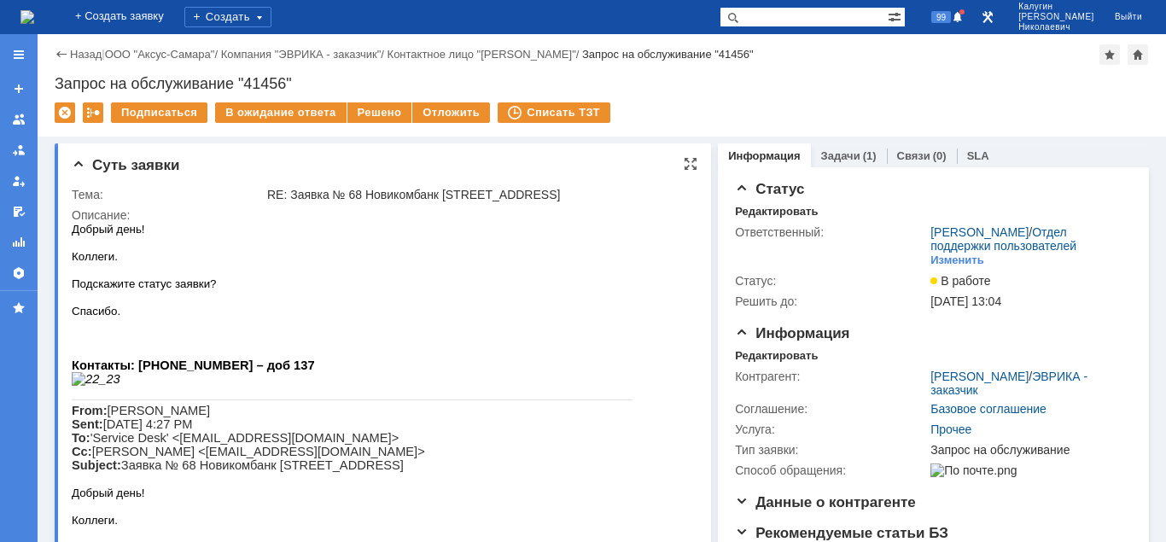
scroll to position [0, 0]
click at [762, 354] on div "Редактировать" at bounding box center [776, 356] width 83 height 14
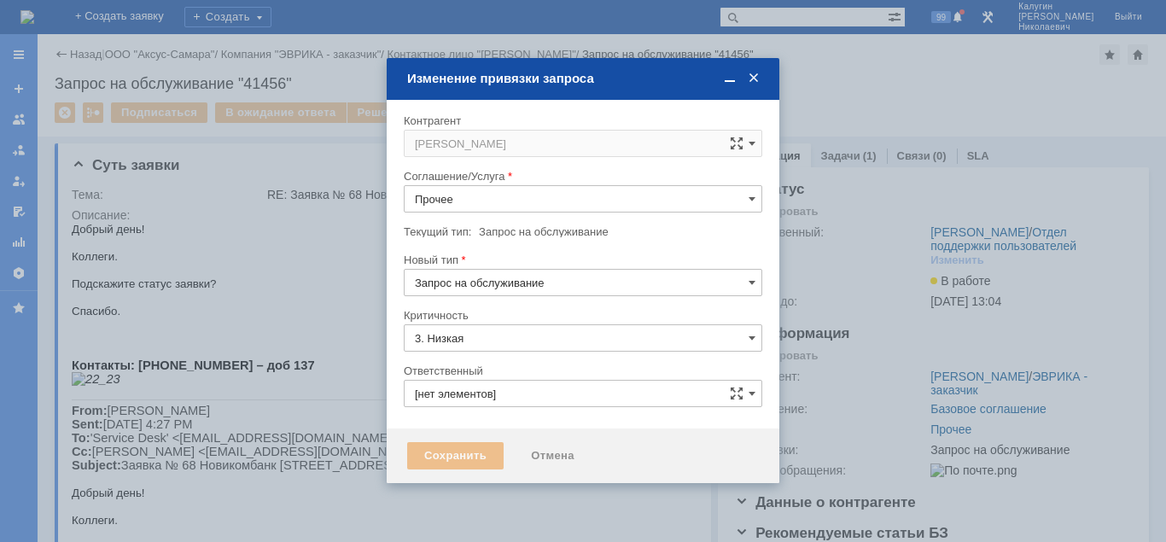
type input "[PERSON_NAME]"
type input "[не указано]"
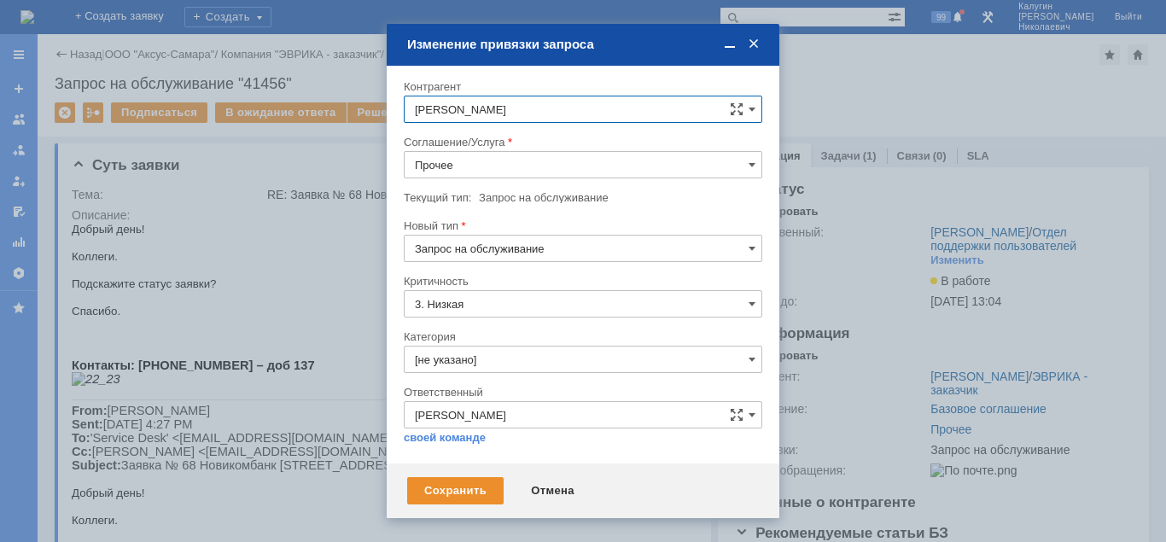
click at [520, 158] on input "Прочее" at bounding box center [583, 164] width 358 height 27
click at [523, 247] on span "Выезд инженера" at bounding box center [583, 253] width 336 height 14
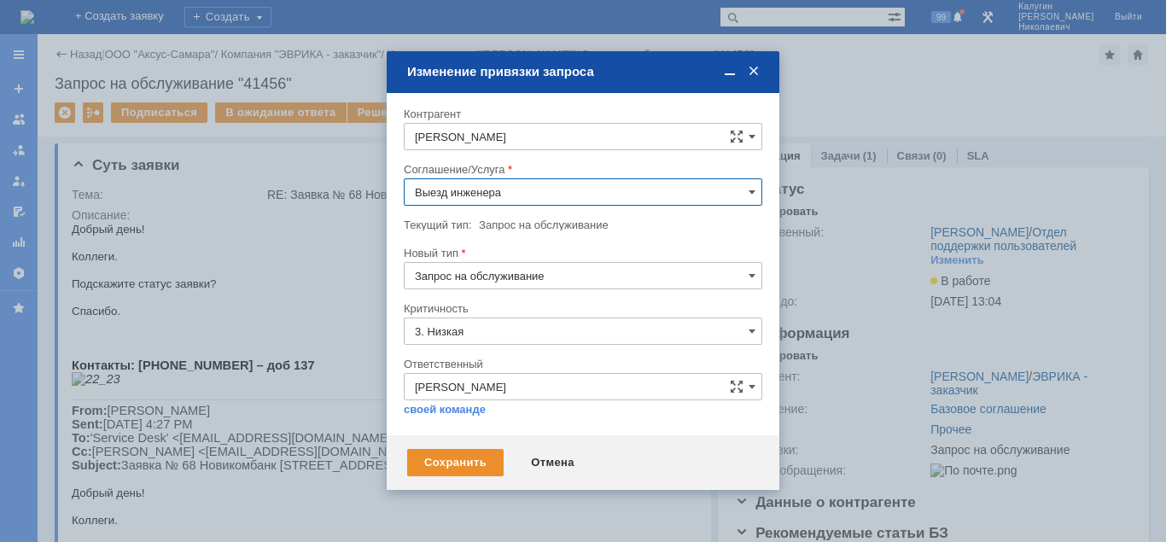
type input "Выезд инженера"
click at [465, 462] on div "Сохранить" at bounding box center [455, 462] width 96 height 27
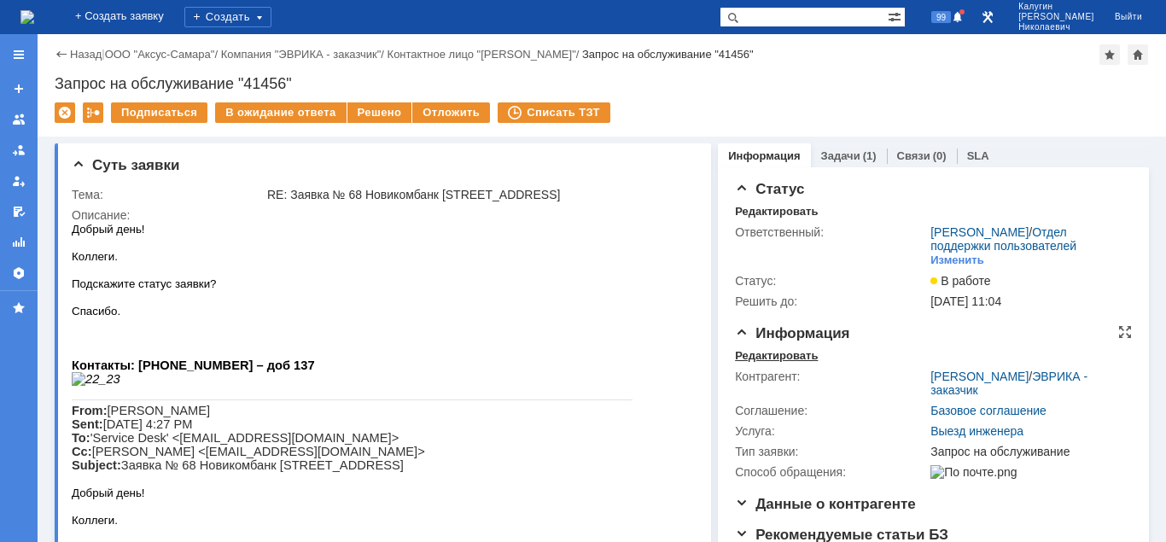
click at [759, 352] on div "Редактировать" at bounding box center [776, 356] width 83 height 14
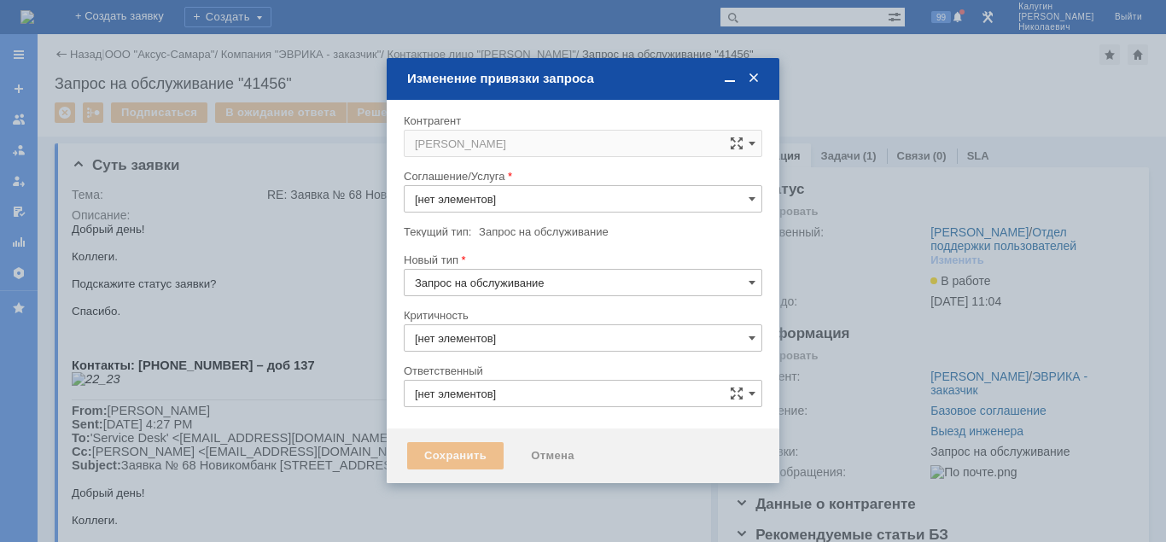
type input "3. Низкая"
type input "[PERSON_NAME]"
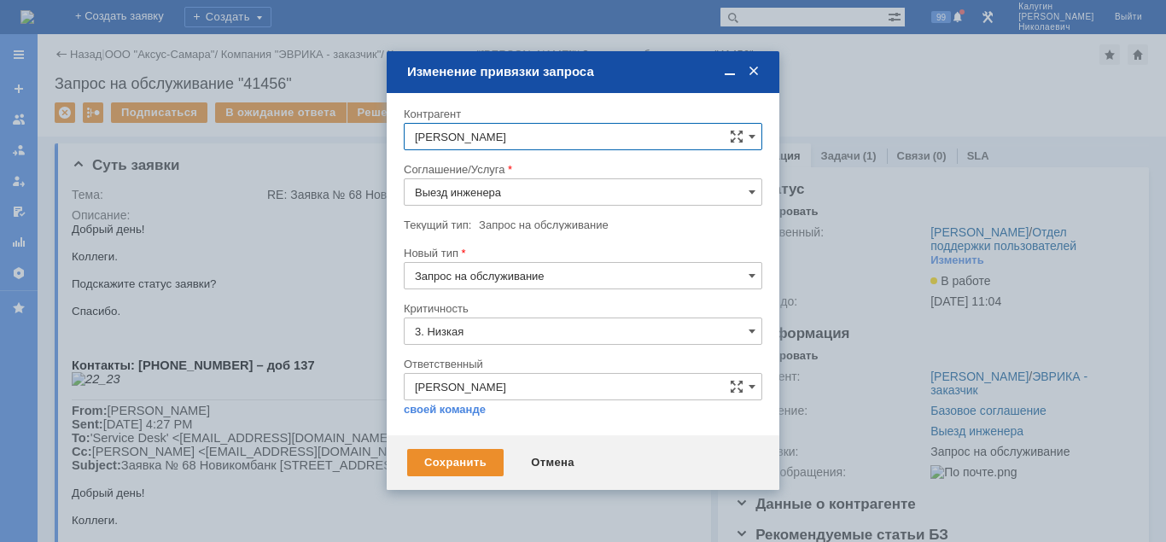
click at [541, 199] on input "Выезд инженера" at bounding box center [583, 191] width 358 height 27
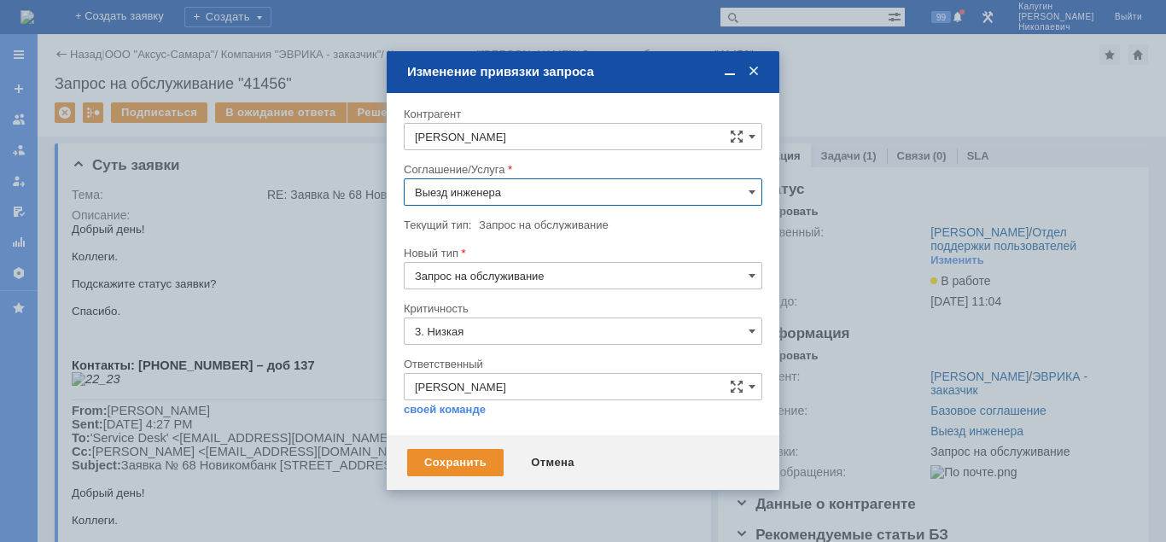
scroll to position [348, 0]
click at [485, 237] on span "ПТ_Диагностика" at bounding box center [583, 242] width 336 height 14
type input "ПТ_Диагностика"
click at [457, 462] on div "Сохранить" at bounding box center [455, 462] width 96 height 27
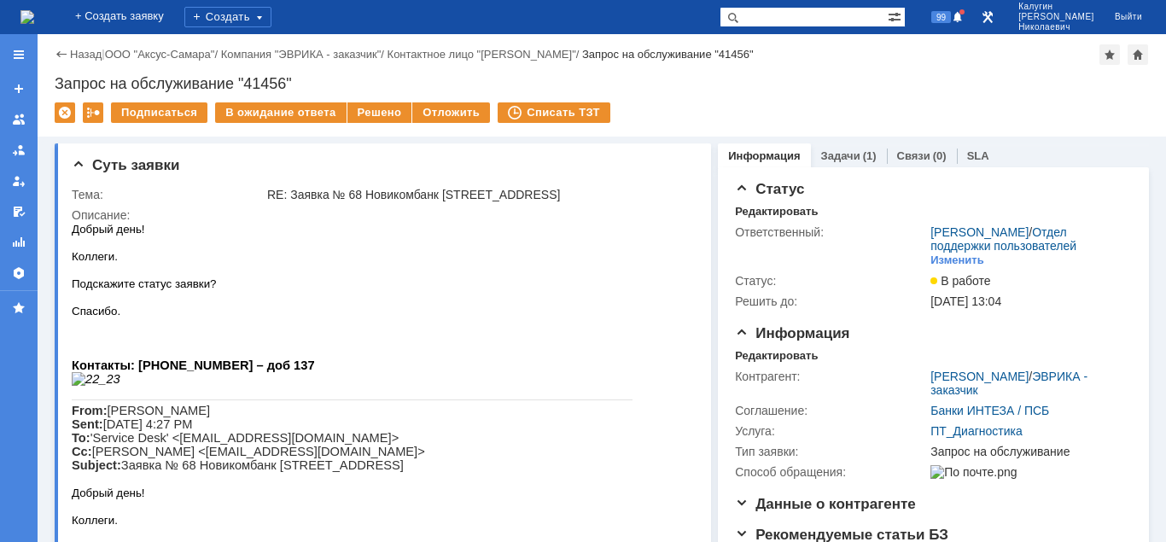
scroll to position [0, 0]
click at [757, 363] on div "Контрагент: Михадюк Юрий / ЭВРИКА - заказчик Соглашение: Банки ИНТЕЗА / ПСБ Усл…" at bounding box center [933, 422] width 397 height 119
click at [754, 358] on div "Редактировать" at bounding box center [776, 356] width 83 height 14
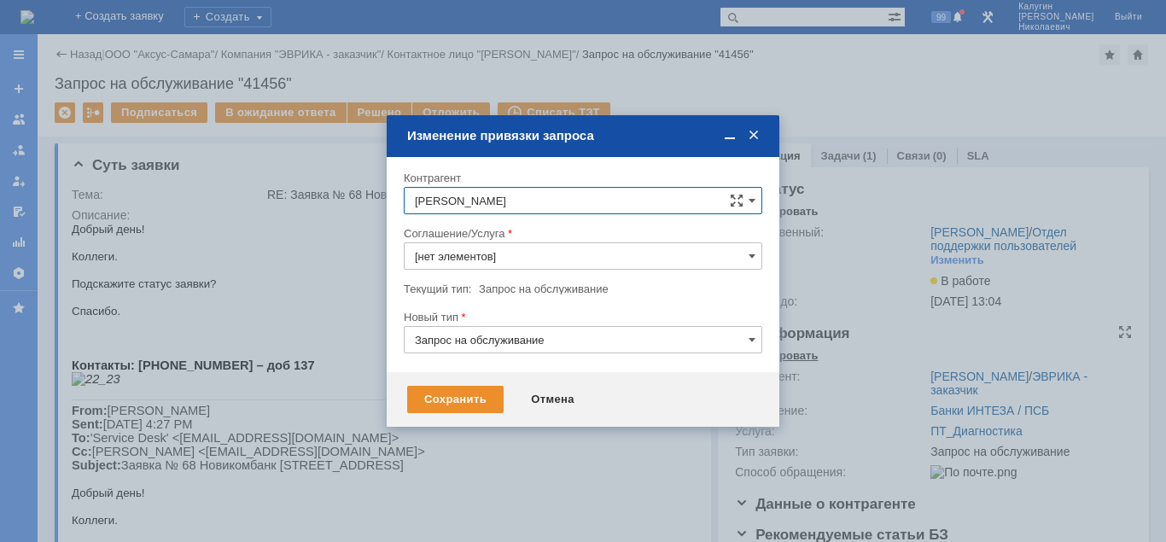
type input "ПТ_Диагностика"
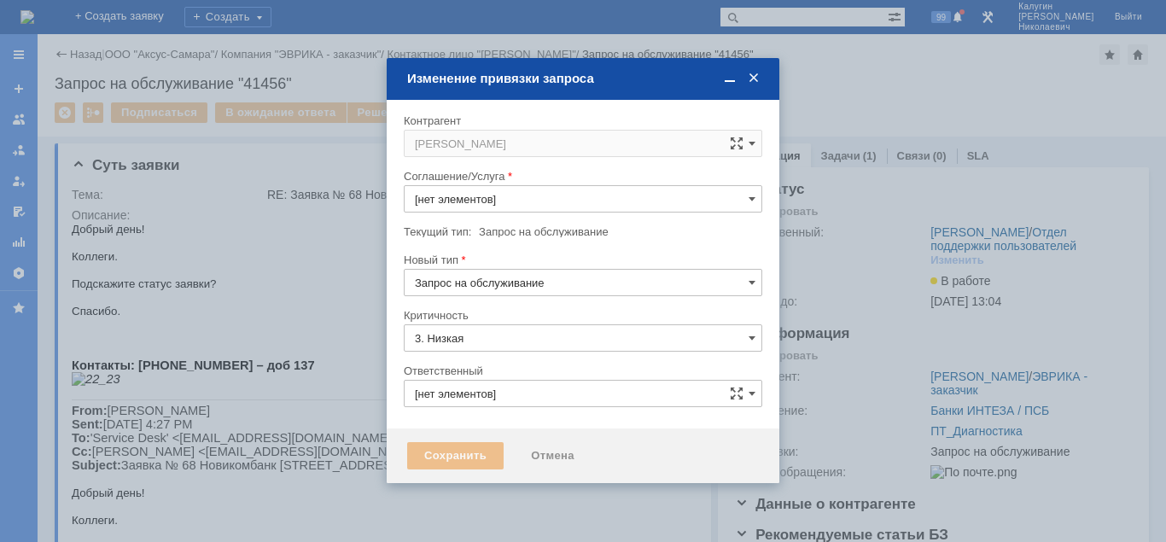
type input "[PERSON_NAME]"
type input "ПТ_Диагностика"
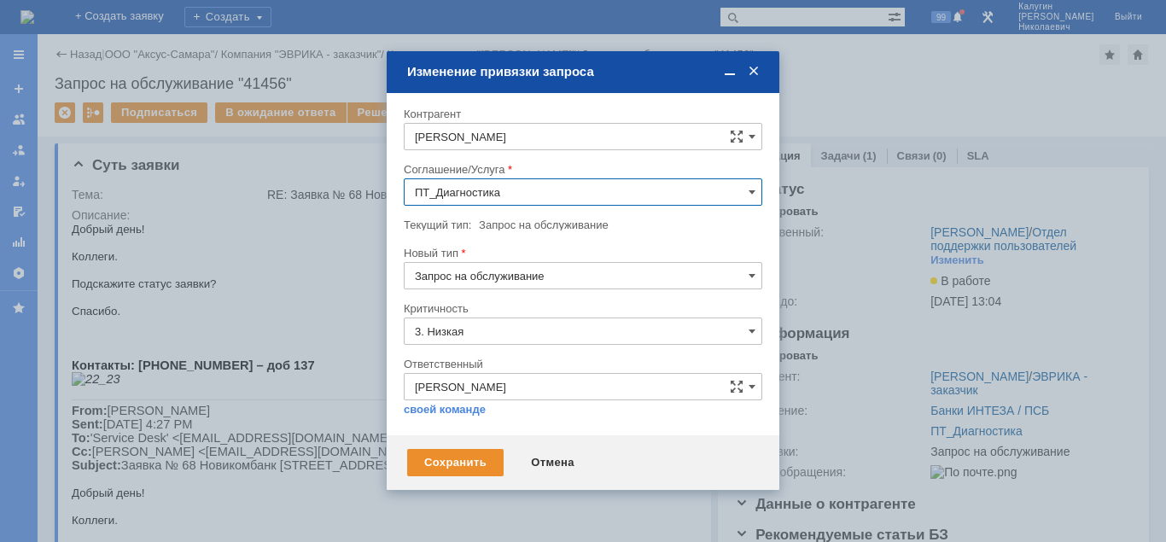
click at [598, 197] on input "ПТ_Диагностика" at bounding box center [583, 191] width 358 height 27
click at [543, 455] on div "Отмена" at bounding box center [553, 462] width 78 height 27
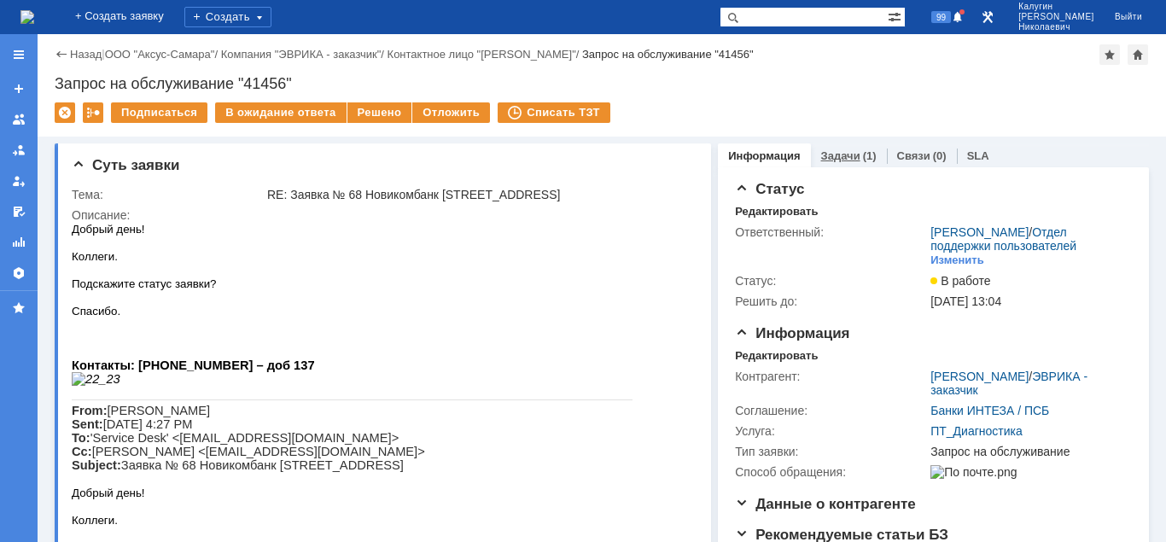
click at [821, 152] on link "Задачи" at bounding box center [840, 155] width 39 height 13
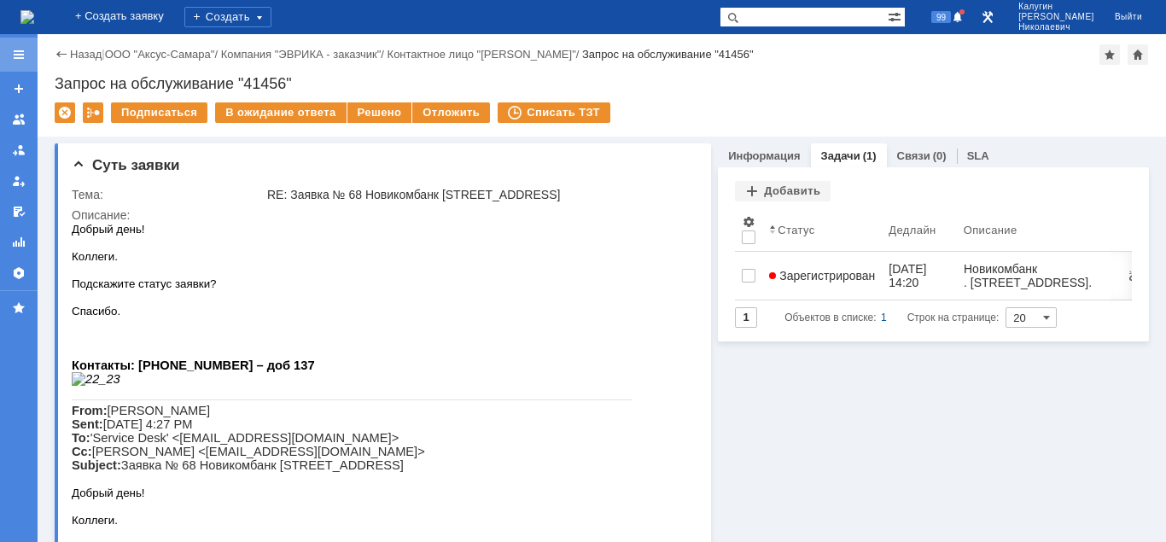
click at [24, 54] on div at bounding box center [19, 55] width 14 height 14
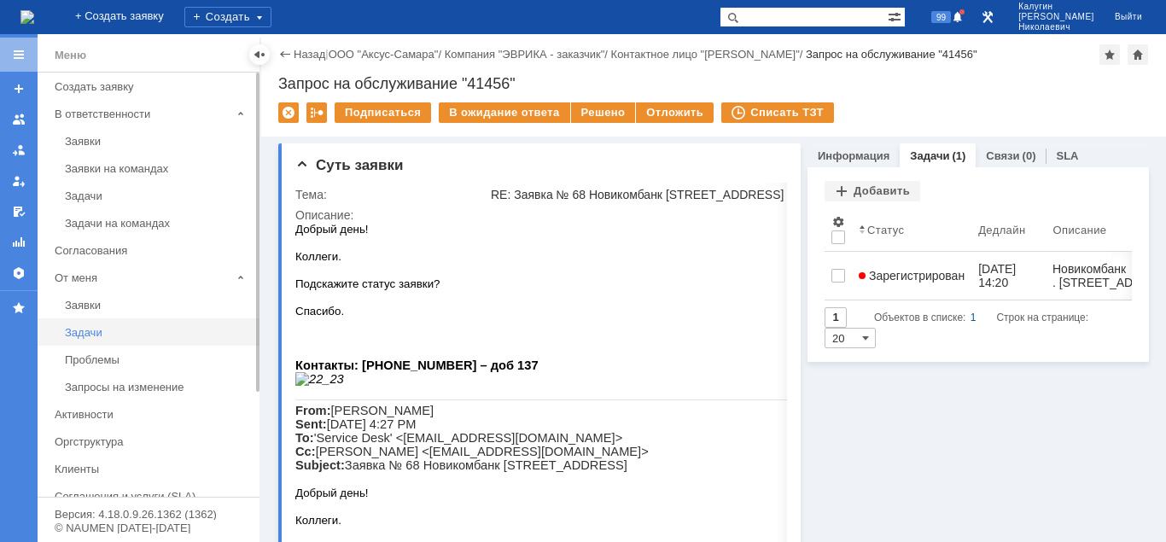
click at [89, 334] on div "Задачи" at bounding box center [157, 332] width 184 height 13
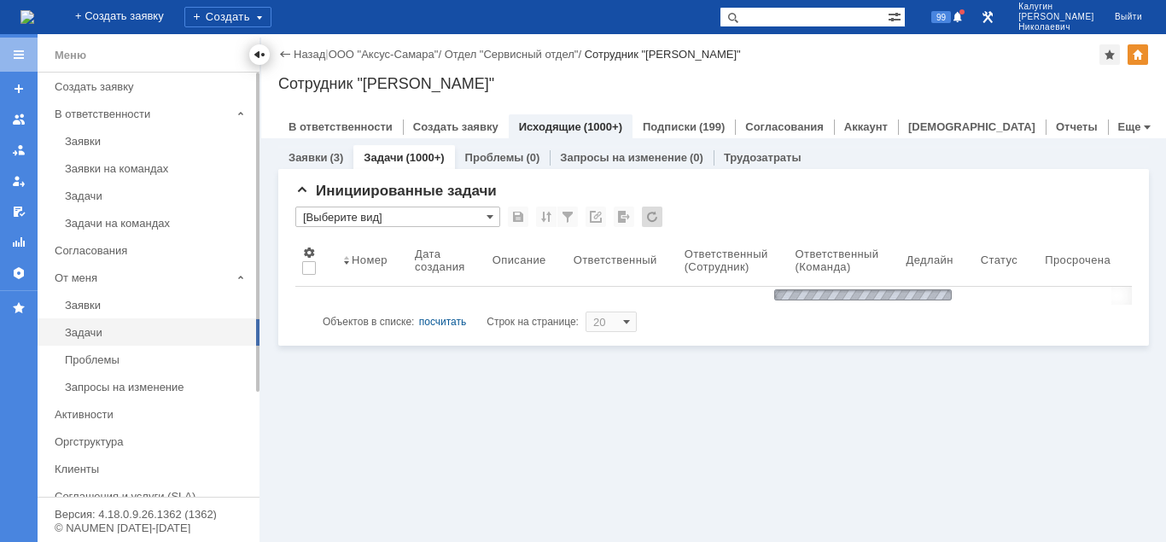
click at [257, 52] on div at bounding box center [260, 55] width 14 height 14
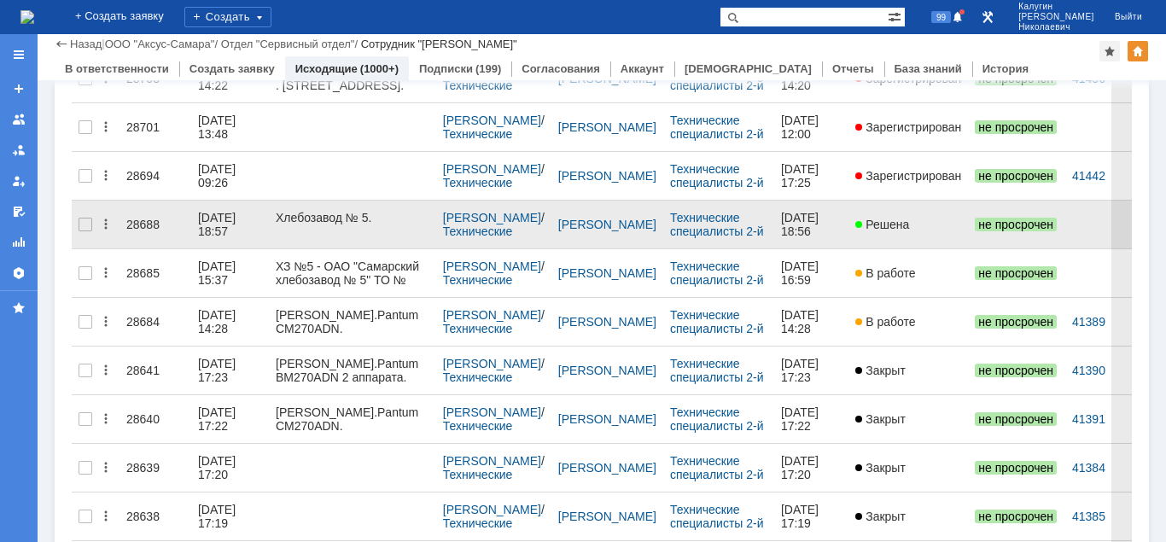
click at [139, 218] on div "28688" at bounding box center [155, 225] width 58 height 14
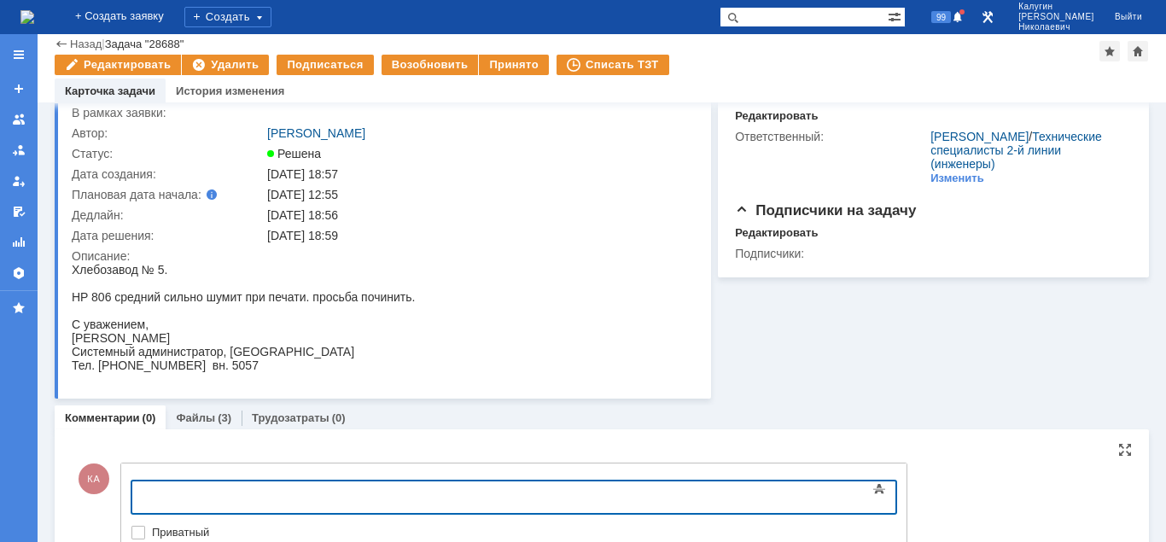
click at [192, 488] on body at bounding box center [270, 495] width 256 height 29
click at [15, 50] on div at bounding box center [19, 55] width 14 height 14
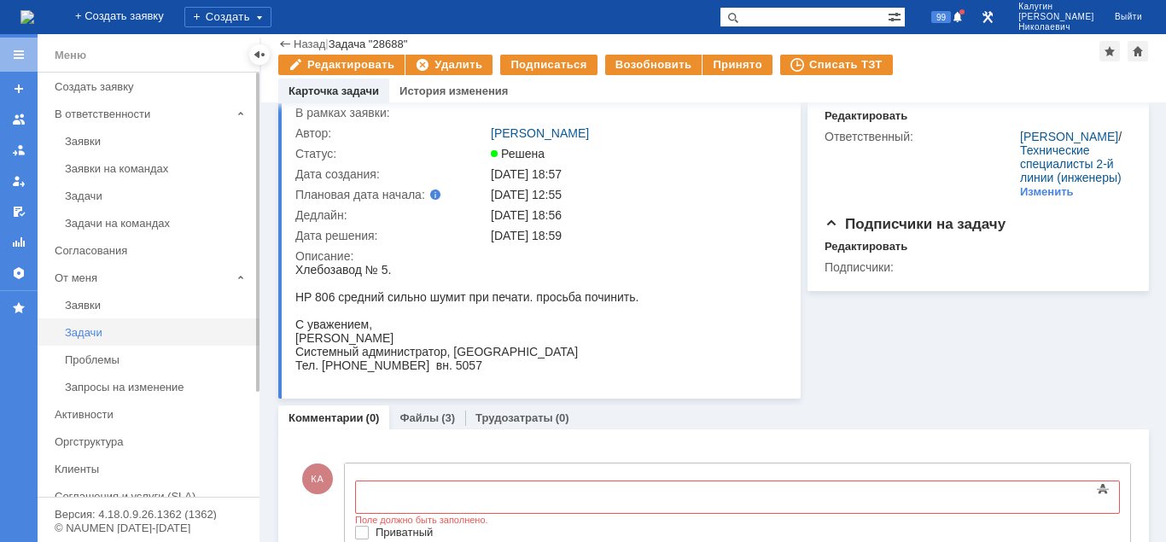
click at [78, 325] on link "Задачи" at bounding box center [157, 332] width 198 height 26
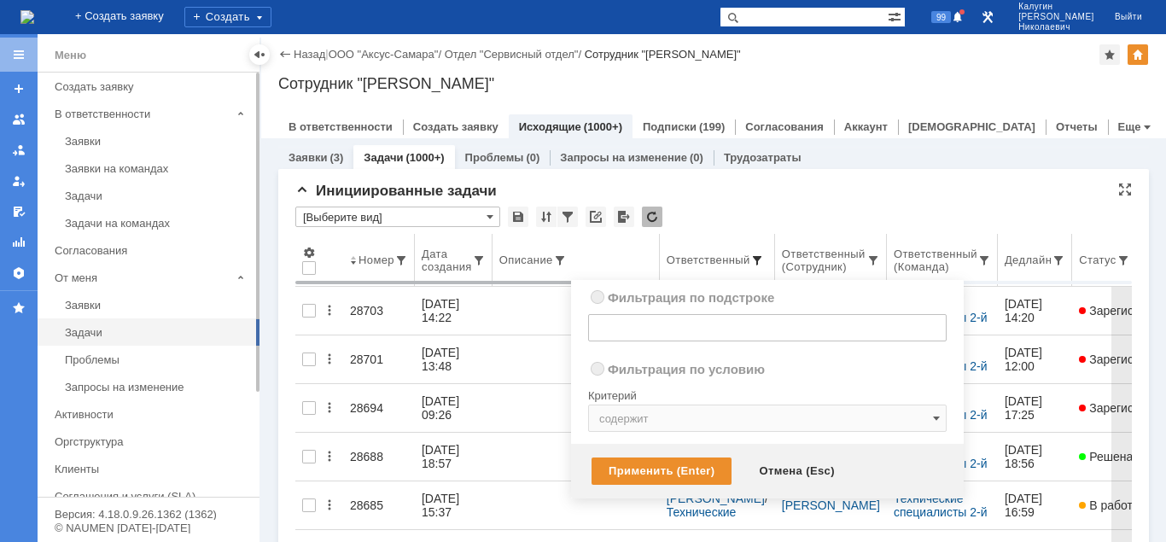
click at [759, 256] on span at bounding box center [757, 260] width 14 height 14
radio input "true"
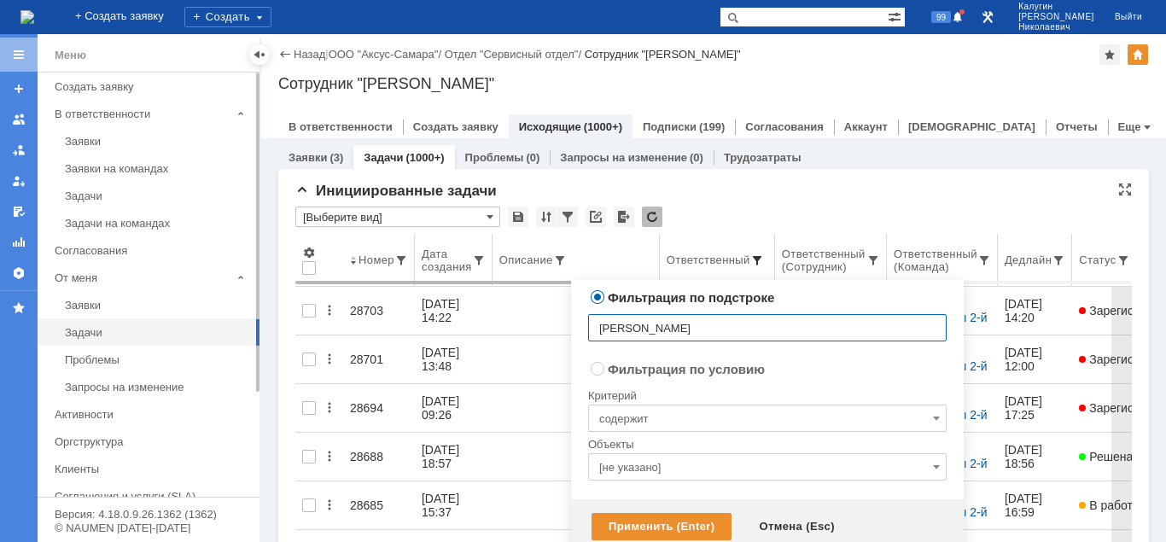
type input "У"
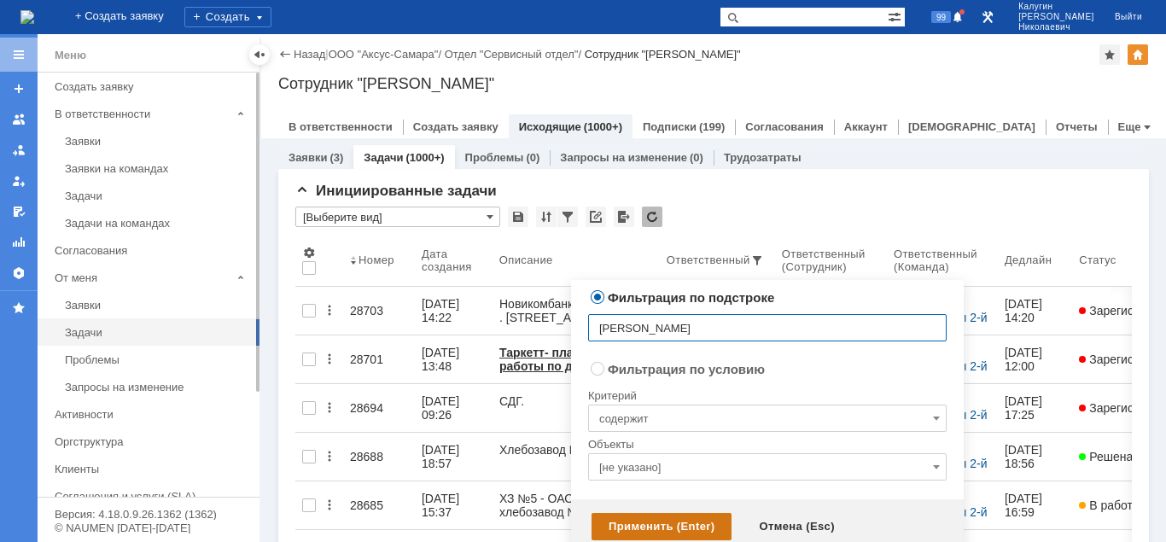
type input "Кубышкин"
click at [712, 529] on div "Применить (Enter)" at bounding box center [661, 526] width 140 height 27
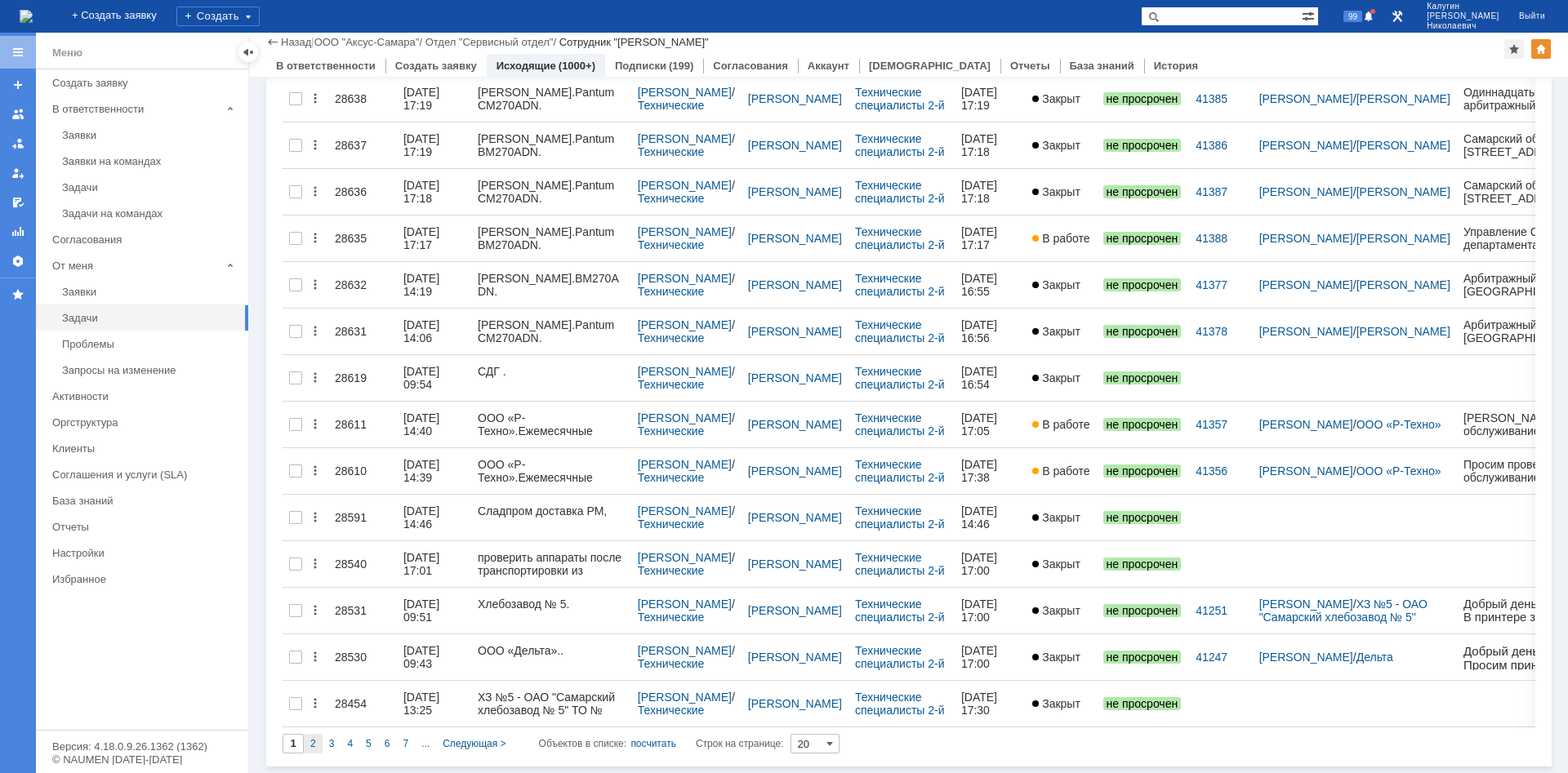
click at [312, 518] on span "2" at bounding box center [313, 743] width 6 height 11
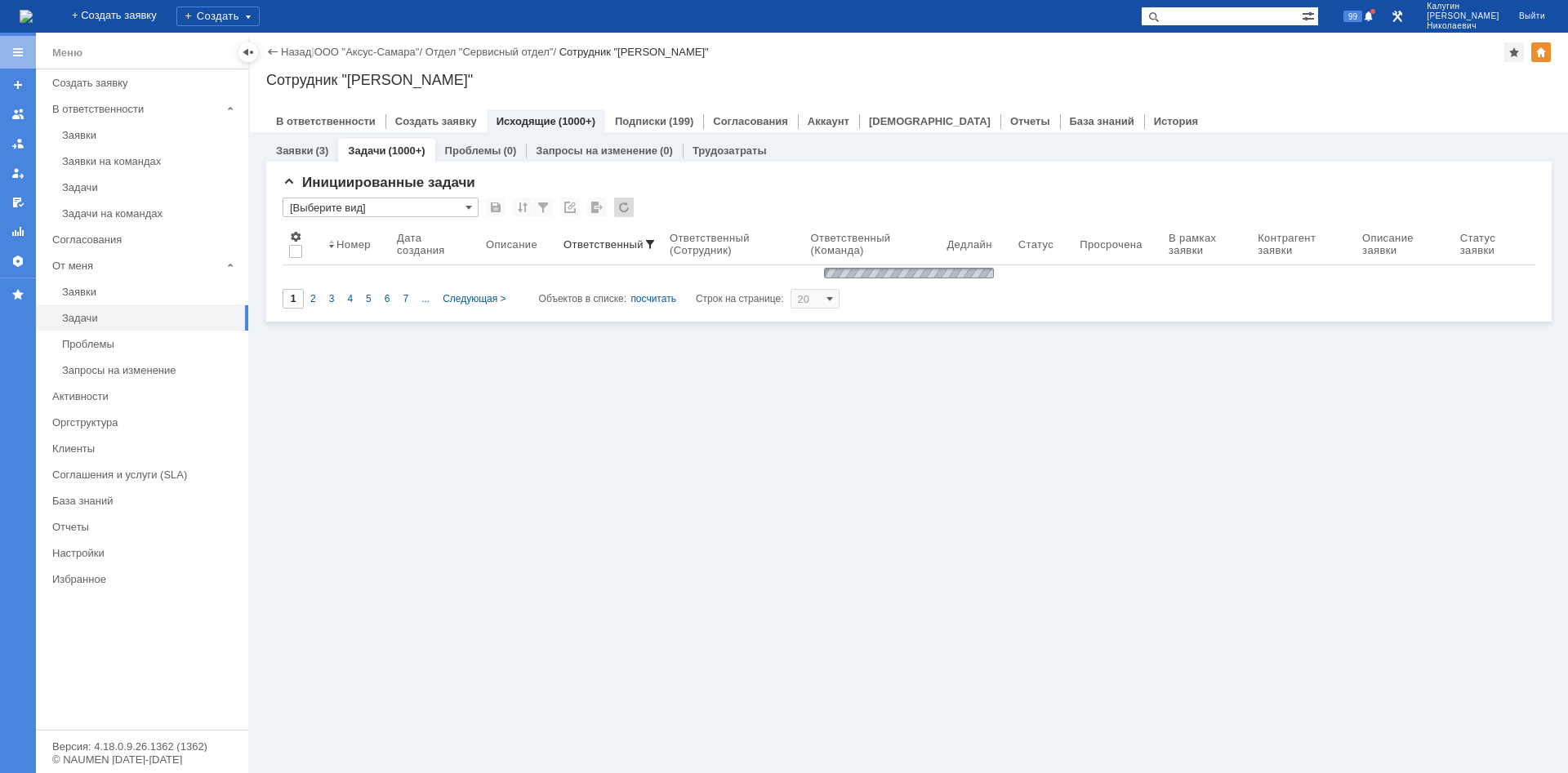
type input "2"
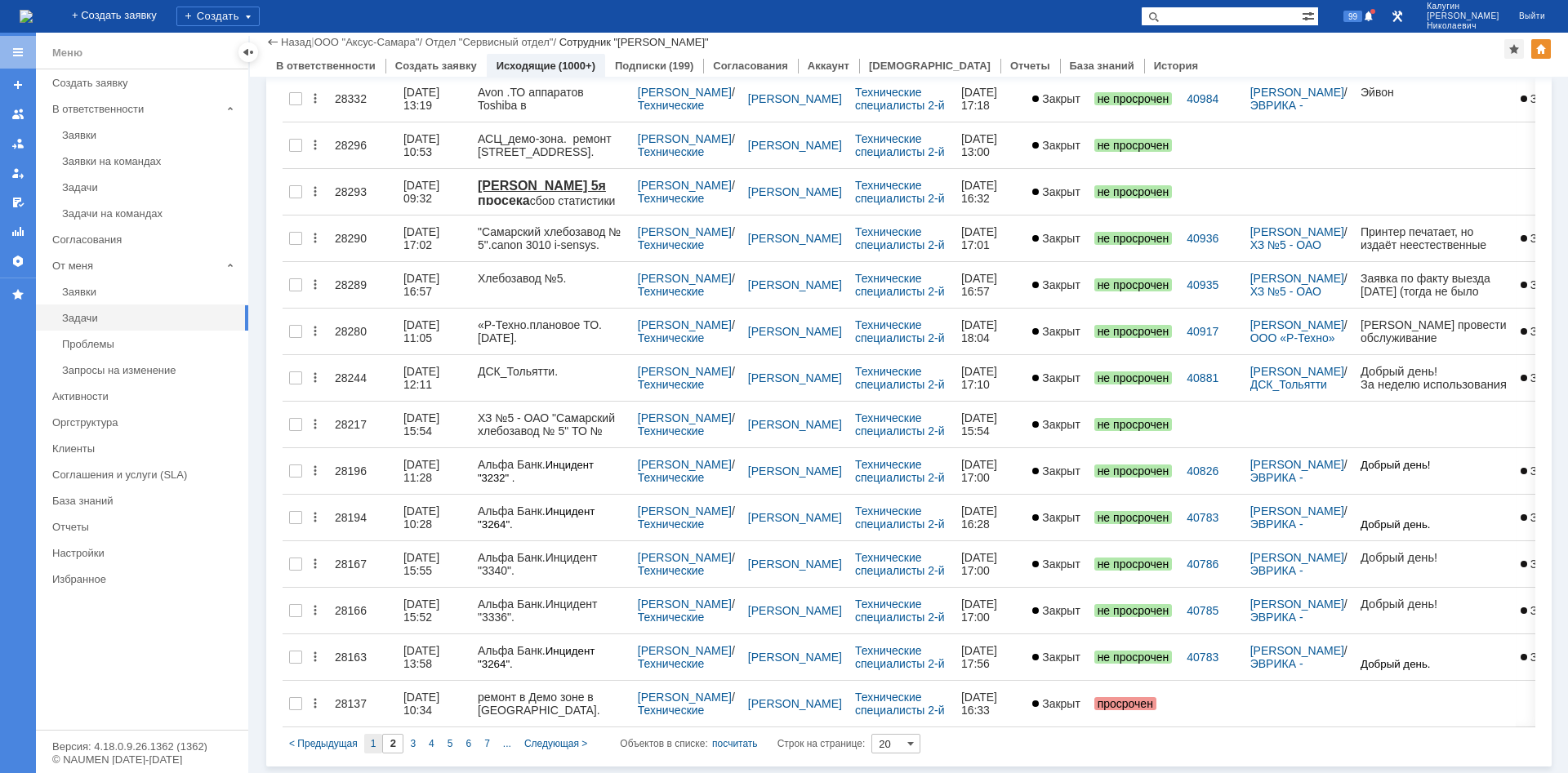
click at [373, 518] on span "1" at bounding box center [373, 743] width 6 height 11
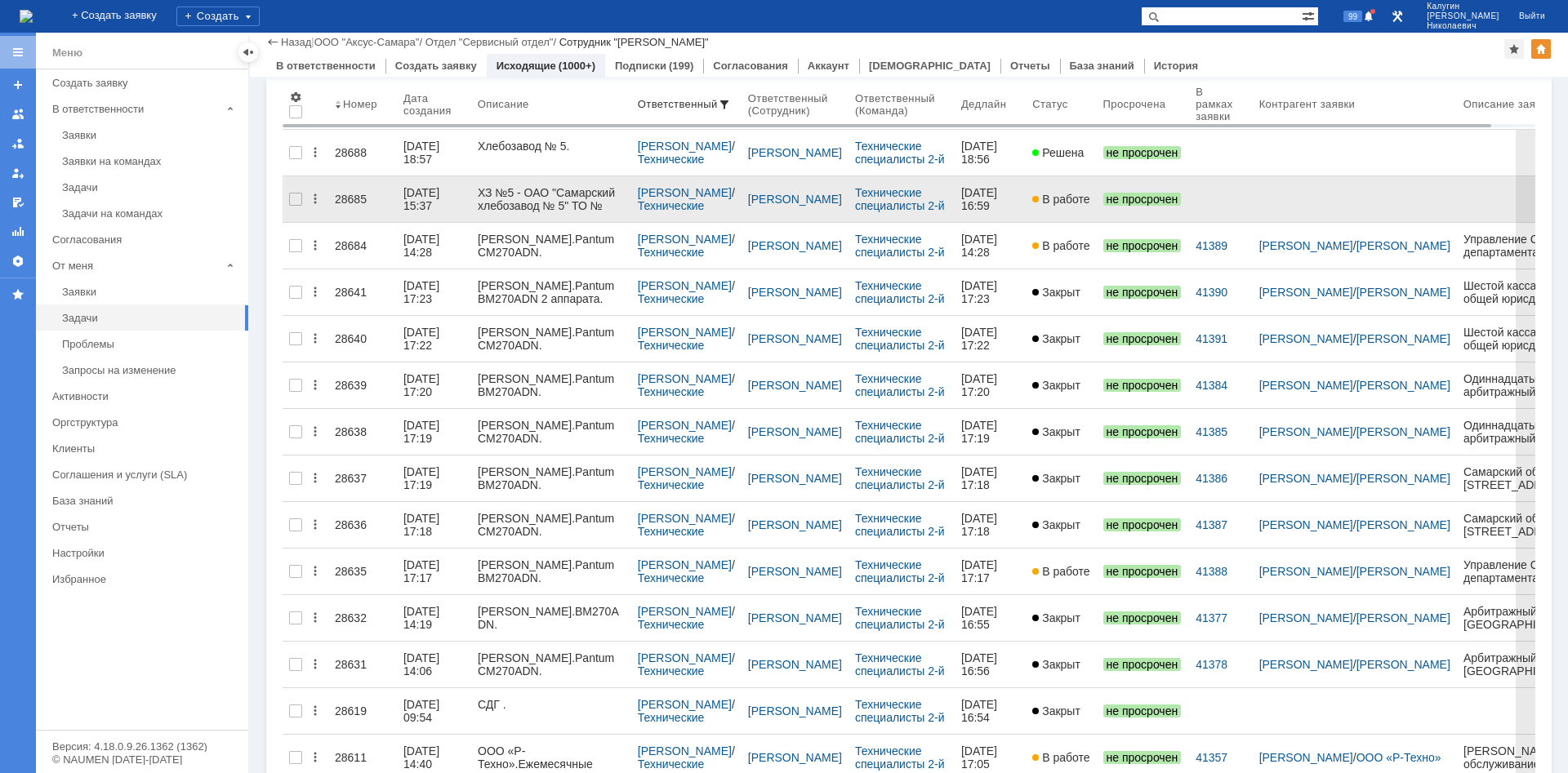
drag, startPoint x: 348, startPoint y: 194, endPoint x: 353, endPoint y: 182, distance: 13.0
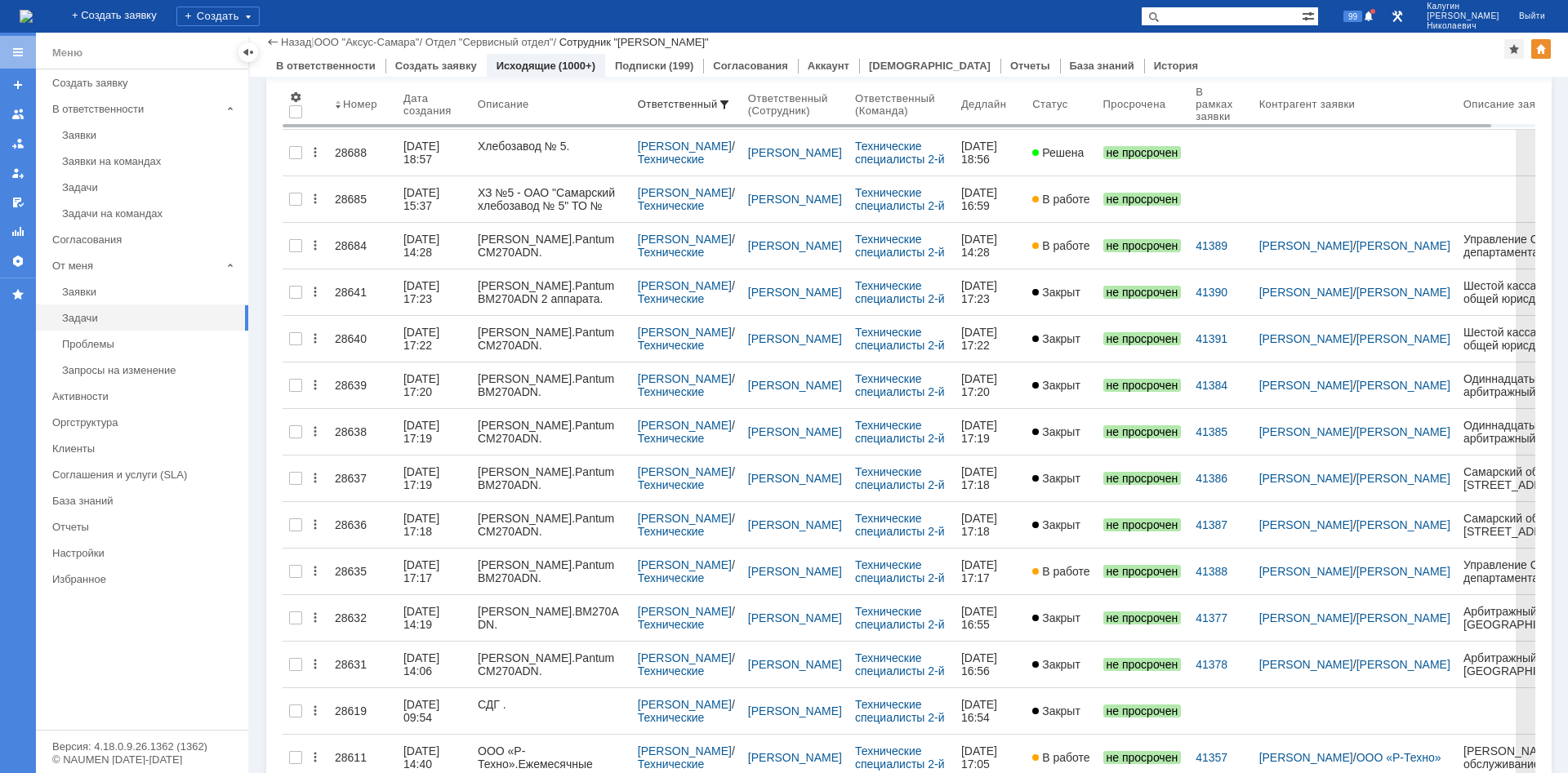
scroll to position [422, 0]
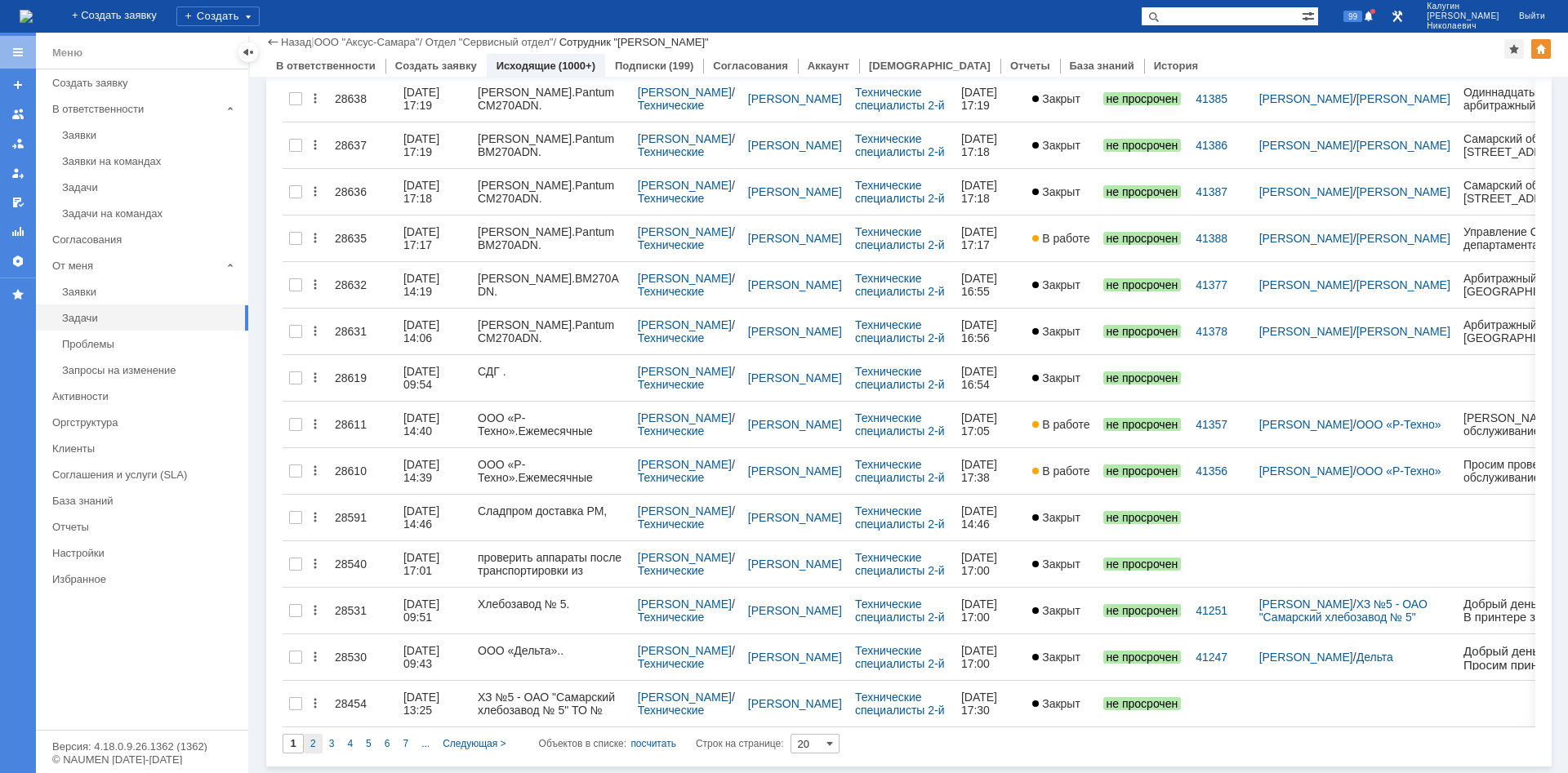
click at [315, 518] on span "2" at bounding box center [313, 743] width 6 height 11
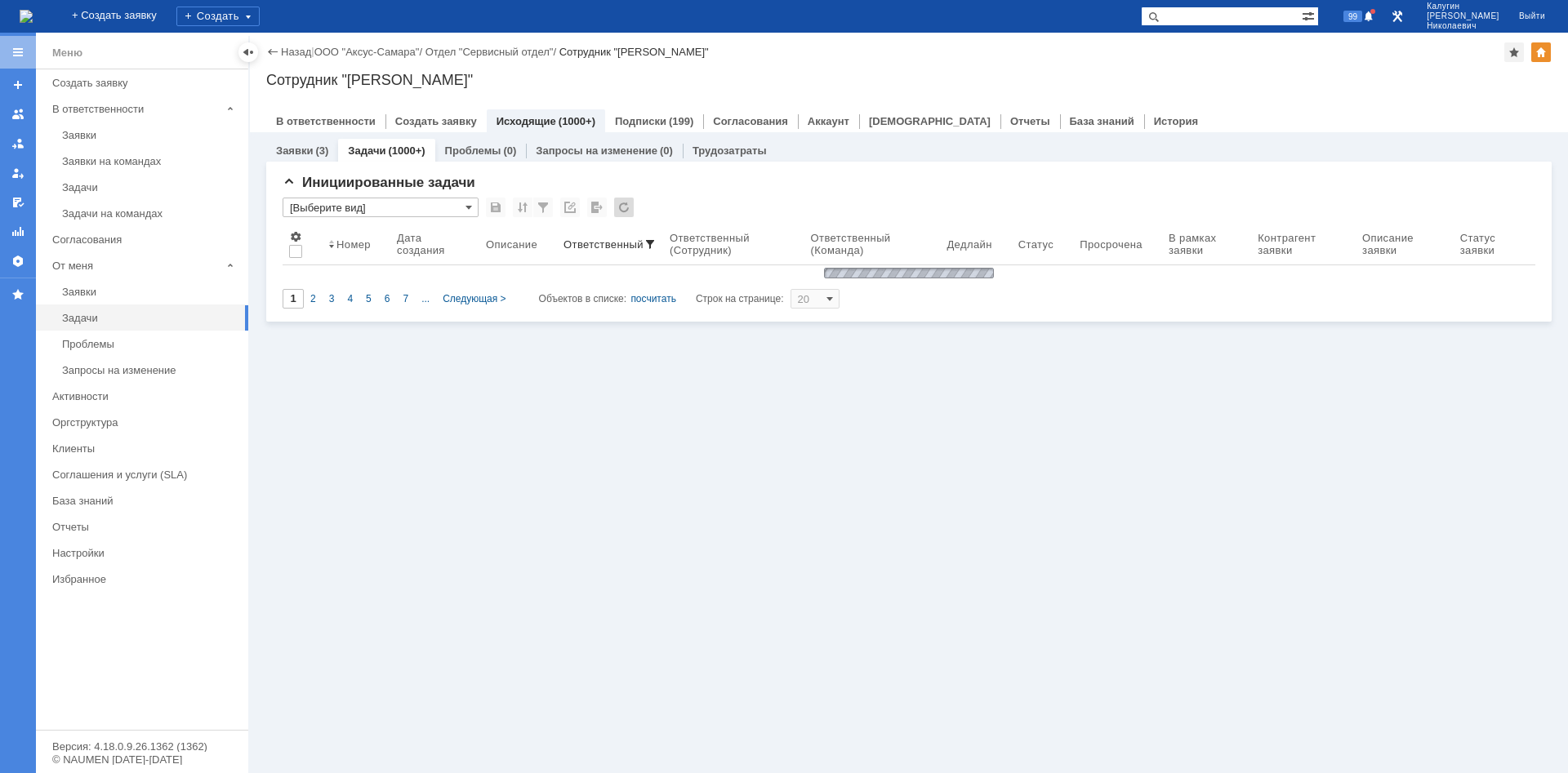
scroll to position [0, 0]
type input "2"
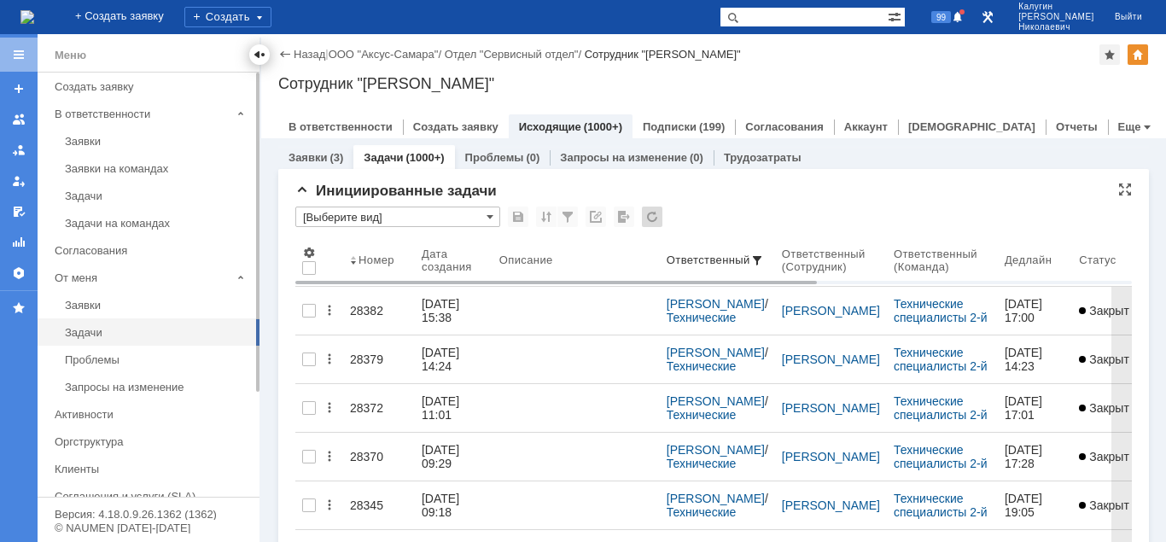
click at [258, 57] on div at bounding box center [260, 55] width 14 height 14
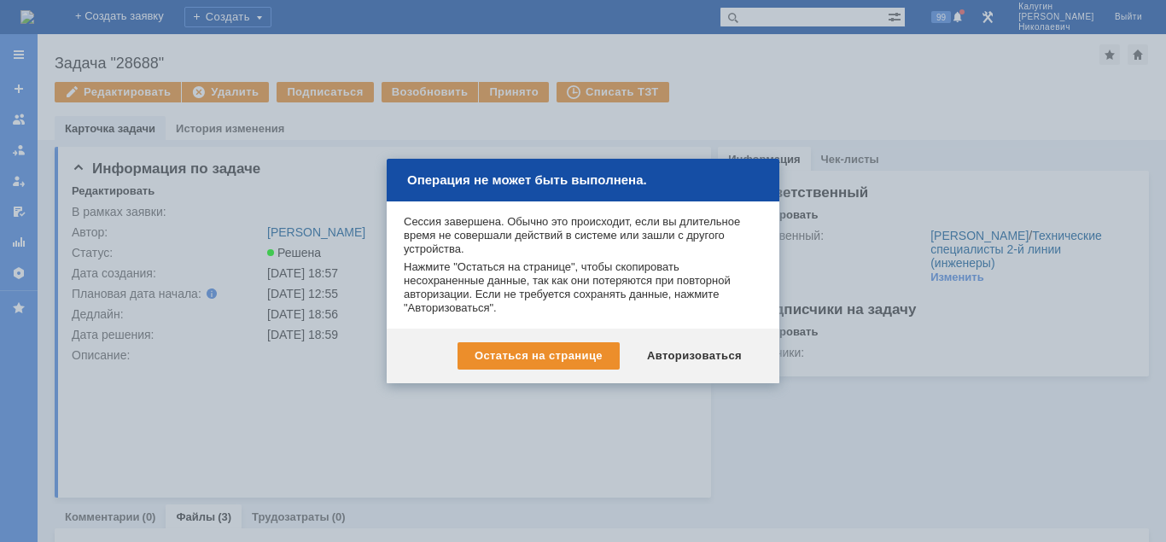
click at [676, 351] on div "Авторизоваться" at bounding box center [694, 355] width 129 height 27
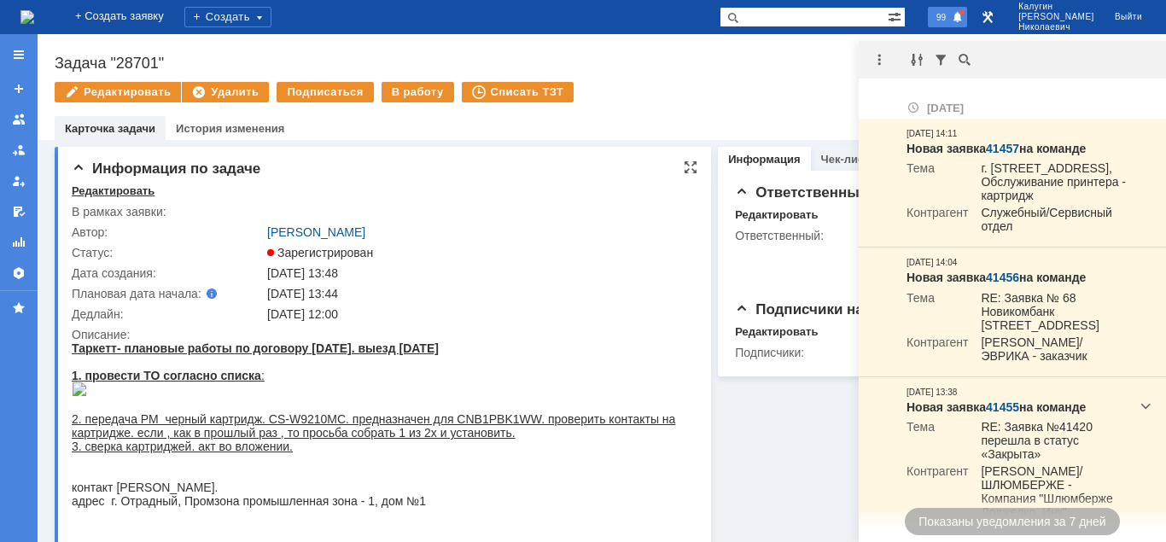
click at [102, 195] on div "Редактировать" at bounding box center [113, 191] width 83 height 14
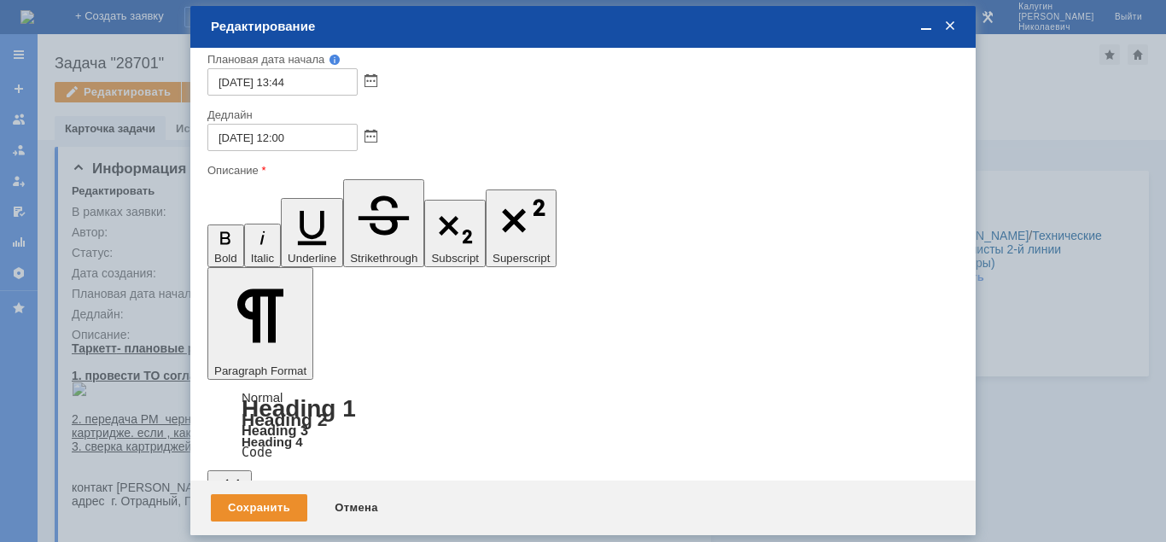
scroll to position [197, 0]
drag, startPoint x: 396, startPoint y: 4631, endPoint x: 421, endPoint y: 4643, distance: 27.9
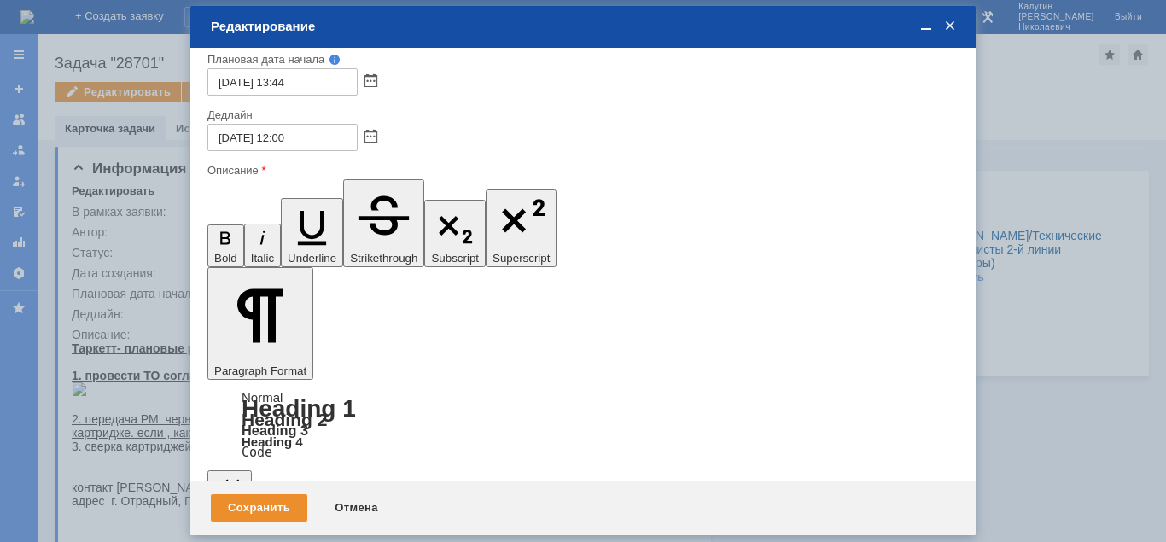
scroll to position [0, 7]
click at [225, 506] on div "Сохранить" at bounding box center [259, 507] width 96 height 27
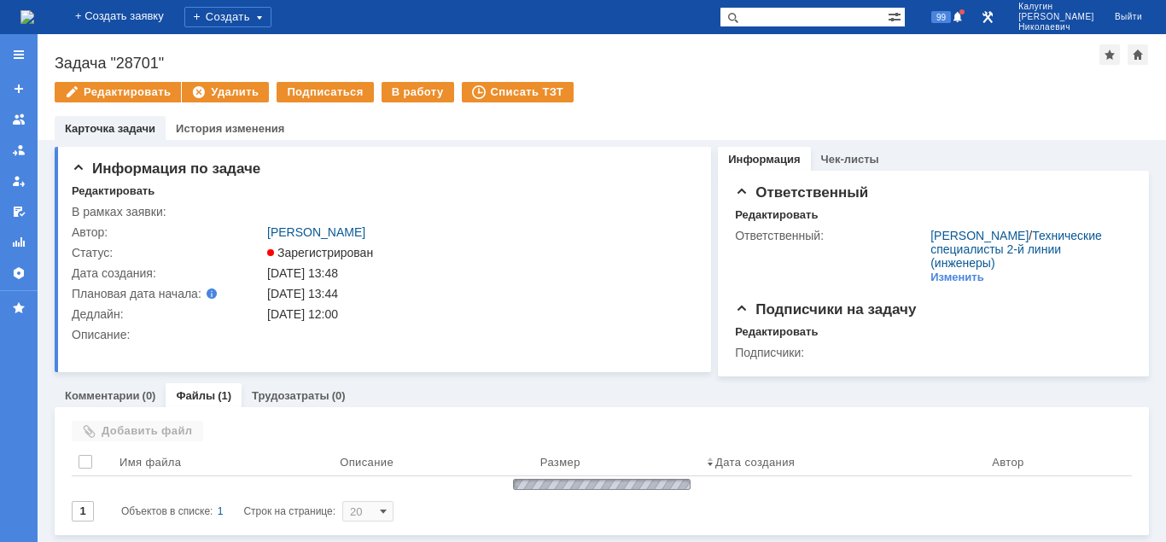
scroll to position [0, 0]
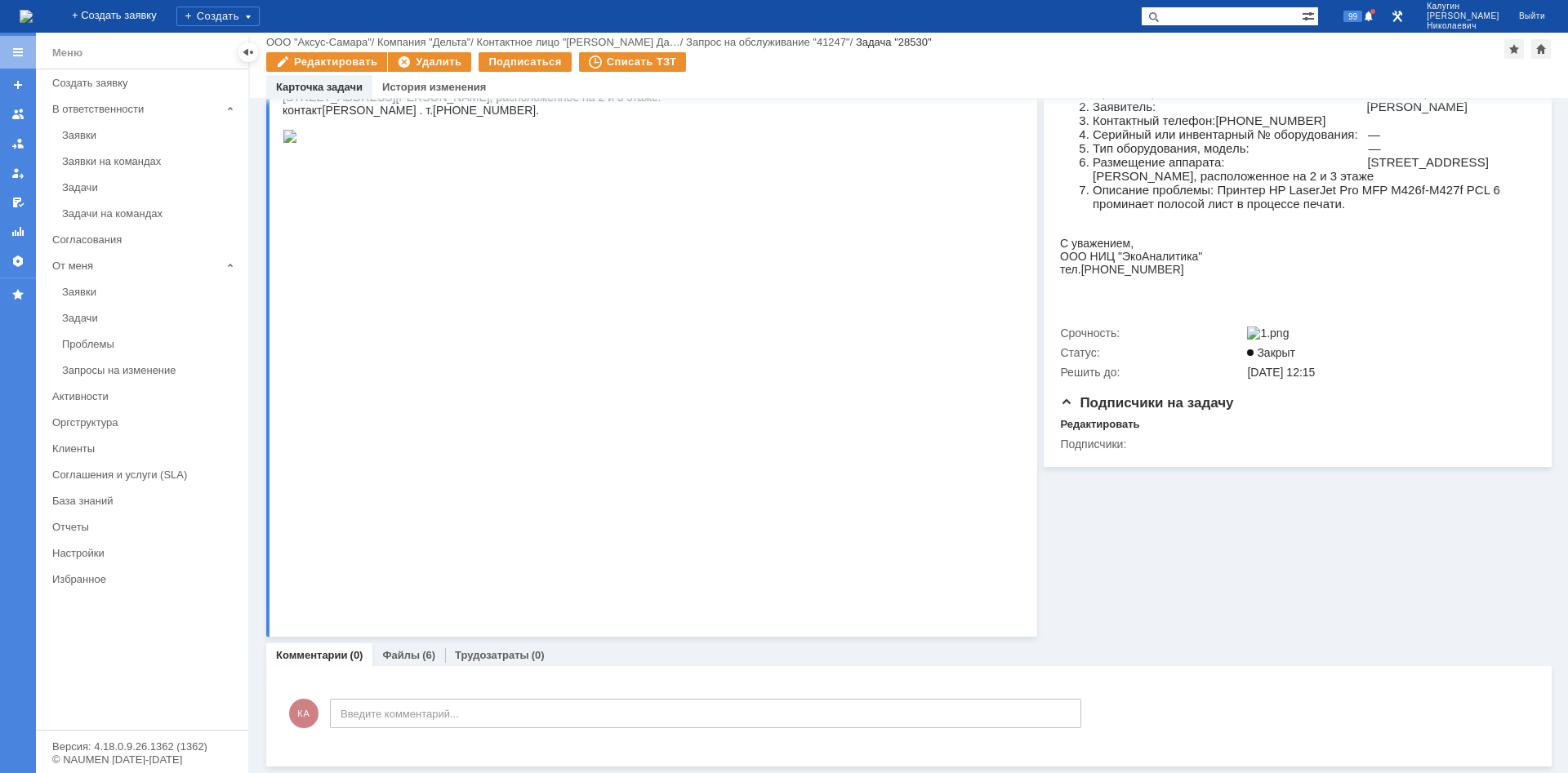
scroll to position [273, 0]
click at [394, 653] on link "Файлы" at bounding box center [400, 654] width 37 height 12
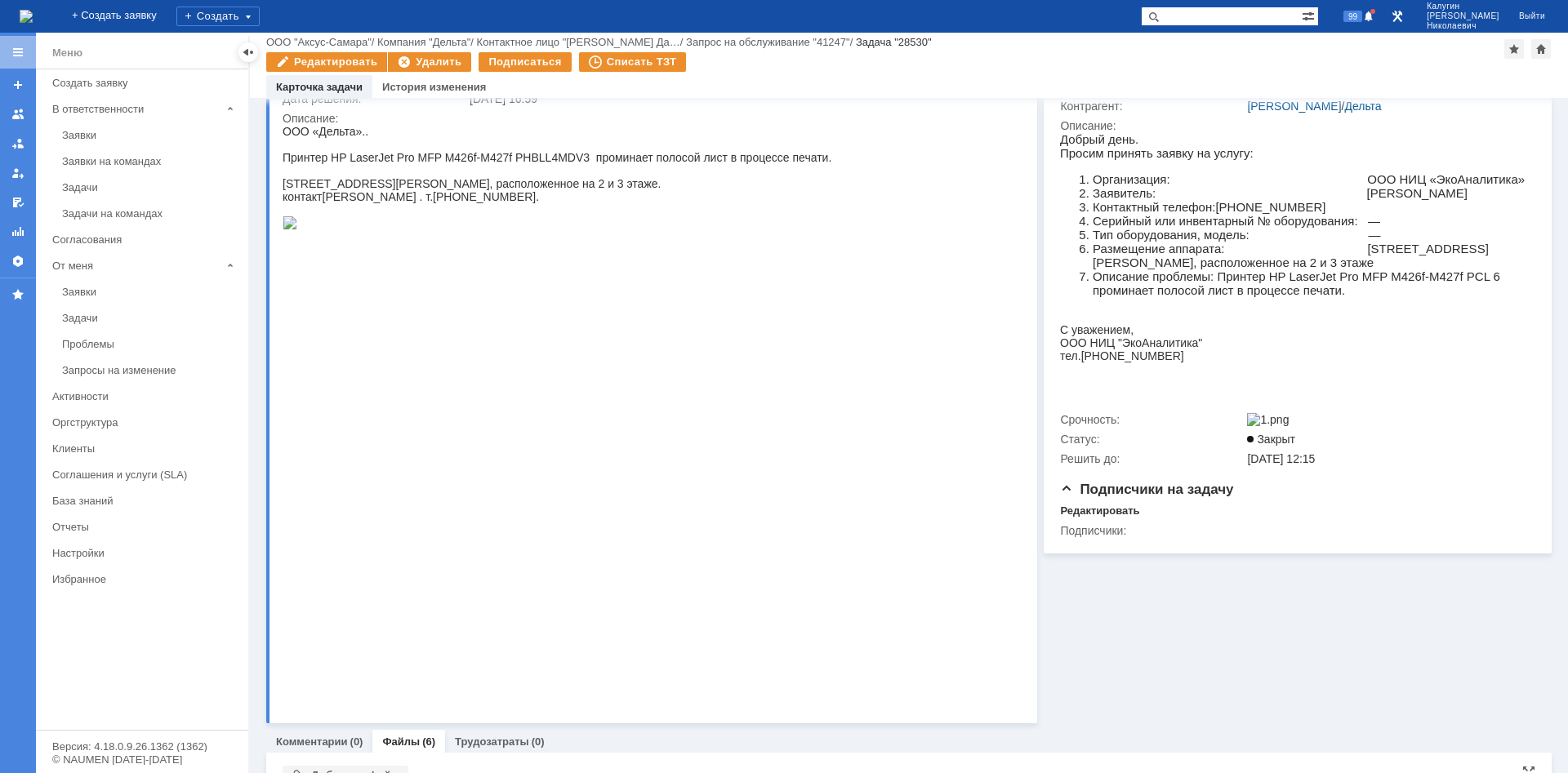
scroll to position [478, 0]
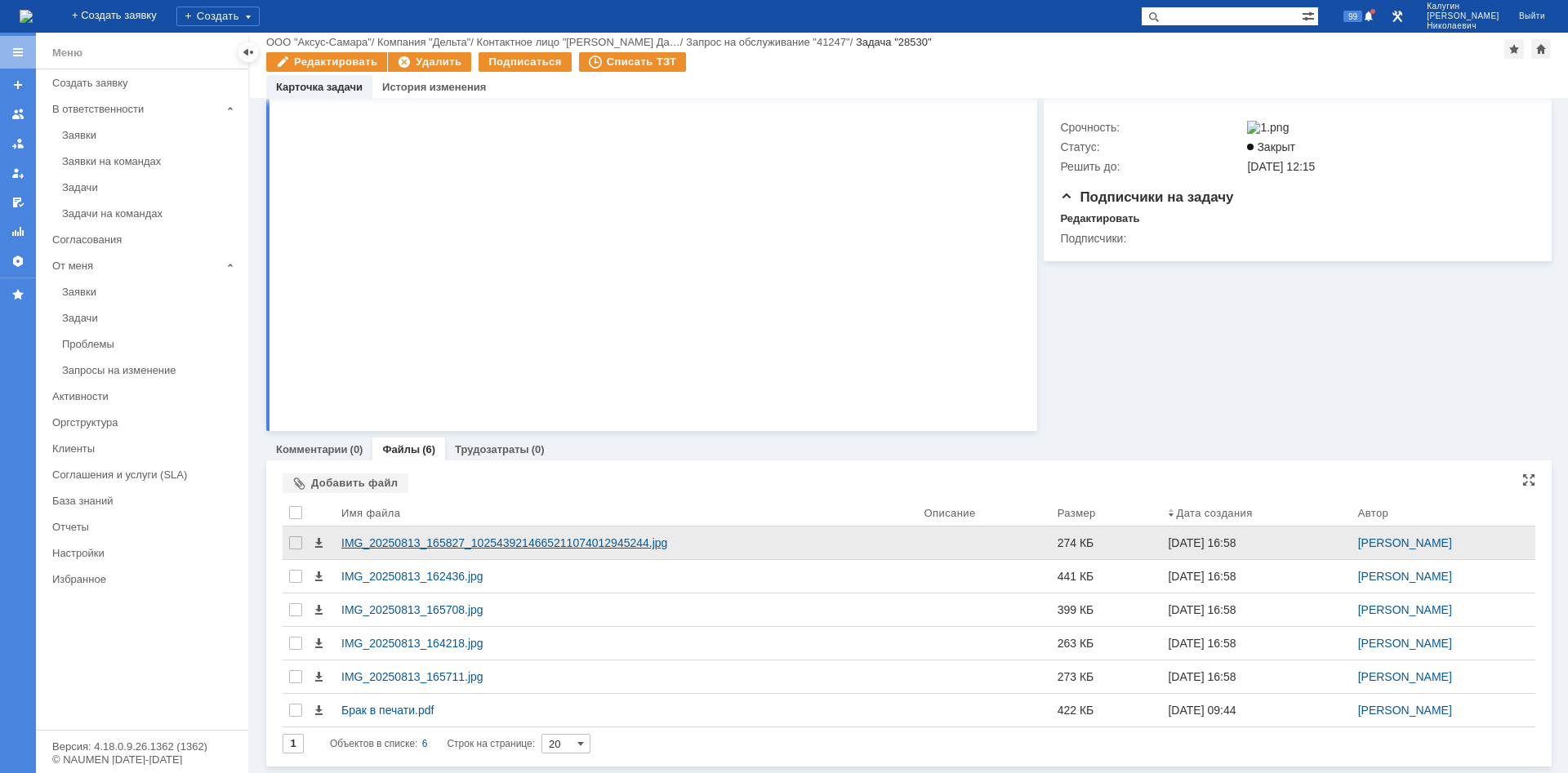
click at [396, 545] on div "IMG_20250813_165827_1025439214665211074012945244.jpg" at bounding box center [627, 543] width 571 height 13
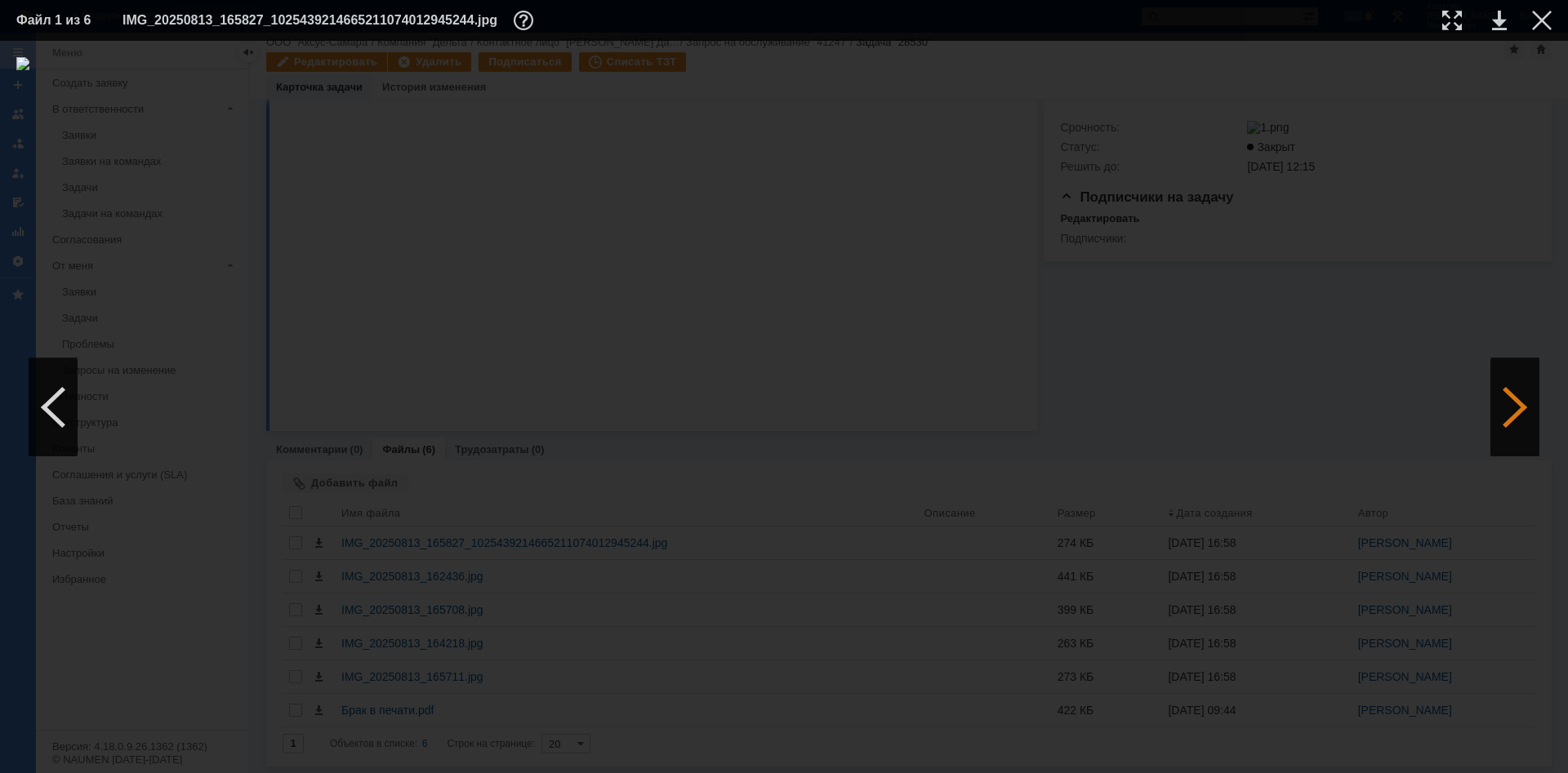
click at [1515, 419] on div at bounding box center [1514, 408] width 49 height 98
click at [1513, 415] on div at bounding box center [1514, 408] width 49 height 98
click at [1550, 14] on div at bounding box center [1542, 20] width 19 height 19
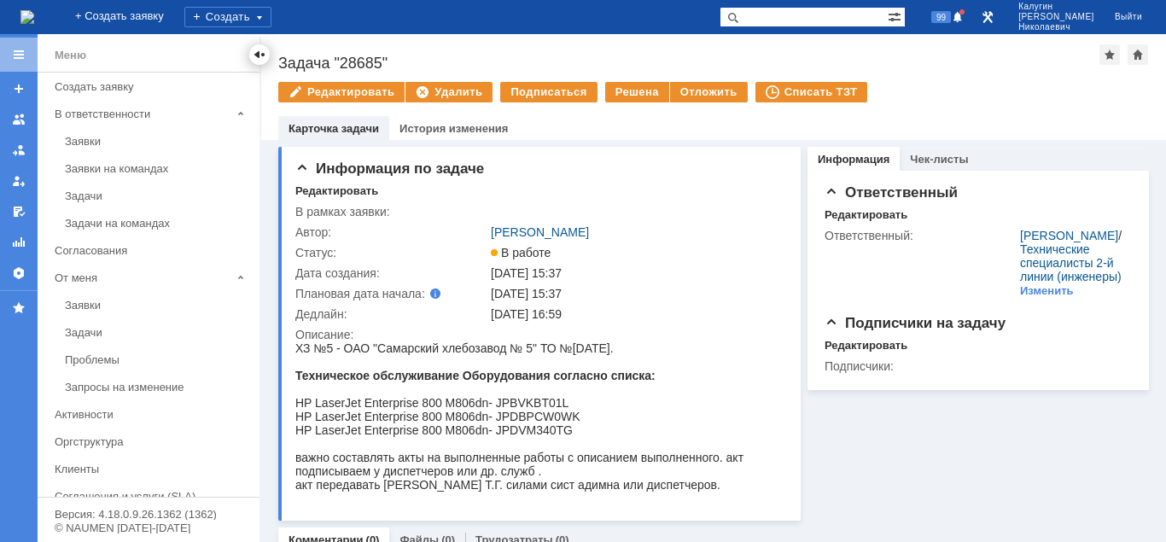
click at [259, 61] on div at bounding box center [260, 55] width 14 height 14
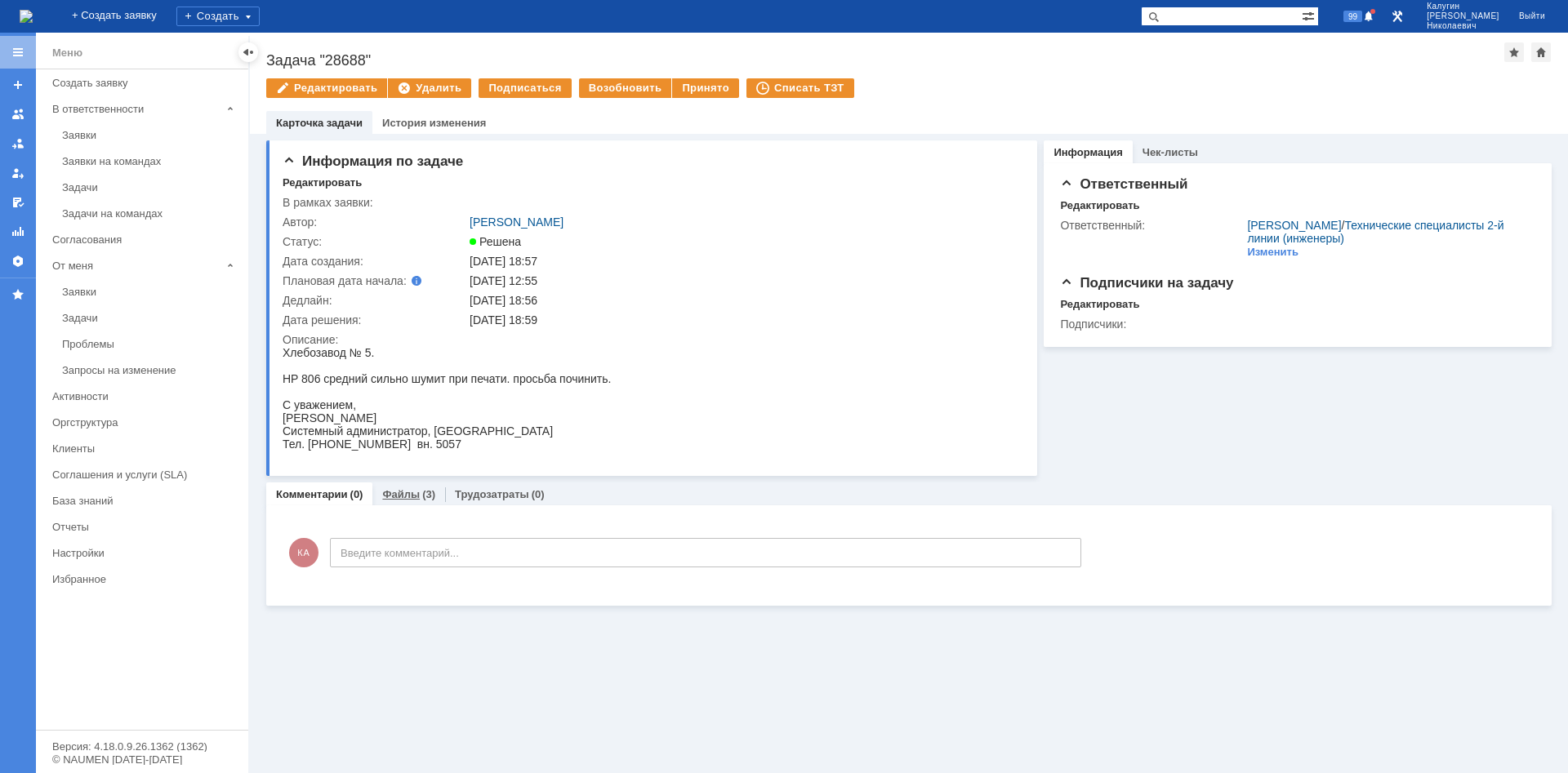
click at [403, 497] on link "Файлы" at bounding box center [400, 494] width 37 height 12
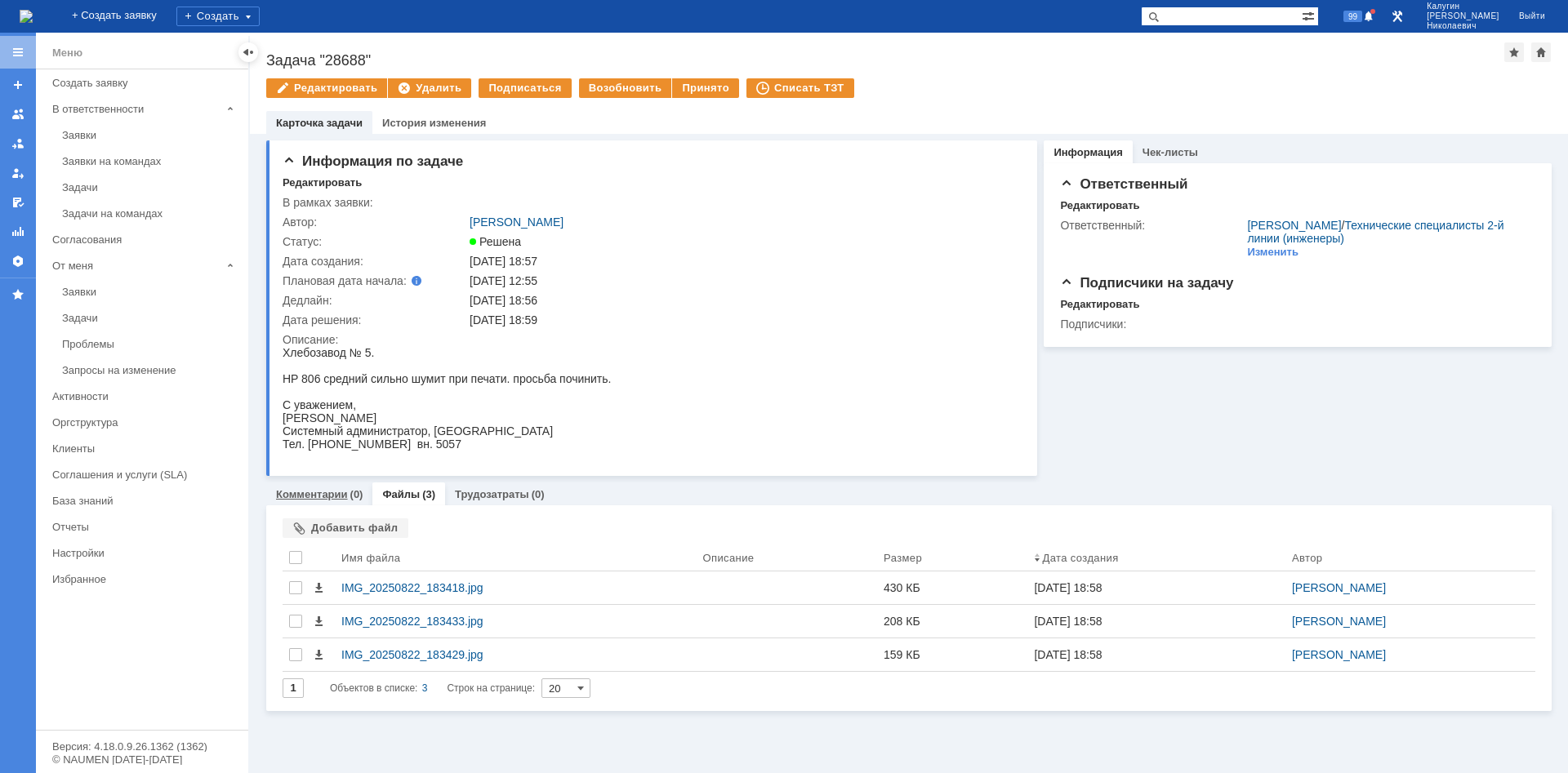
click at [328, 497] on link "Комментарии" at bounding box center [311, 494] width 72 height 12
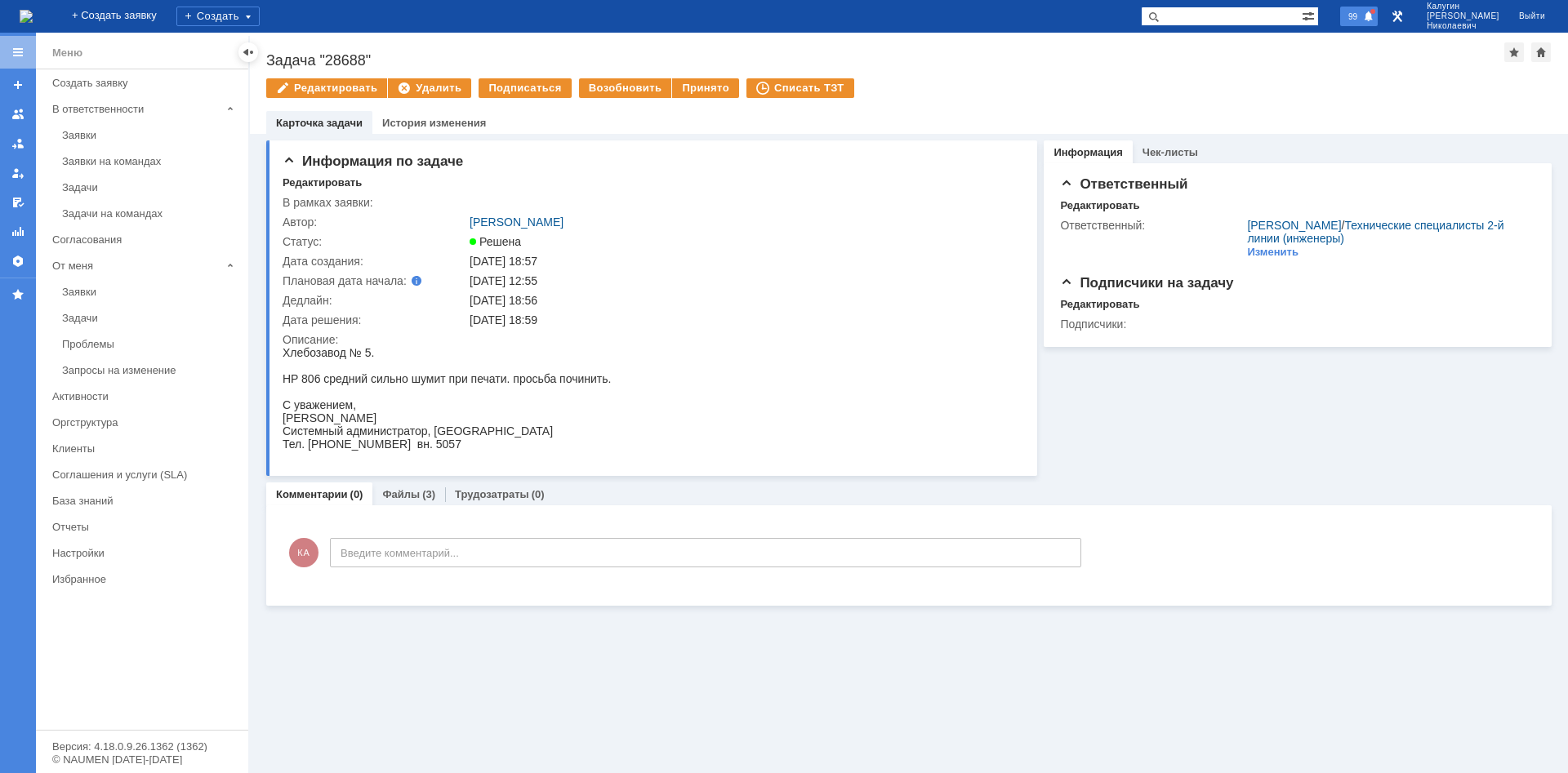
click at [1362, 15] on span "99" at bounding box center [1354, 16] width 19 height 11
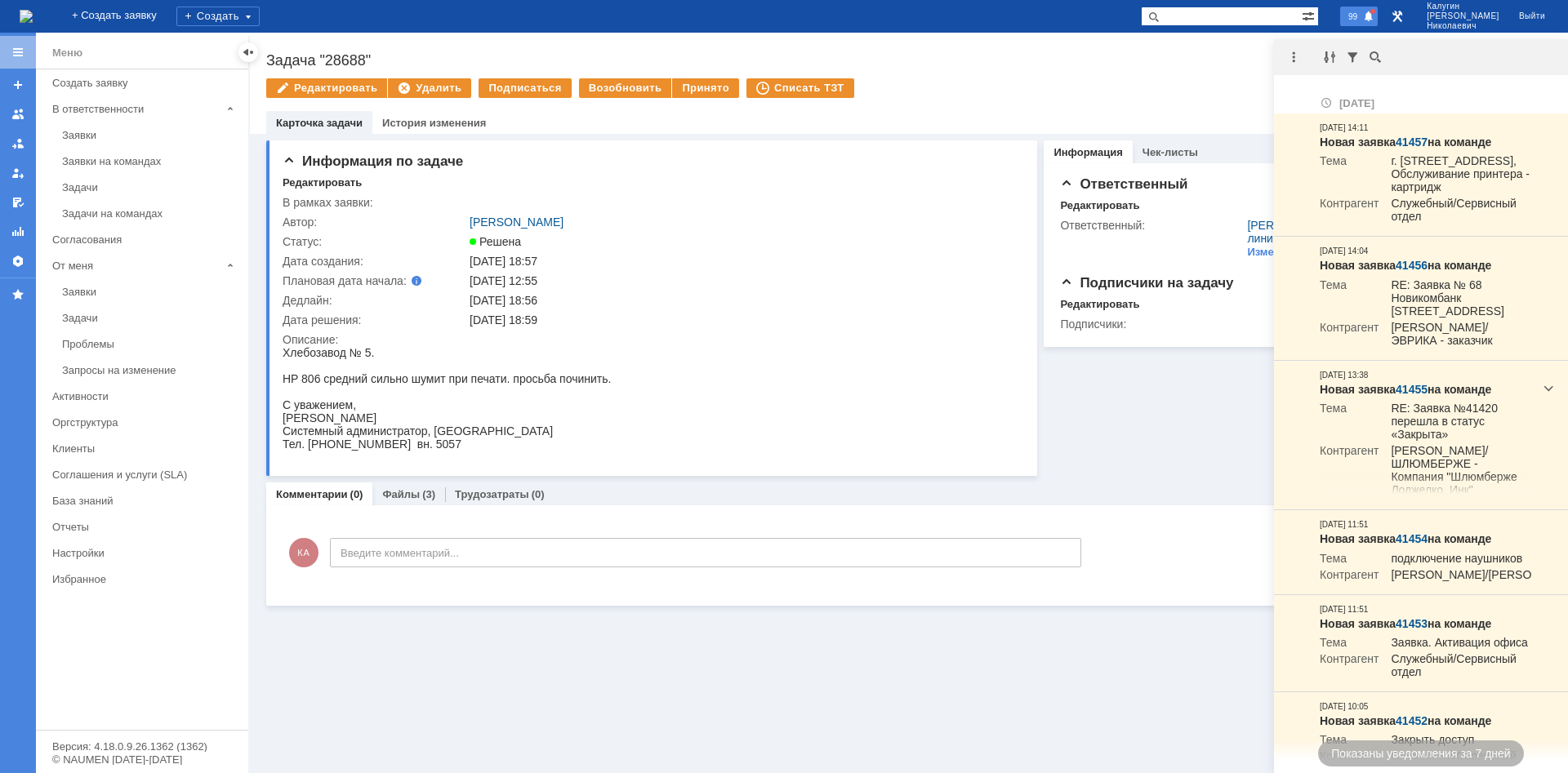
click at [1378, 17] on div "99" at bounding box center [1358, 16] width 37 height 19
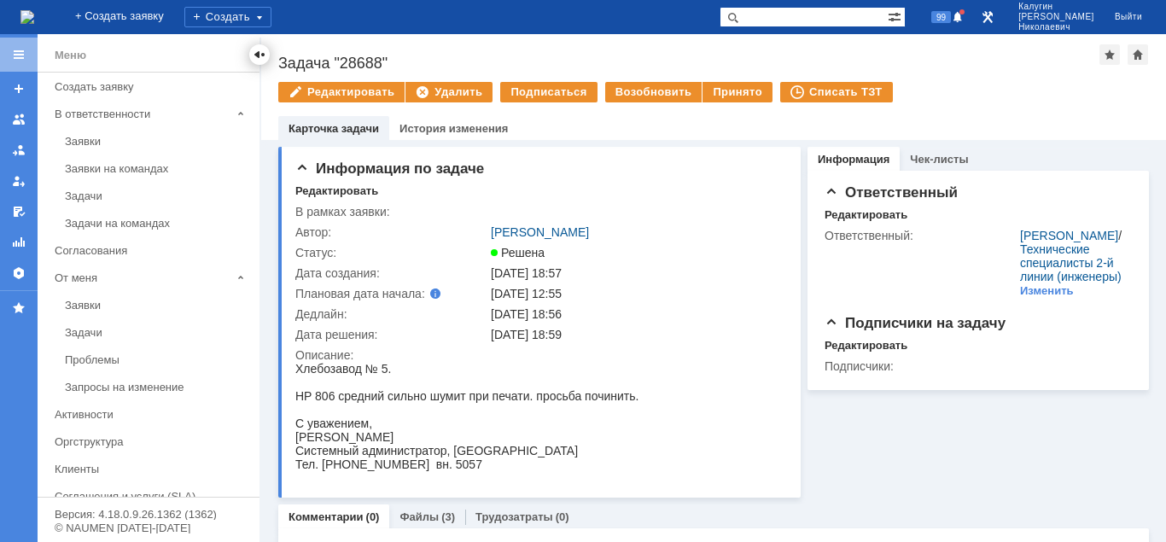
click at [259, 55] on div at bounding box center [260, 55] width 14 height 14
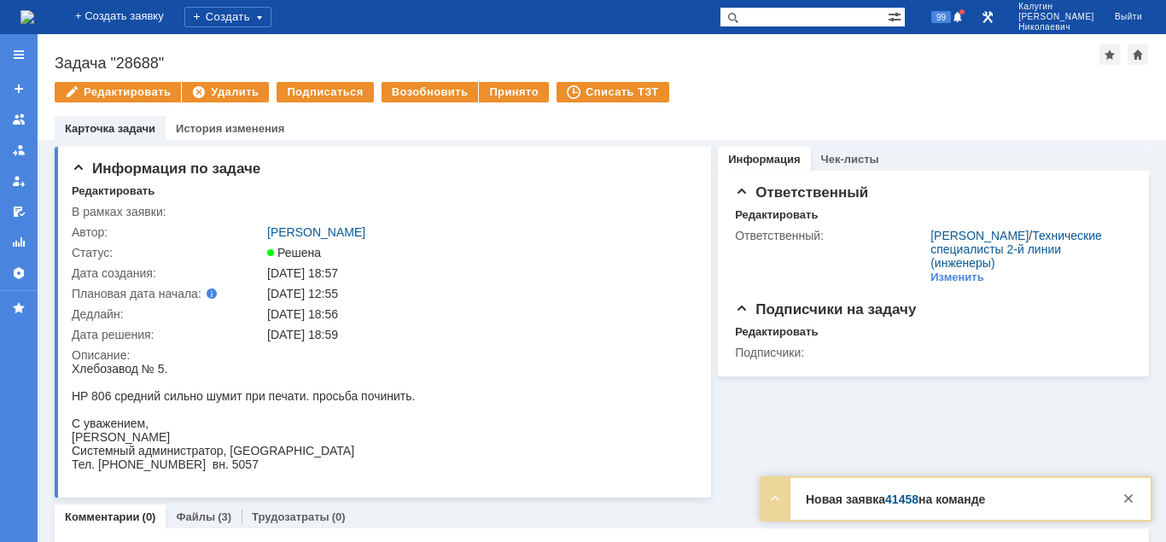
drag, startPoint x: 787, startPoint y: 21, endPoint x: 774, endPoint y: 20, distance: 12.8
click at [781, 20] on input "text" at bounding box center [803, 17] width 168 height 20
paste input "28311"
type input "28311"
click at [740, 19] on span at bounding box center [729, 17] width 20 height 20
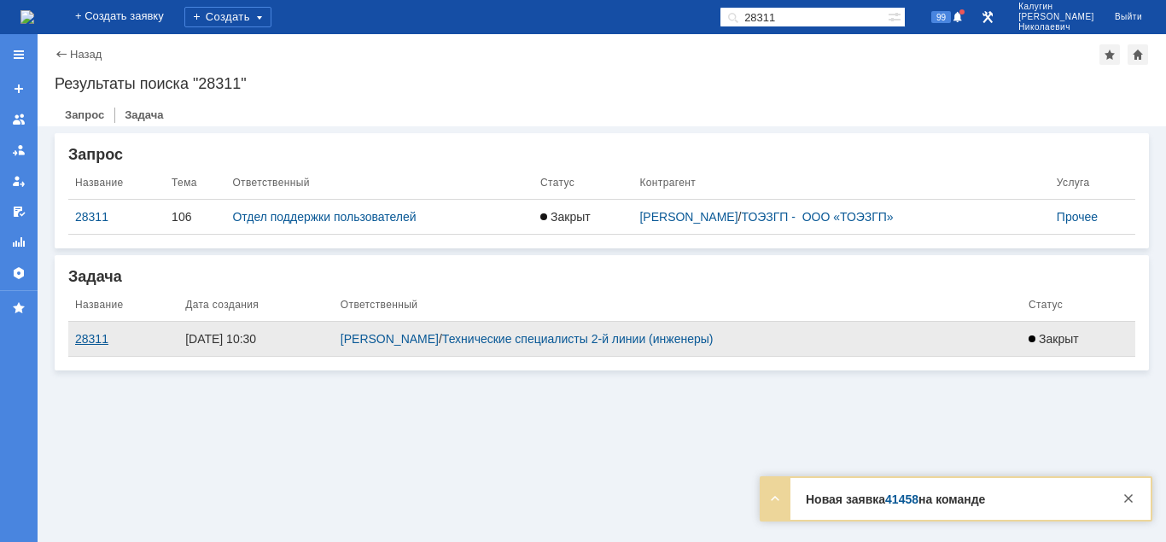
click at [91, 334] on div "28311" at bounding box center [123, 339] width 96 height 14
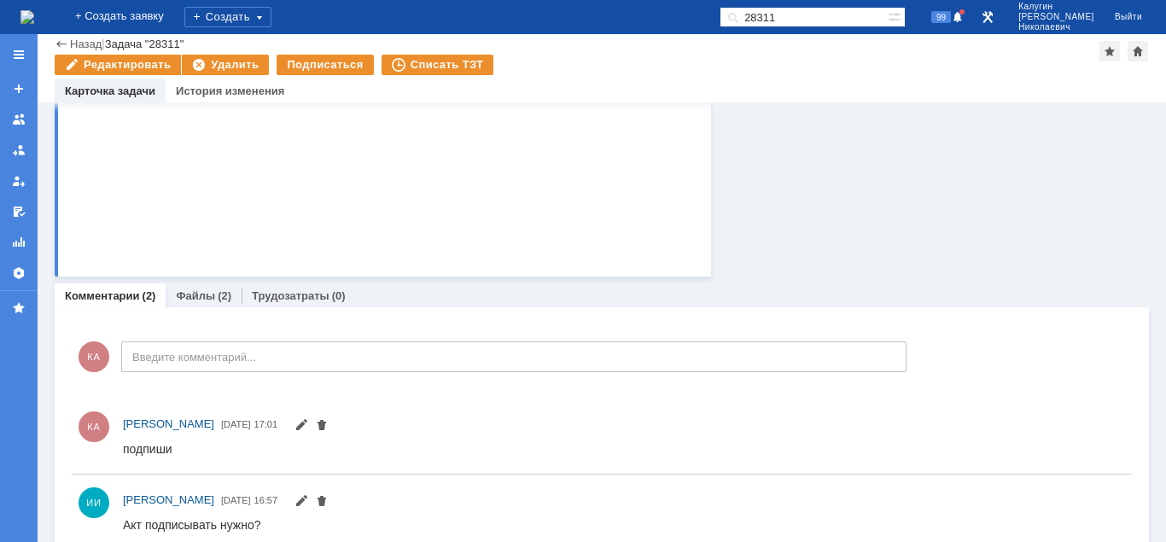
scroll to position [532, 0]
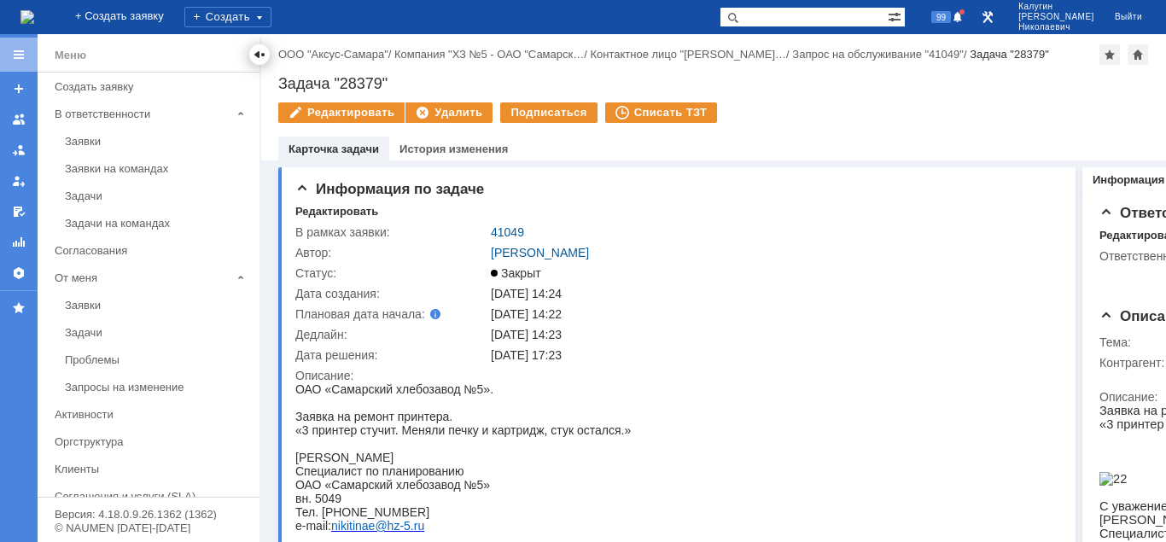
click at [260, 55] on div at bounding box center [260, 55] width 14 height 14
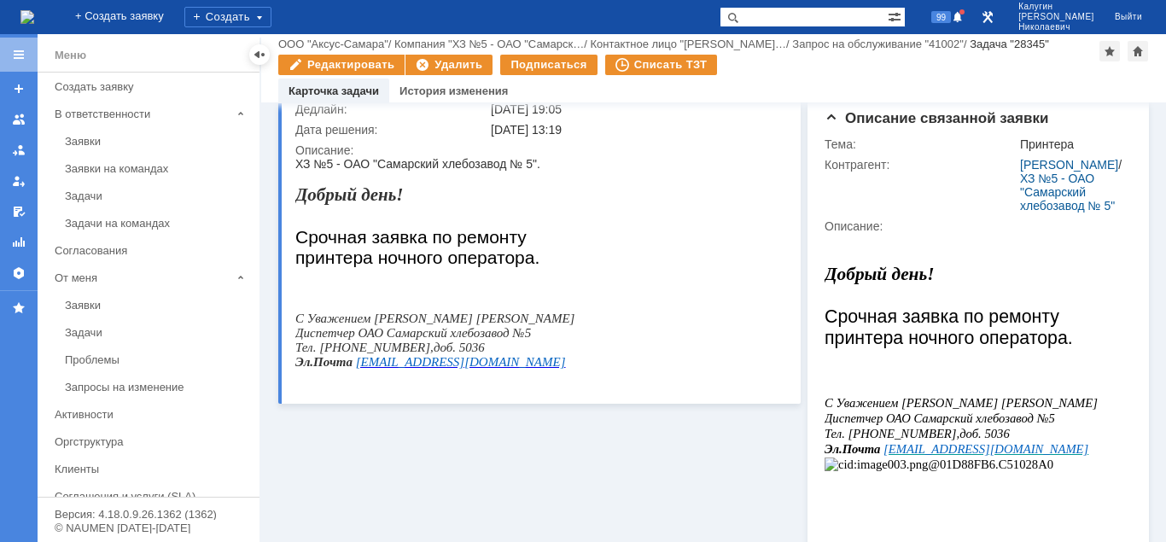
scroll to position [167, 0]
click at [258, 54] on div at bounding box center [260, 55] width 14 height 14
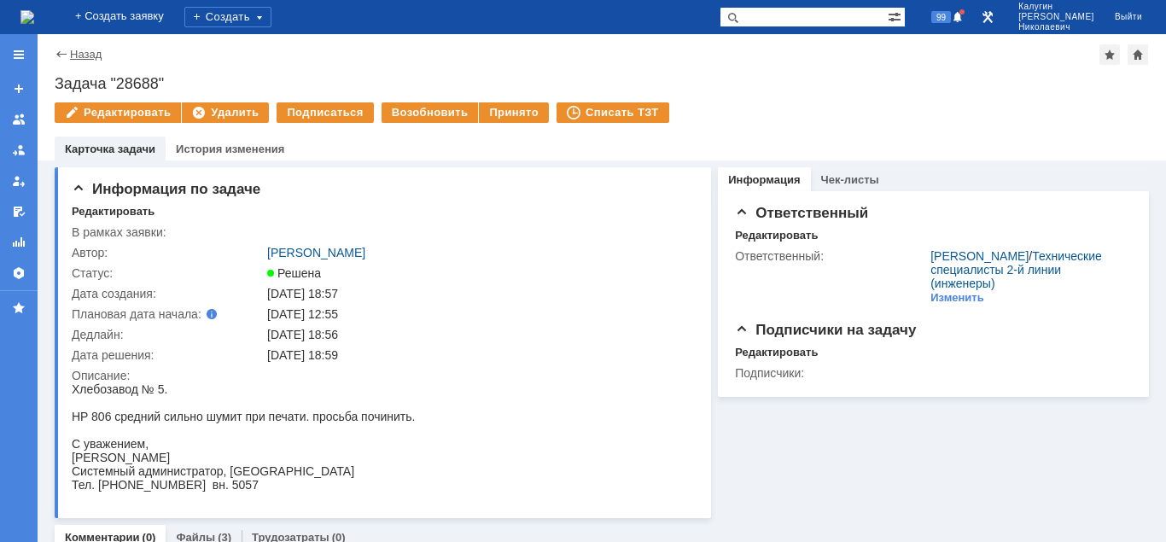
click at [72, 57] on link "Назад" at bounding box center [86, 54] width 32 height 13
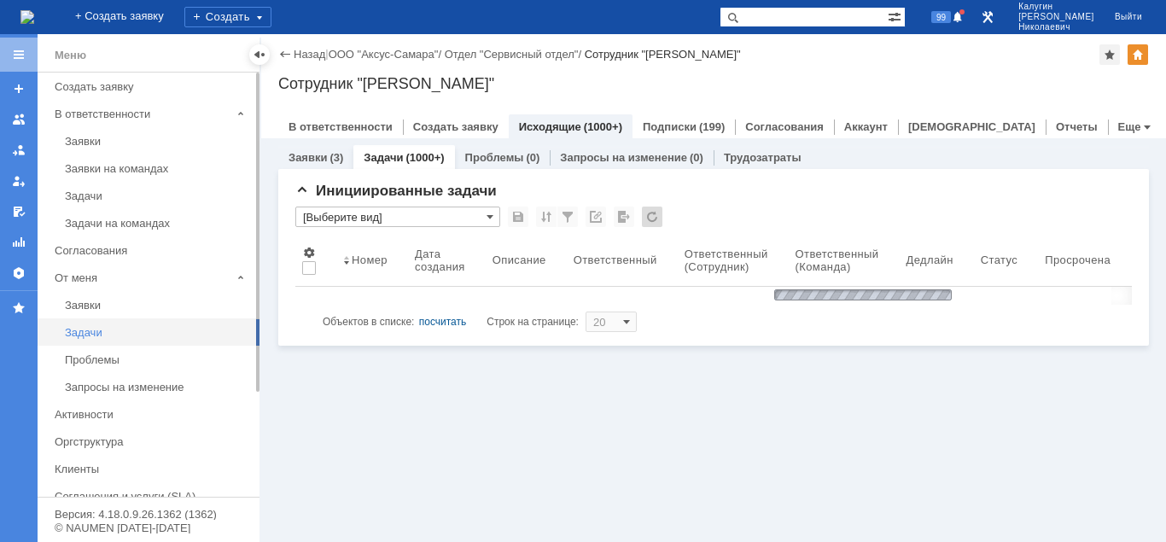
click at [92, 335] on div "Задачи" at bounding box center [157, 332] width 184 height 13
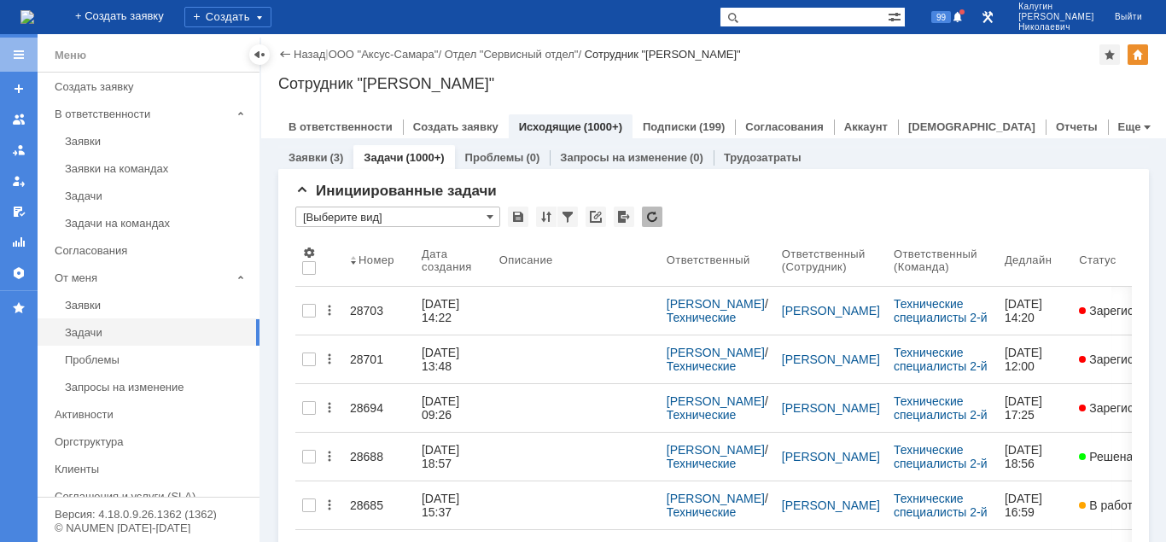
drag, startPoint x: 259, startPoint y: 54, endPoint x: 251, endPoint y: 79, distance: 27.0
click at [0, 0] on div at bounding box center [0, 0] width 0 height 0
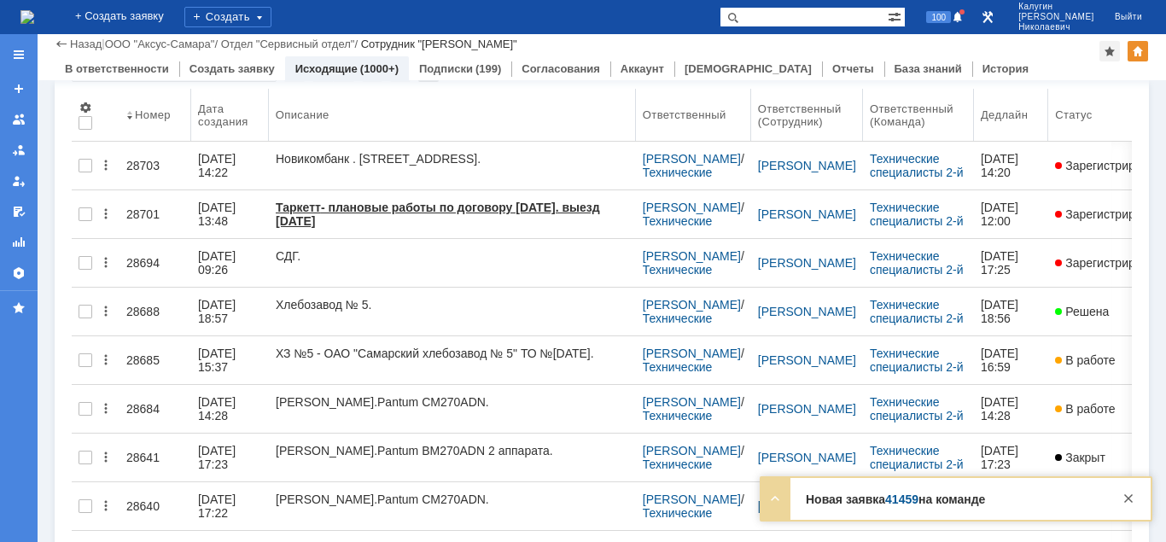
drag, startPoint x: 436, startPoint y: 109, endPoint x: 637, endPoint y: 118, distance: 201.5
click at [637, 118] on body "Идет загрузка, пожалуйста, подождите. На домашнюю + Создать заявку Создать 100 …" at bounding box center [583, 271] width 1166 height 542
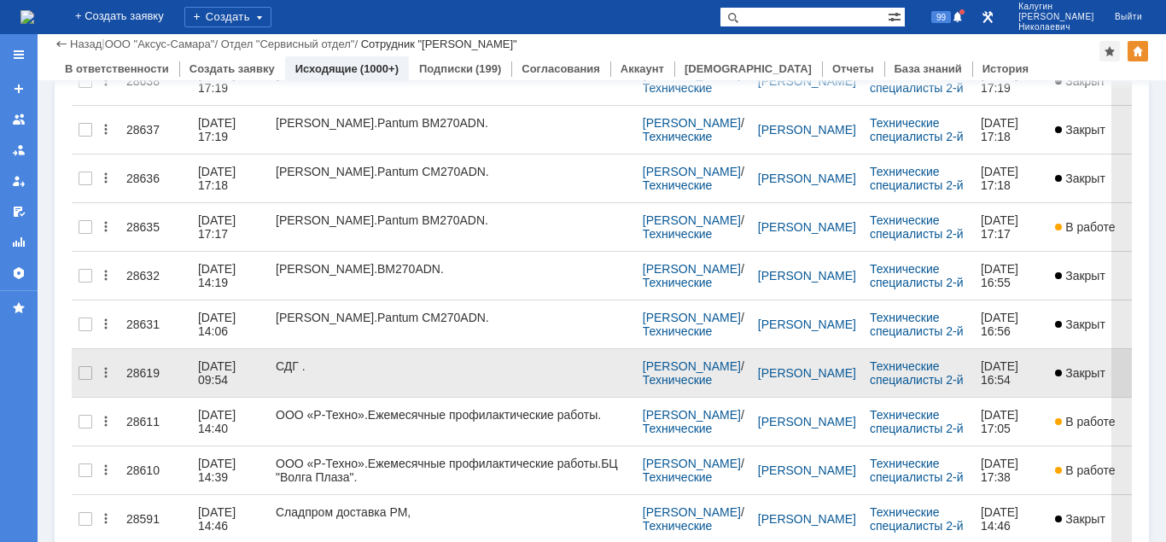
click at [140, 356] on link "28619" at bounding box center [155, 373] width 72 height 34
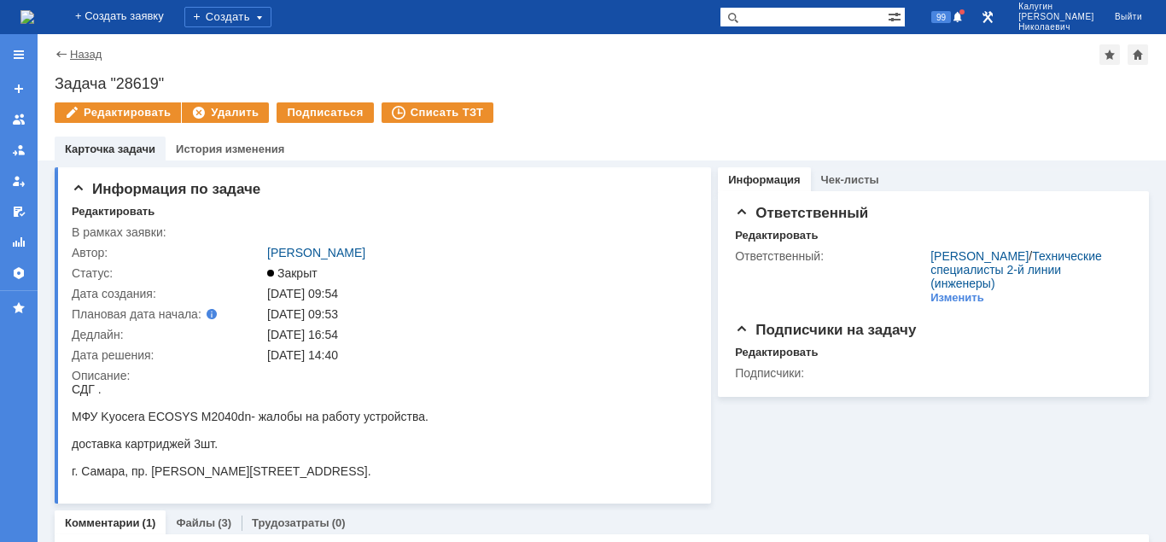
click at [88, 54] on link "Назад" at bounding box center [86, 54] width 32 height 13
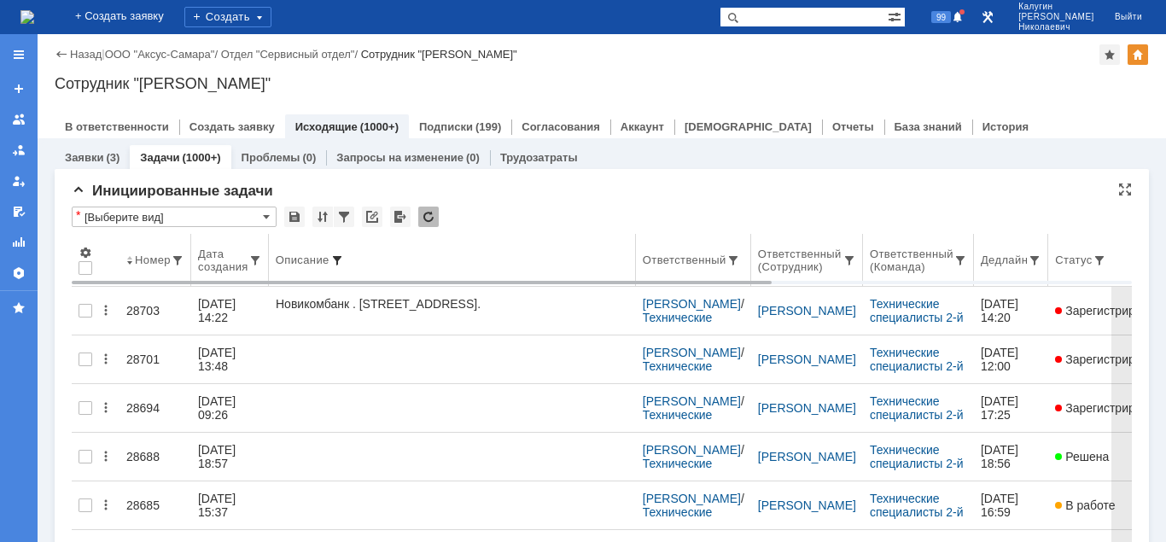
click at [340, 258] on span at bounding box center [337, 260] width 14 height 14
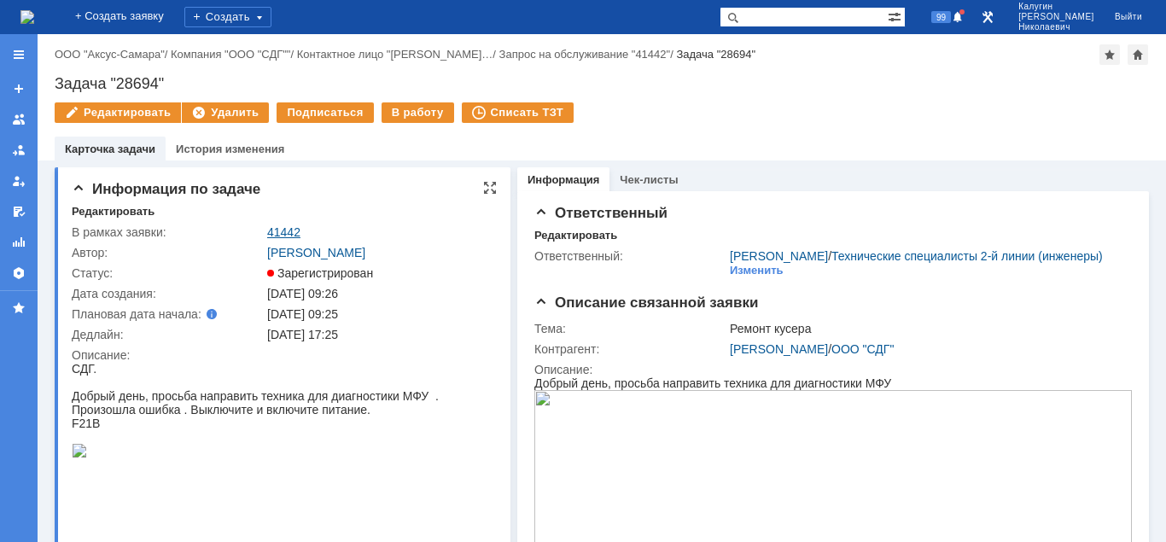
click at [280, 230] on link "41442" at bounding box center [283, 232] width 33 height 14
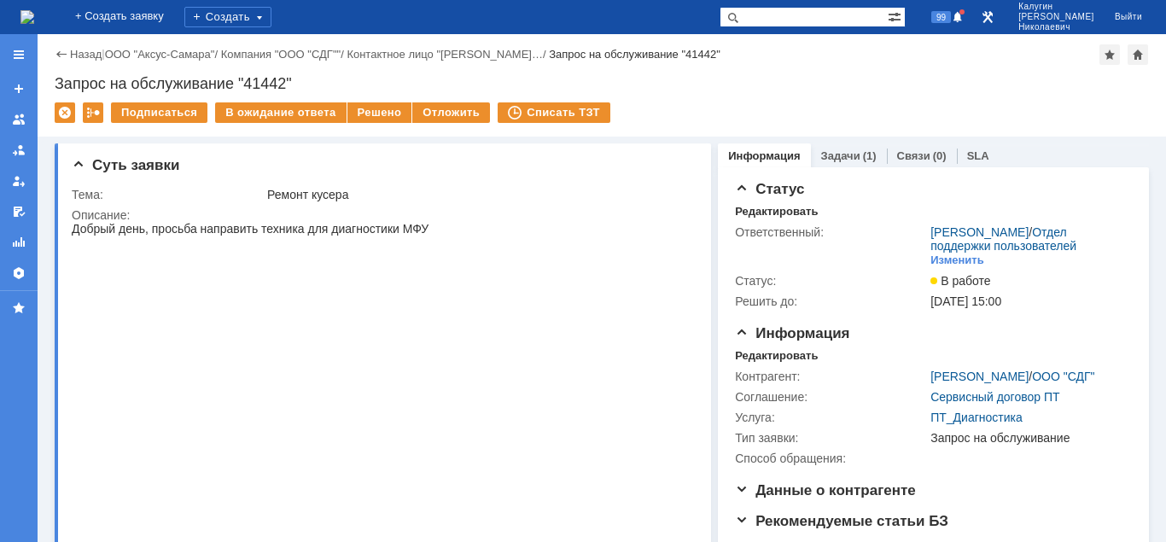
drag, startPoint x: 73, startPoint y: 225, endPoint x: 434, endPoint y: 229, distance: 361.8
click at [434, 229] on div "Добрый день, просьба направить техника для диагностики МФУ" at bounding box center [370, 462] width 597 height 480
copy div "Добрый день, просьба направить техника для диагностики МФУ"
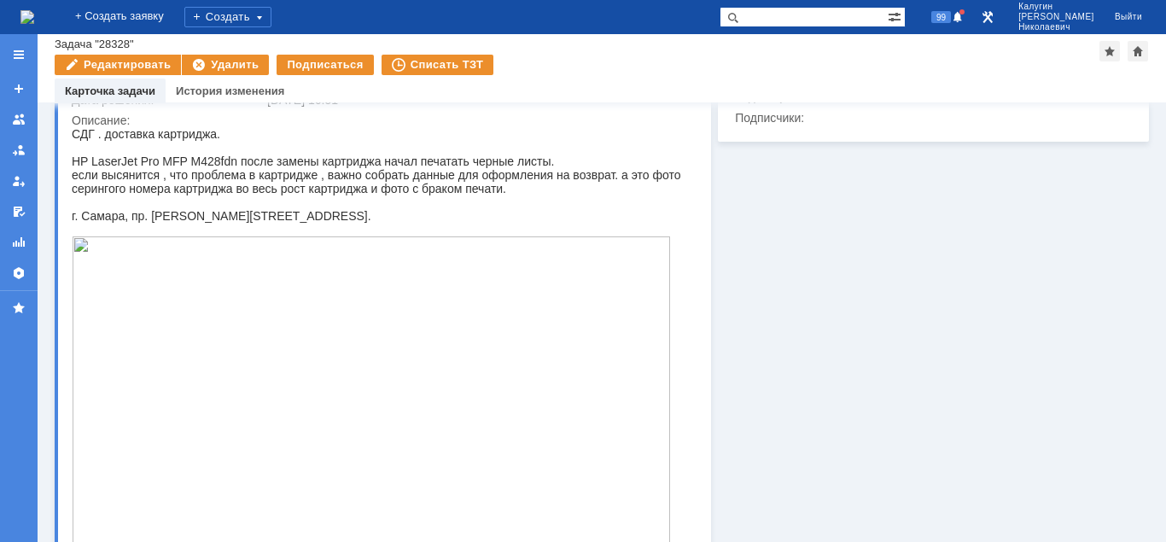
scroll to position [261, 0]
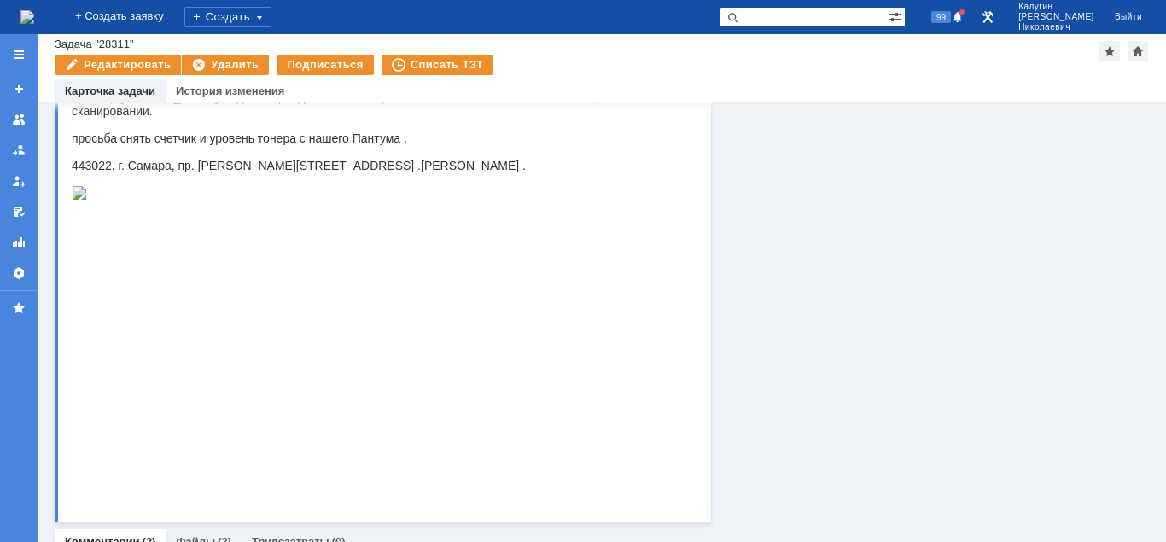
scroll to position [532, 0]
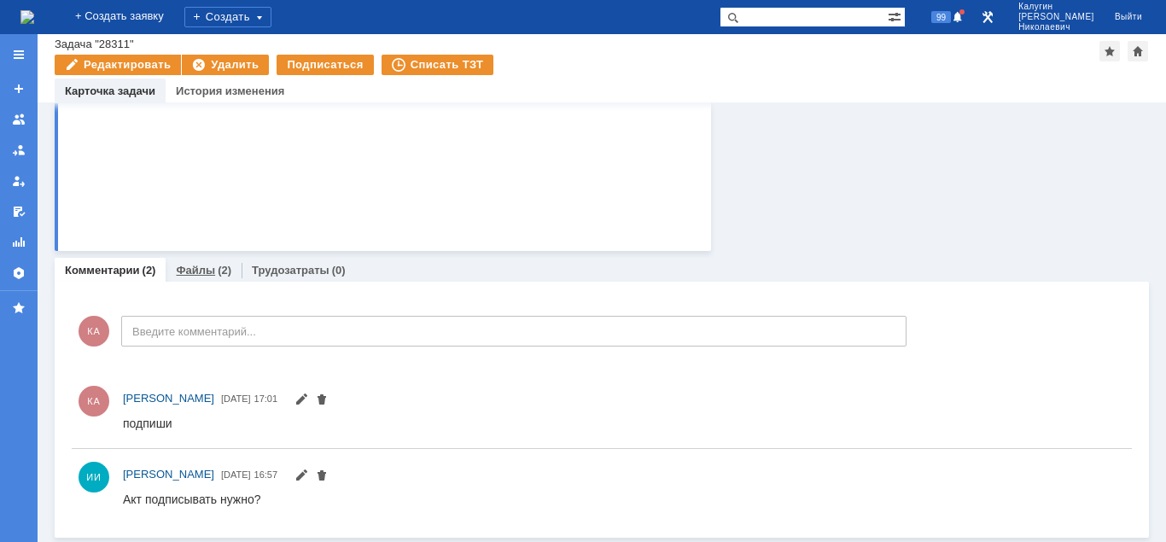
click at [219, 276] on div "(2)" at bounding box center [225, 270] width 14 height 13
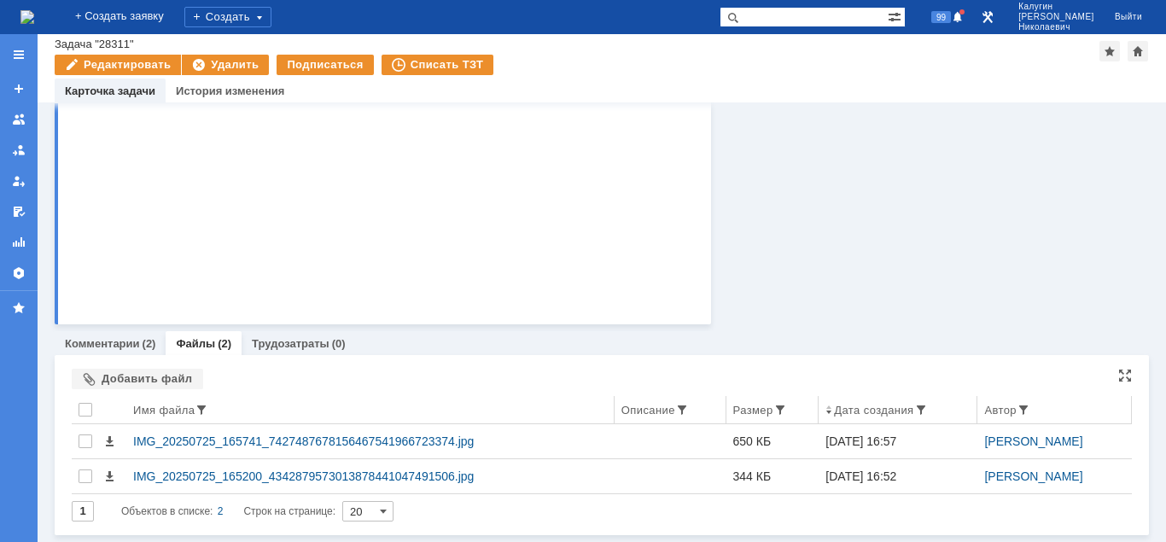
scroll to position [460, 0]
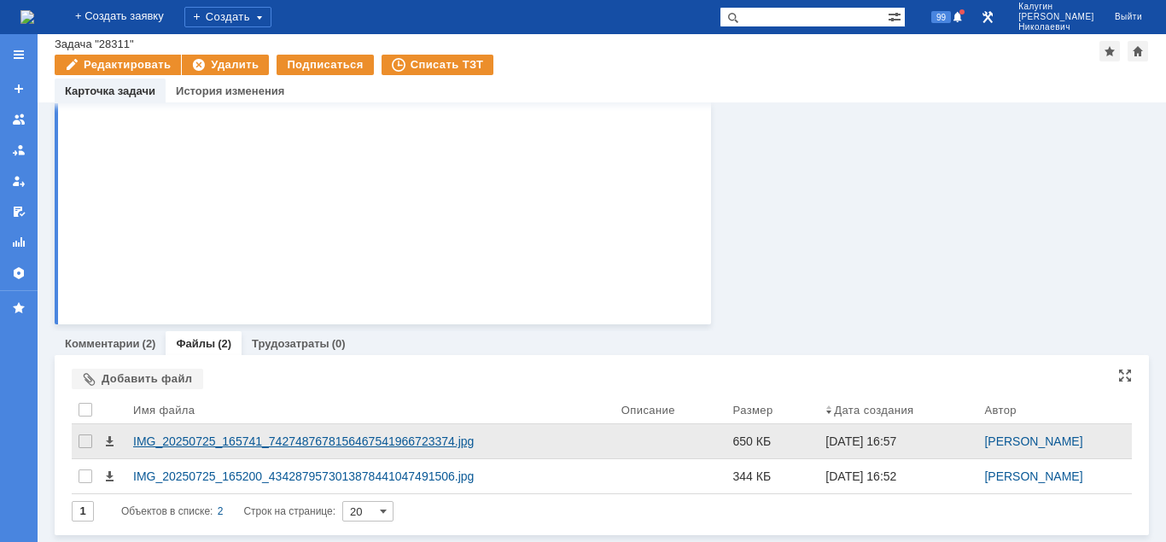
click at [270, 441] on div "IMG_20250725_165741_7427487678156467541966723374.jpg" at bounding box center [370, 441] width 474 height 14
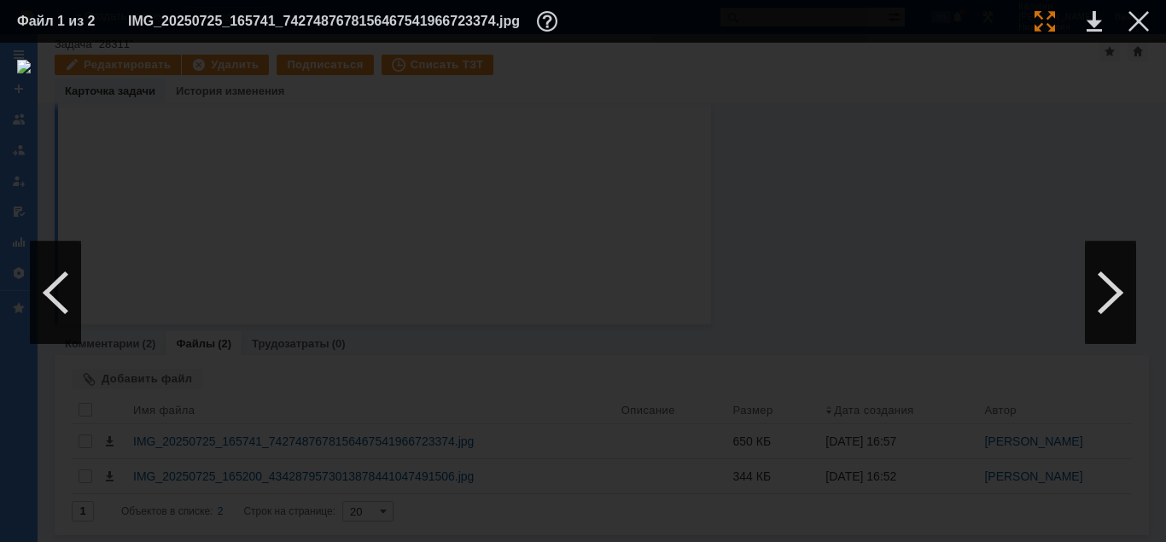
click at [1044, 24] on div at bounding box center [1044, 21] width 20 height 20
drag, startPoint x: 434, startPoint y: 535, endPoint x: 275, endPoint y: 555, distance: 160.9
drag, startPoint x: 455, startPoint y: 538, endPoint x: 636, endPoint y: 521, distance: 181.7
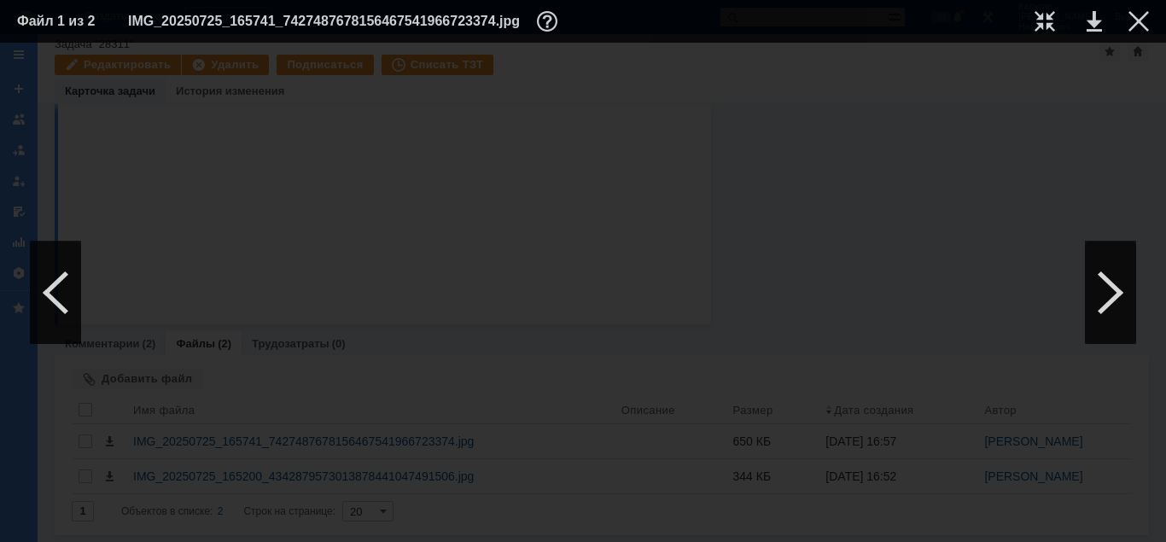
click at [636, 521] on div at bounding box center [583, 292] width 1166 height 499
click at [1139, 16] on div at bounding box center [1138, 21] width 20 height 20
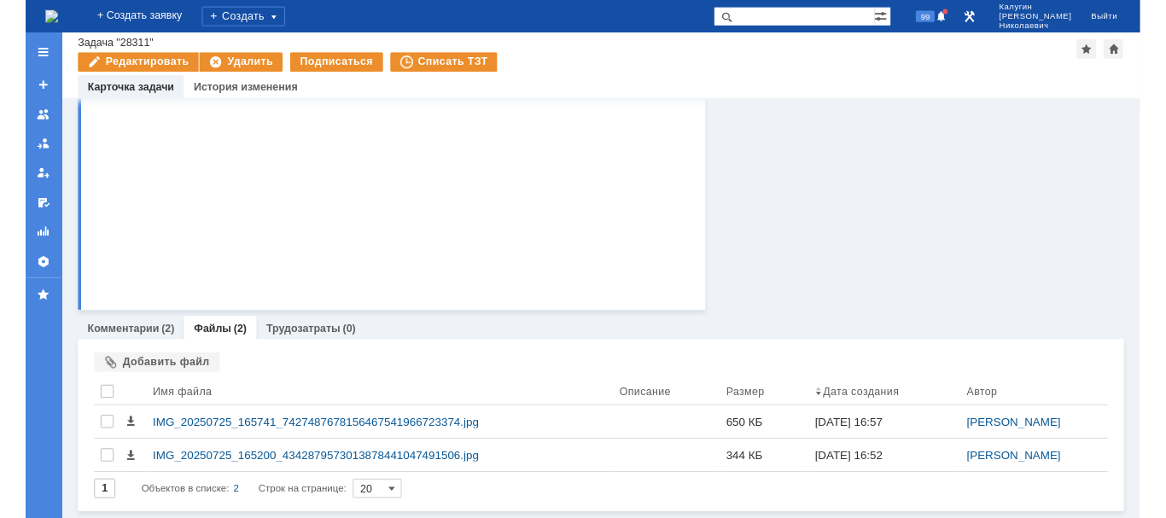
scroll to position [0, 0]
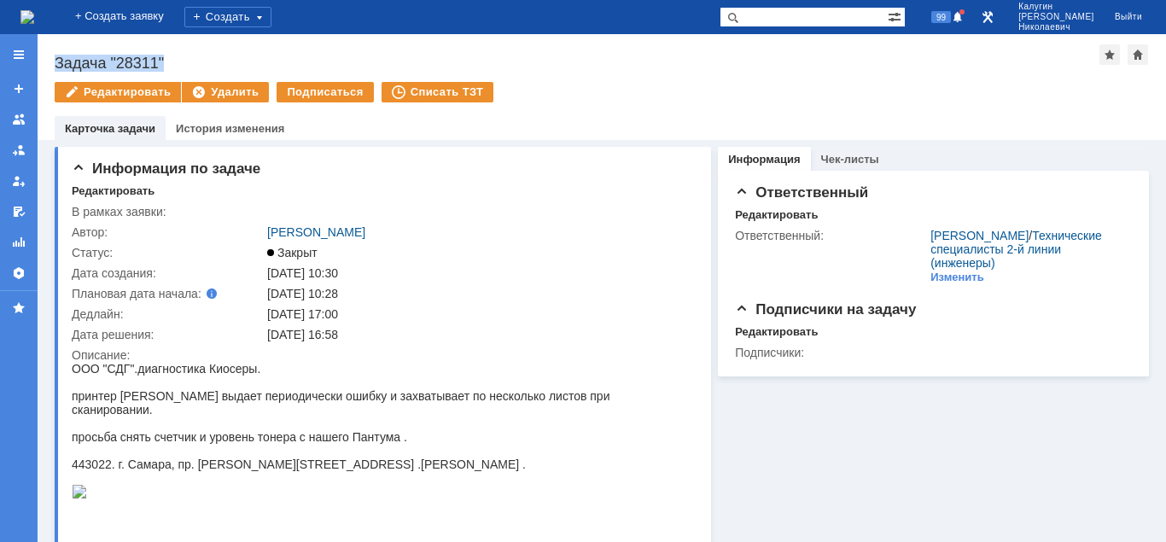
drag, startPoint x: 56, startPoint y: 60, endPoint x: 190, endPoint y: 59, distance: 134.0
click at [190, 59] on div "Задача "28311"" at bounding box center [577, 63] width 1044 height 17
copy div "Задача "28311""
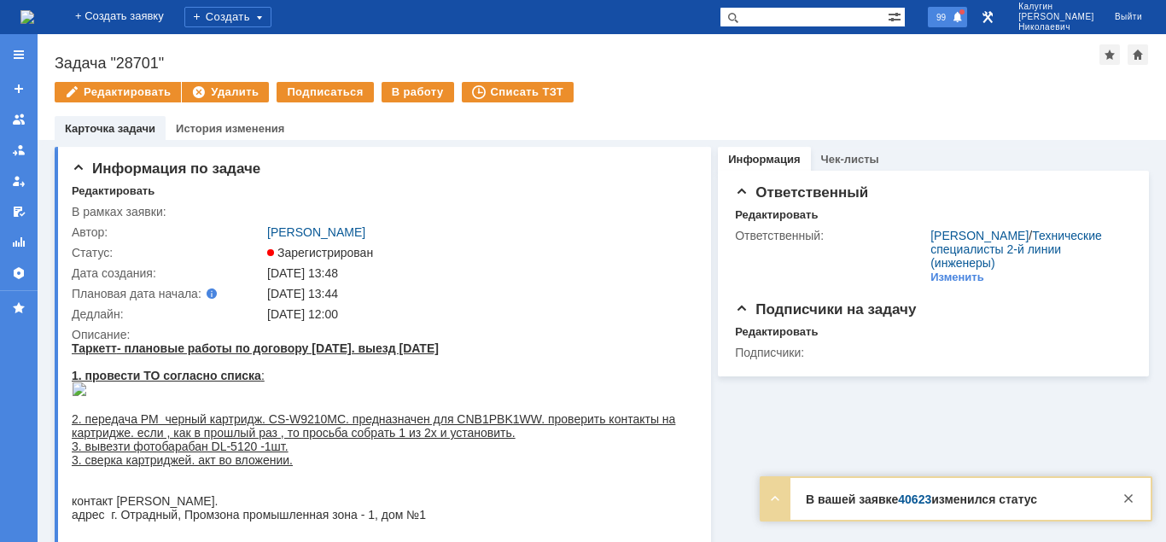
click at [951, 18] on span "99" at bounding box center [941, 17] width 20 height 12
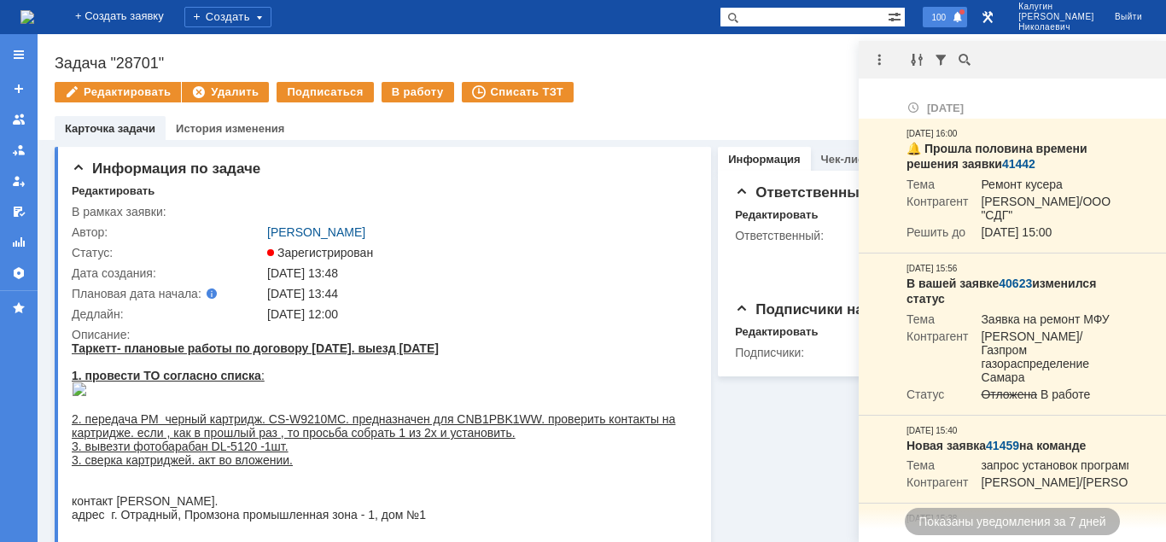
click at [951, 17] on span "100" at bounding box center [938, 17] width 25 height 12
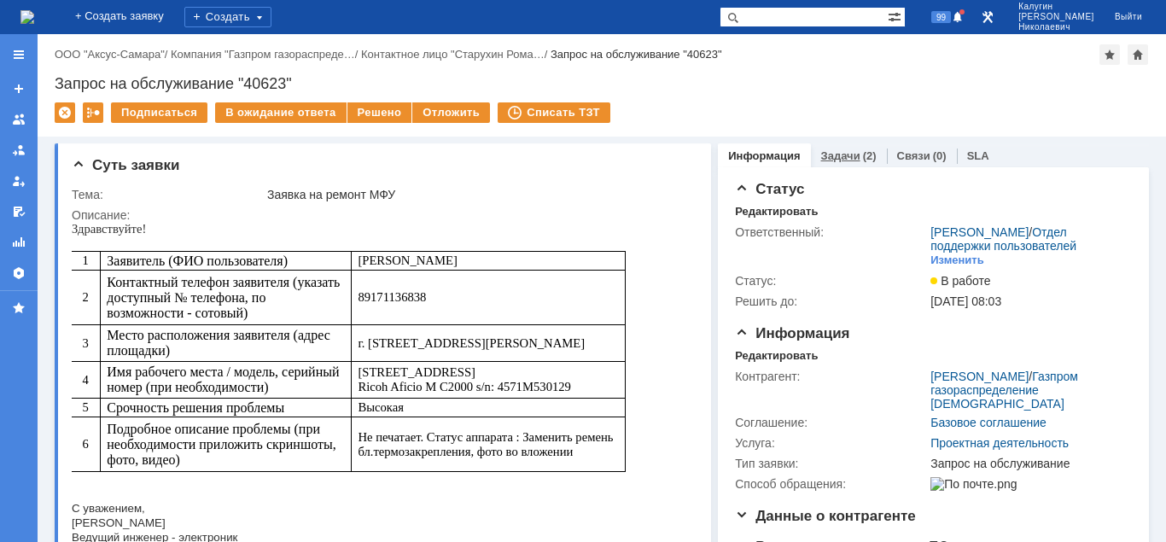
click at [840, 149] on link "Задачи" at bounding box center [840, 155] width 39 height 13
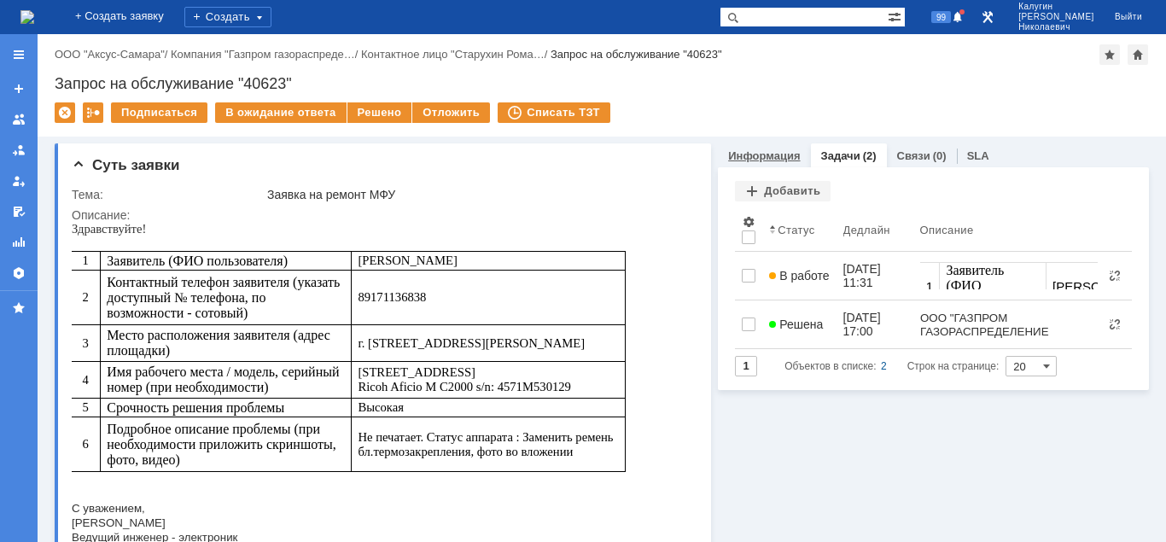
click at [770, 157] on link "Информация" at bounding box center [764, 155] width 72 height 13
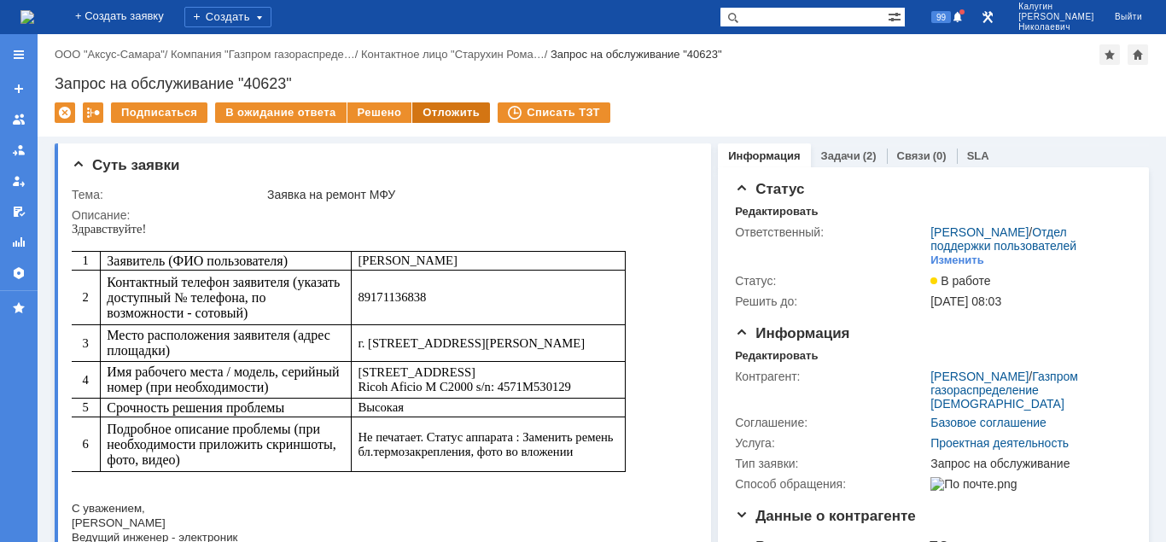
click at [468, 113] on div "Отложить" at bounding box center [451, 112] width 78 height 20
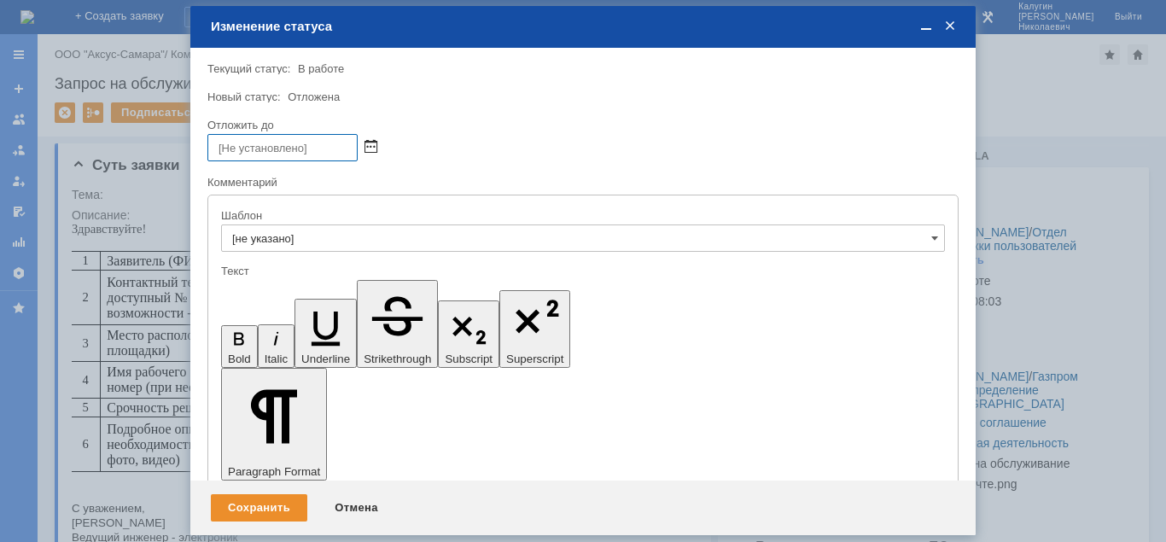
click at [375, 142] on span at bounding box center [370, 148] width 13 height 14
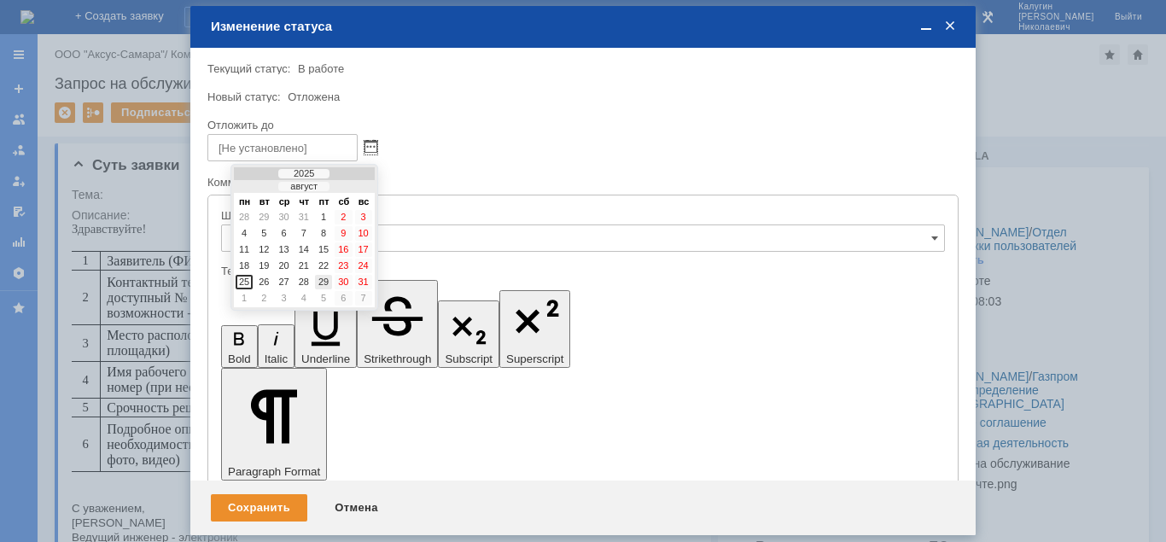
click at [320, 277] on div "29" at bounding box center [323, 282] width 17 height 15
type input "[DATE] 15:59"
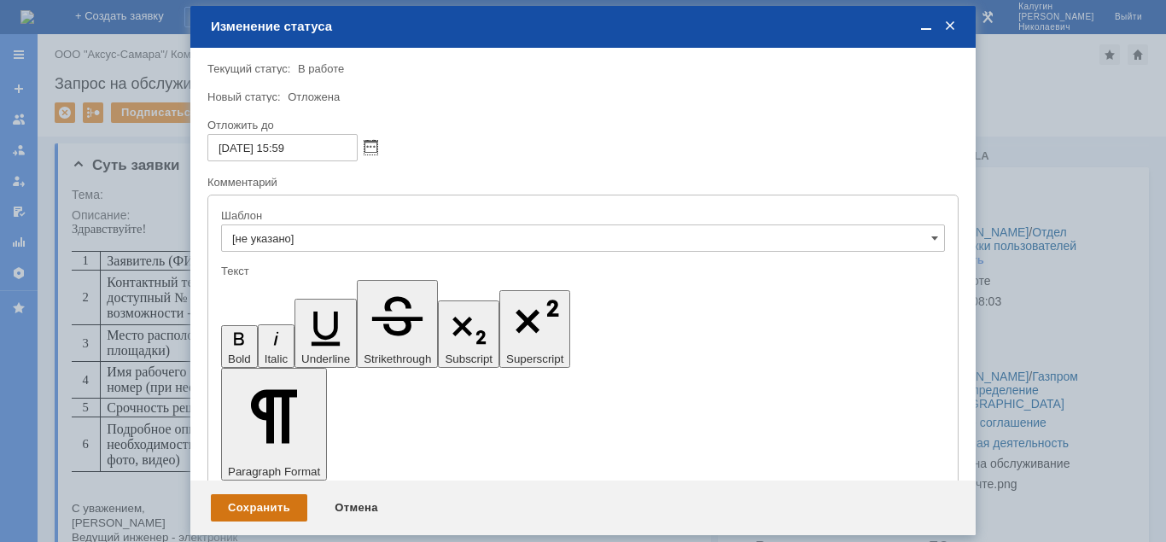
click at [271, 505] on div "Сохранить" at bounding box center [259, 507] width 96 height 27
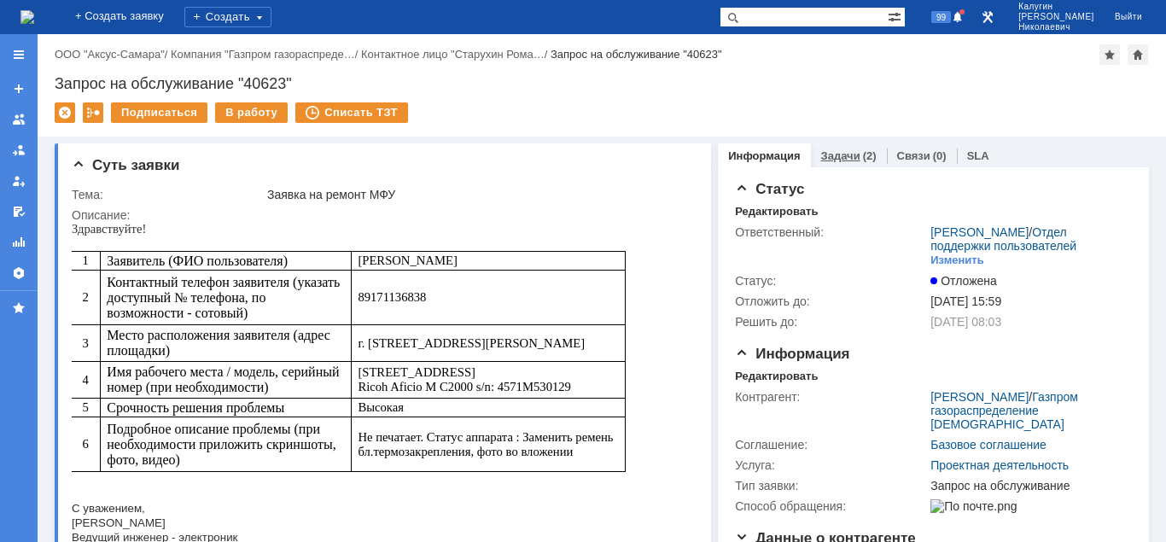
click at [827, 162] on div "Задачи (2)" at bounding box center [849, 155] width 76 height 25
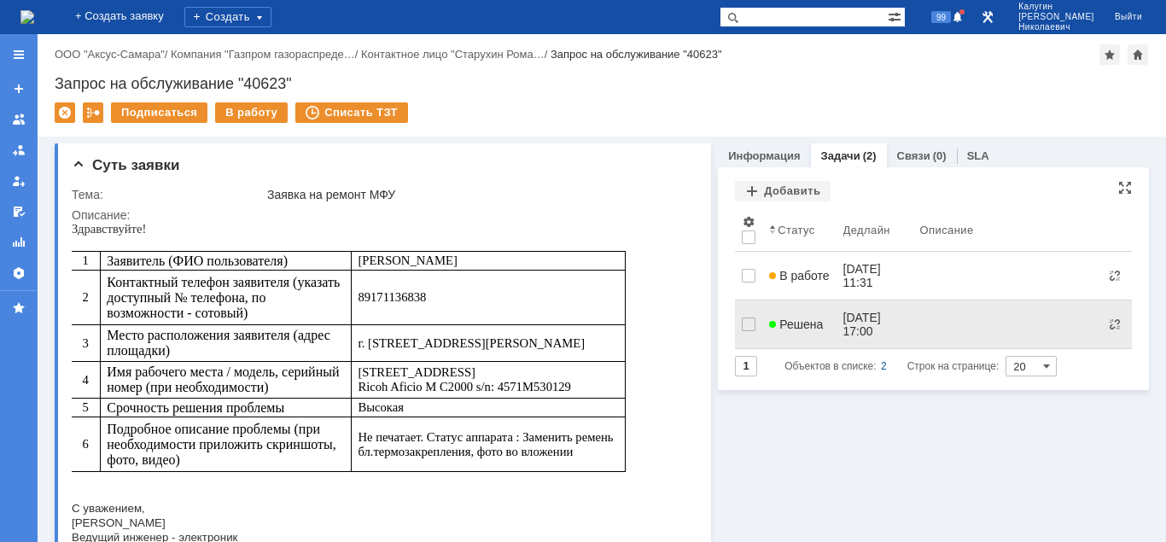
click at [788, 325] on link "Решена" at bounding box center [798, 324] width 73 height 34
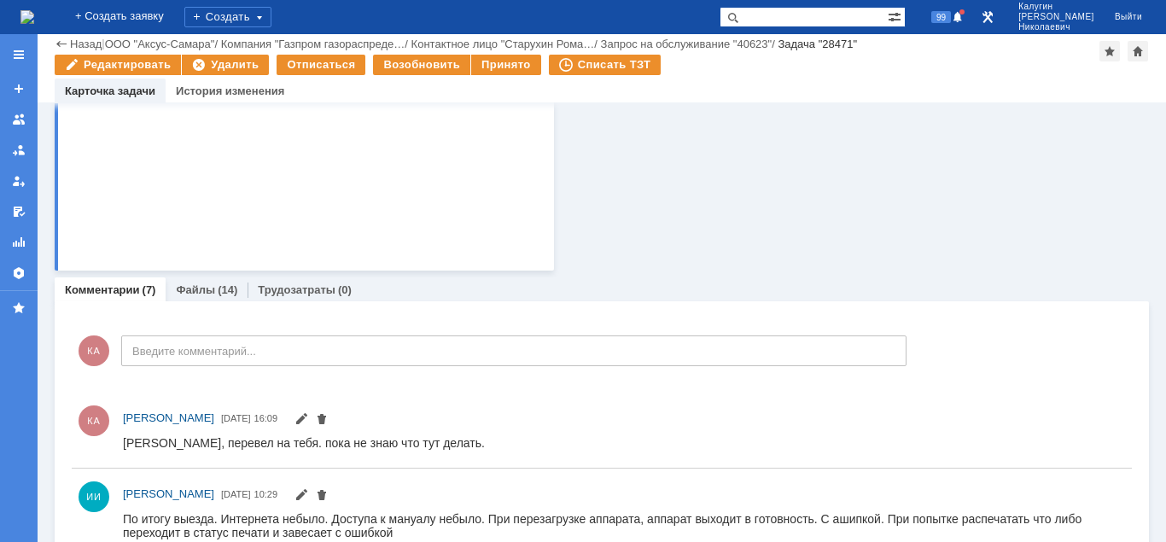
click at [197, 294] on link "Файлы" at bounding box center [195, 289] width 39 height 13
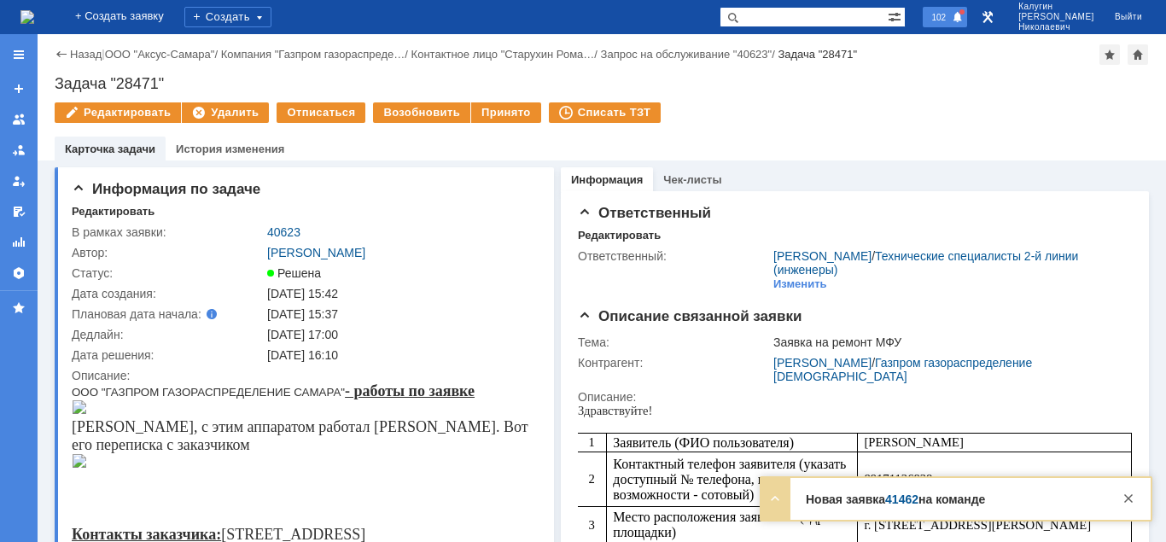
click at [951, 19] on span "102" at bounding box center [938, 17] width 25 height 12
